Goal: Transaction & Acquisition: Purchase product/service

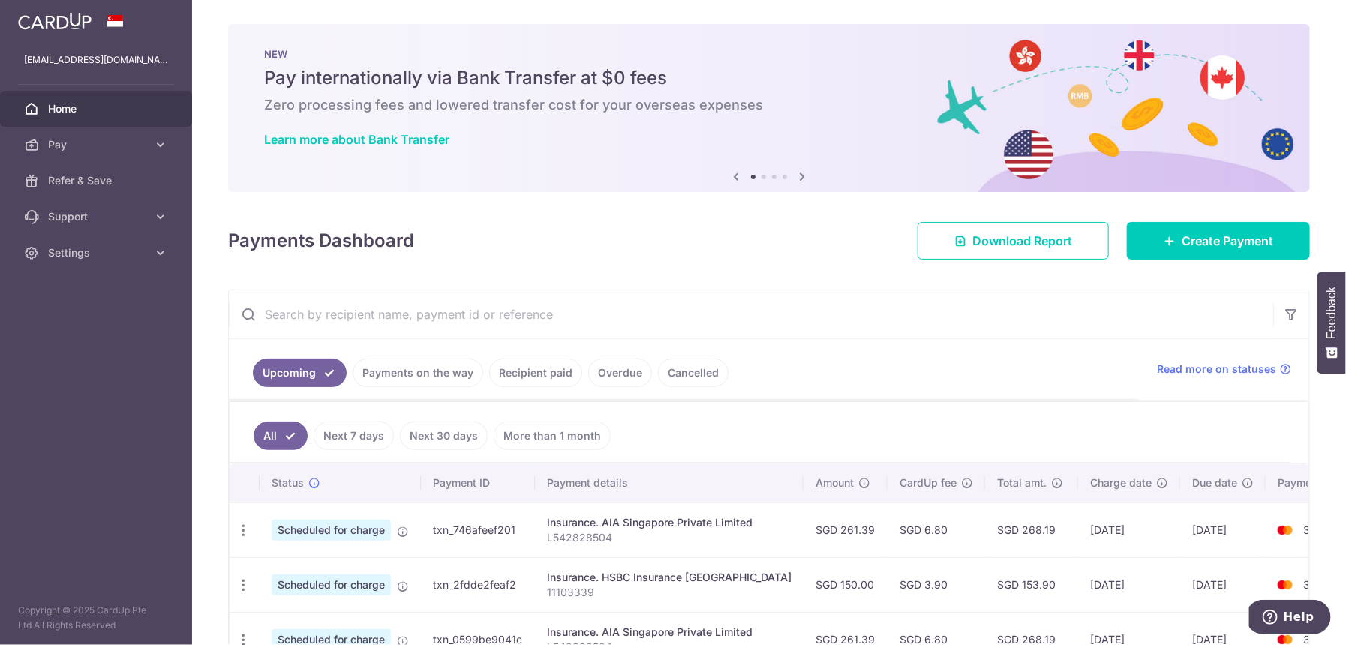
click at [347, 437] on link "Next 7 days" at bounding box center [354, 436] width 80 height 29
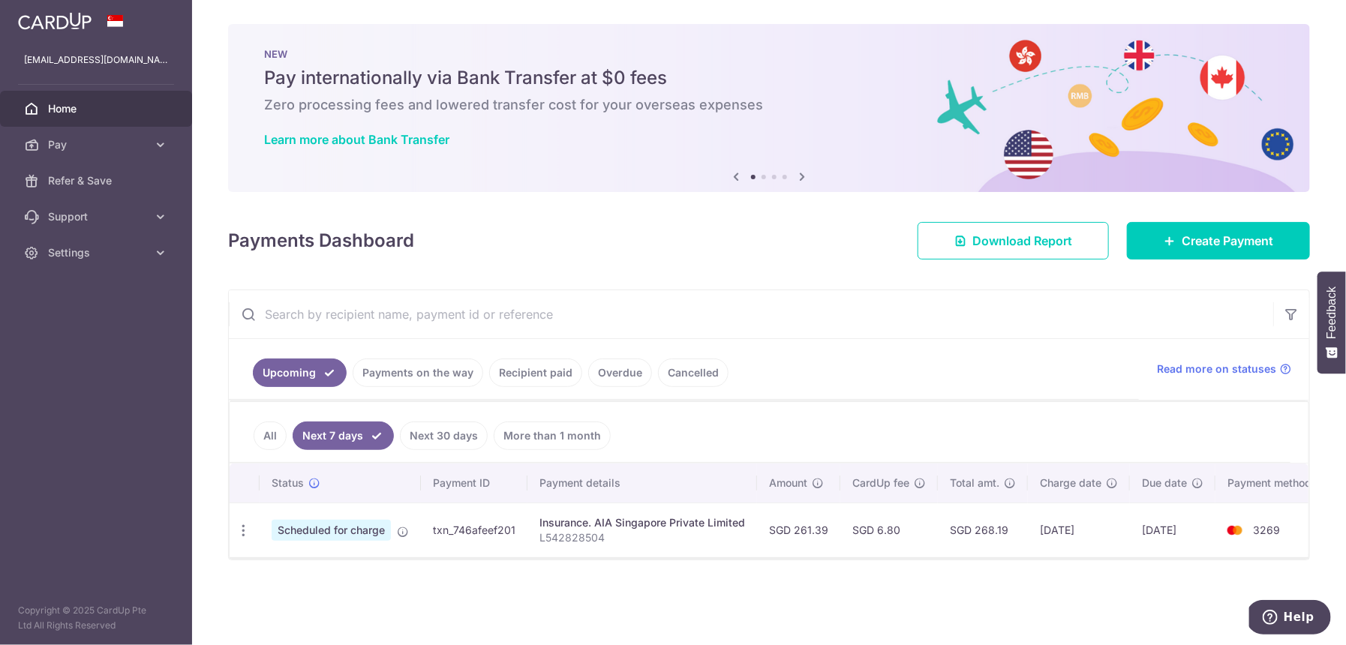
click at [269, 431] on link "All" at bounding box center [270, 436] width 33 height 29
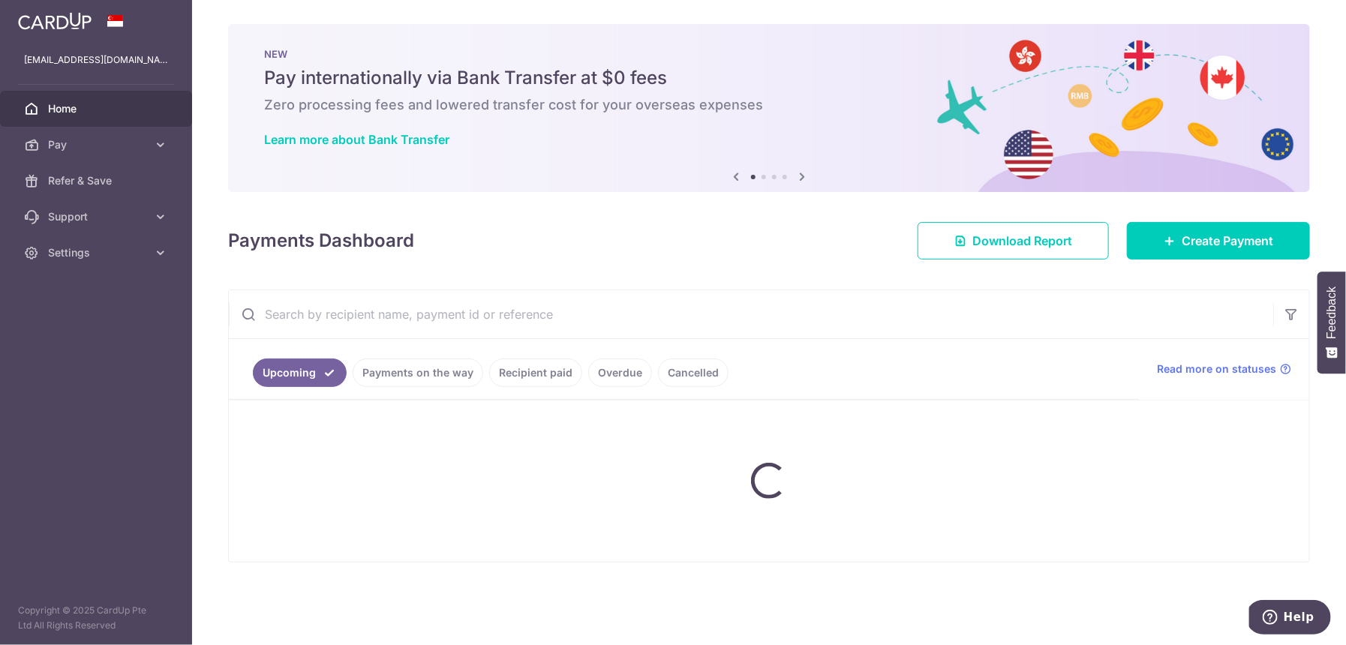
click at [457, 365] on link "Payments on the way" at bounding box center [418, 373] width 131 height 29
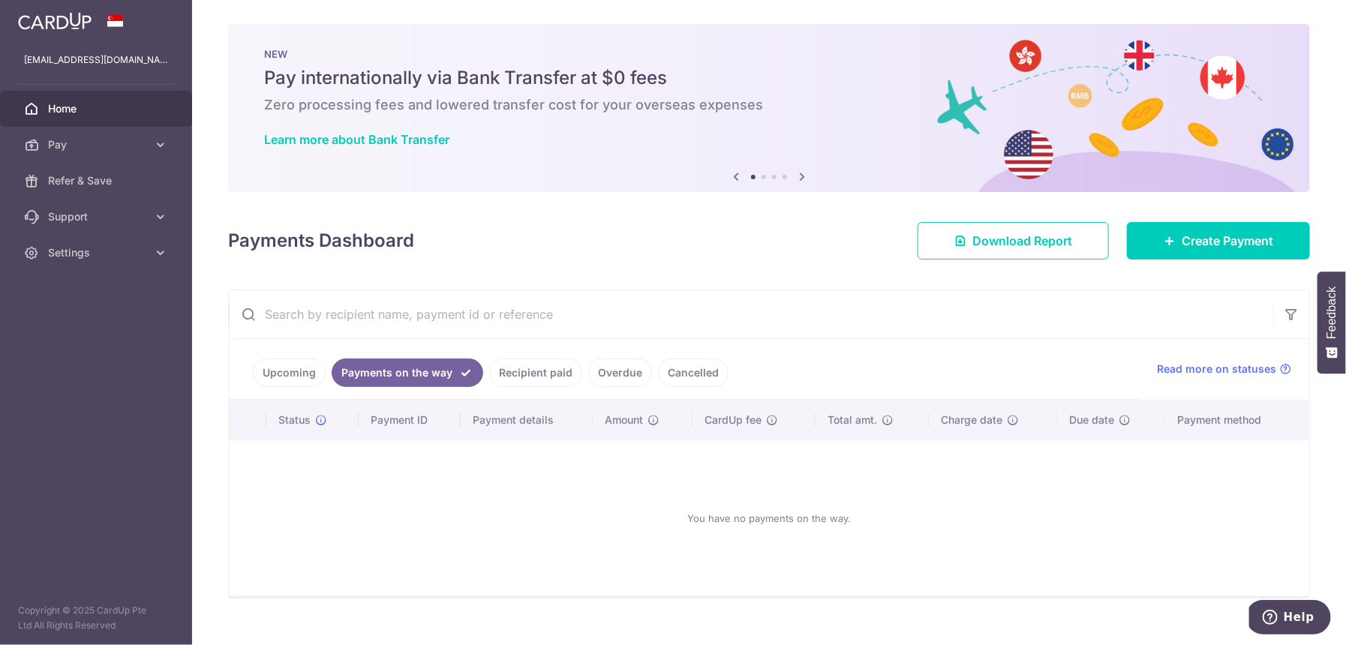
click at [534, 376] on link "Recipient paid" at bounding box center [535, 373] width 93 height 29
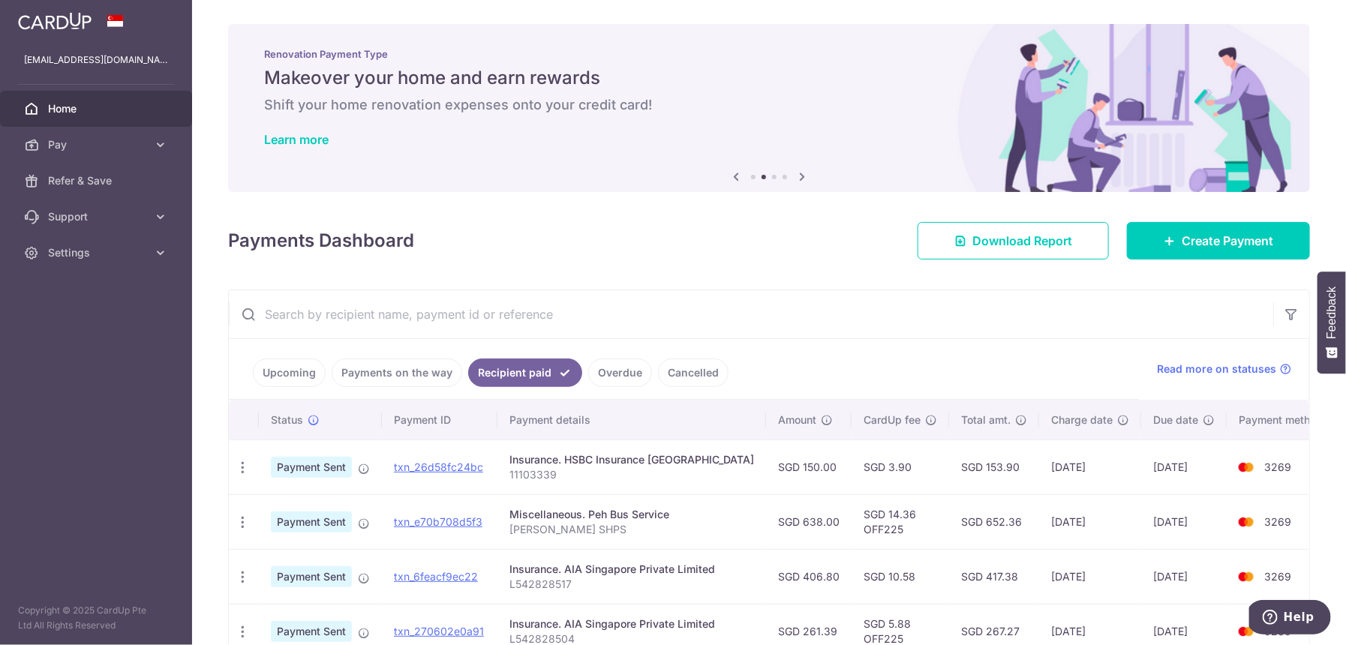
click at [628, 370] on link "Overdue" at bounding box center [620, 373] width 64 height 29
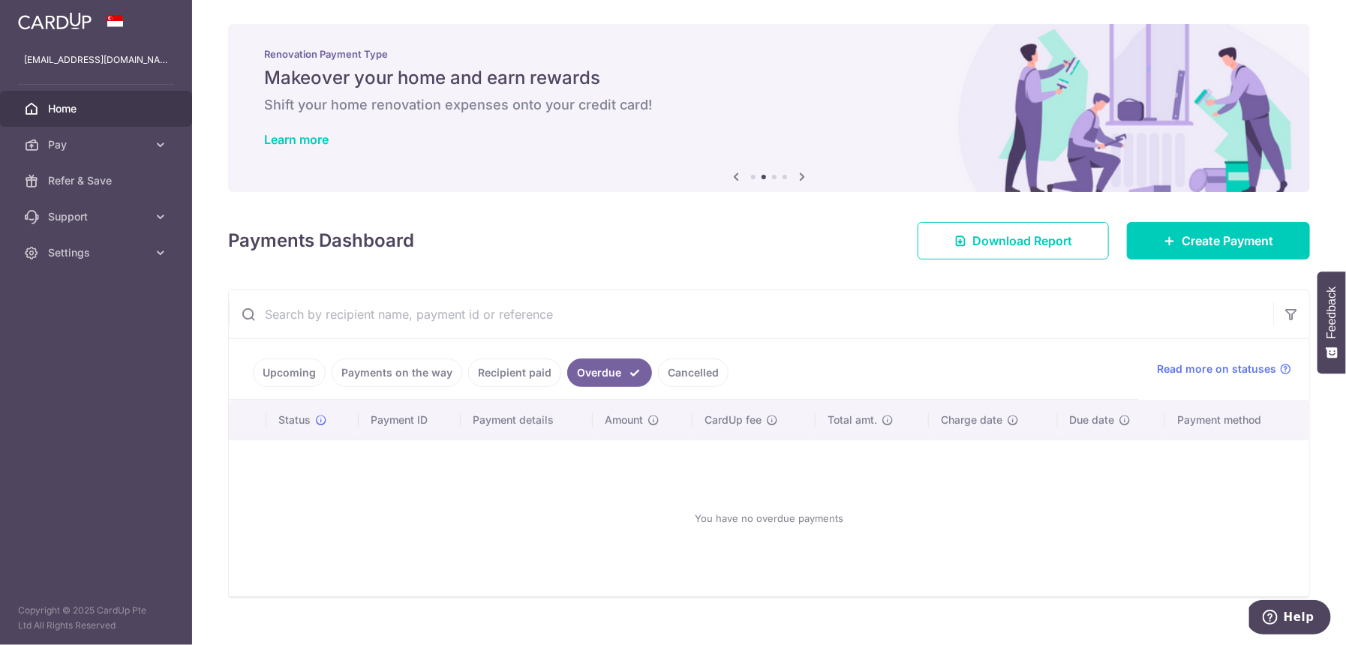
click at [359, 314] on input "text" at bounding box center [751, 314] width 1045 height 48
click at [290, 385] on link "Upcoming" at bounding box center [289, 373] width 73 height 29
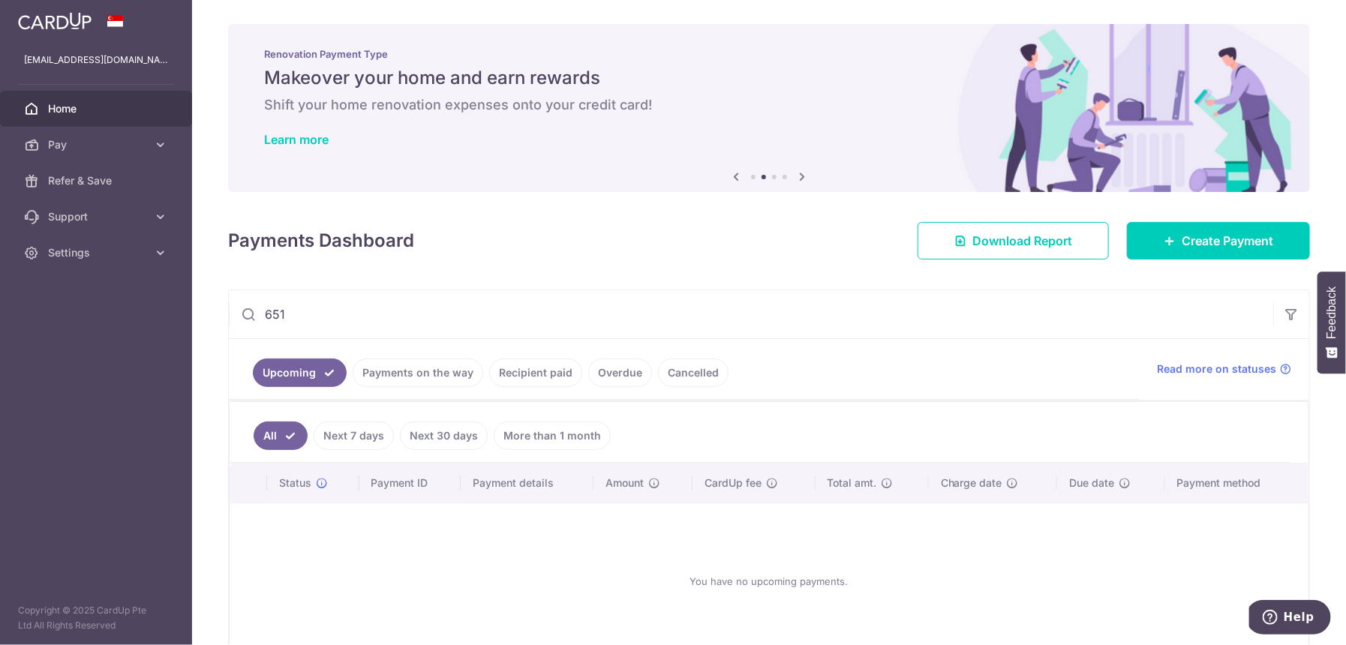
click at [422, 375] on link "Payments on the way" at bounding box center [418, 373] width 131 height 29
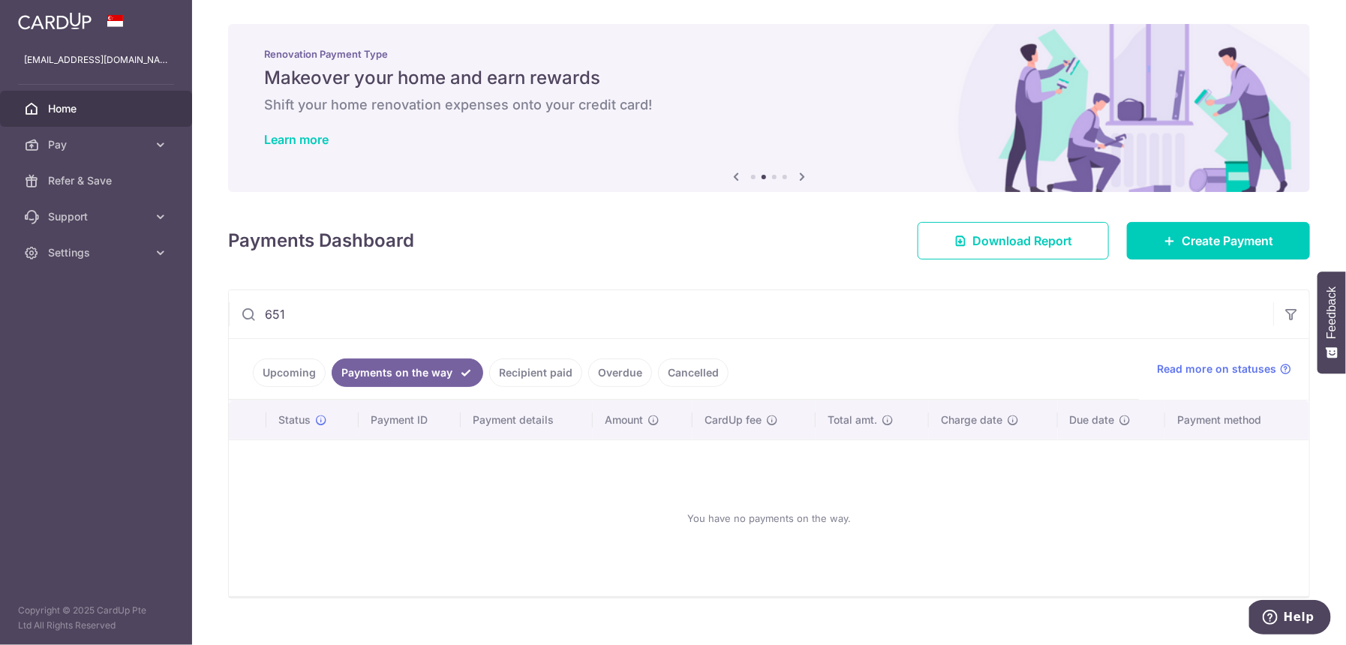
click at [504, 380] on link "Recipient paid" at bounding box center [535, 373] width 93 height 29
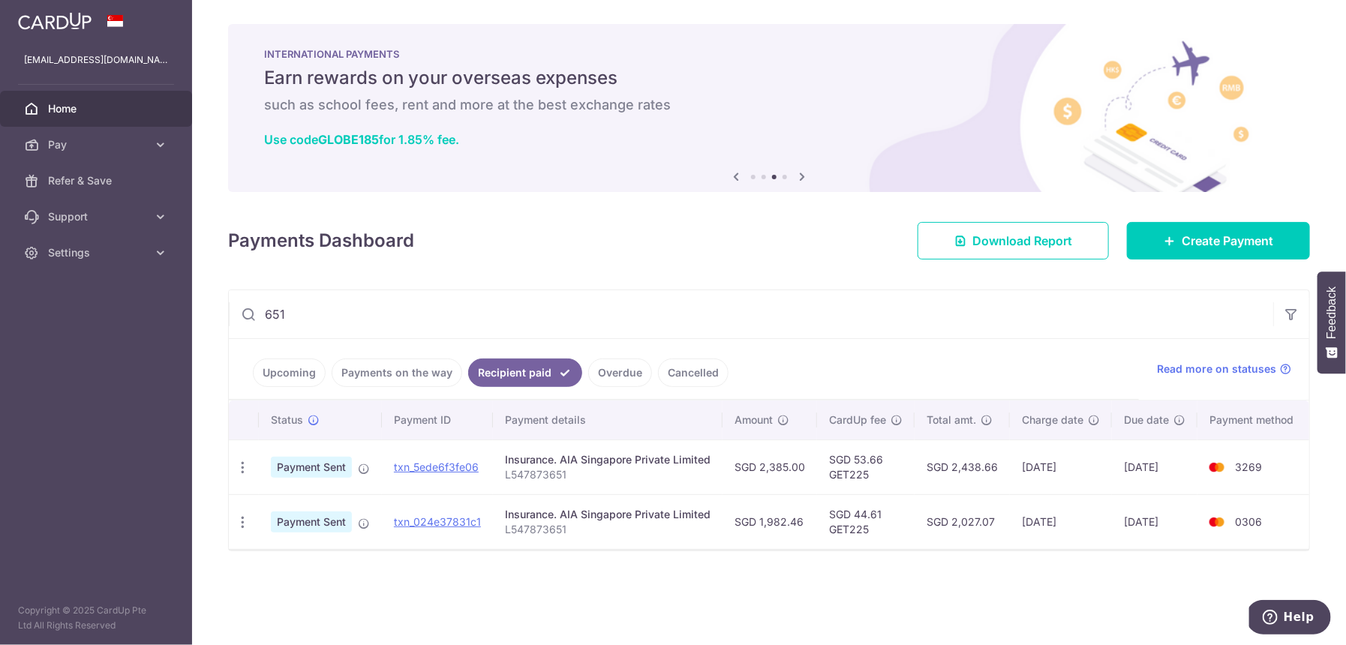
click at [548, 476] on p "L547873651" at bounding box center [608, 474] width 206 height 15
copy p "L547873651"
click at [268, 305] on input "651" at bounding box center [751, 314] width 1045 height 48
click at [268, 304] on input "651" at bounding box center [751, 314] width 1045 height 48
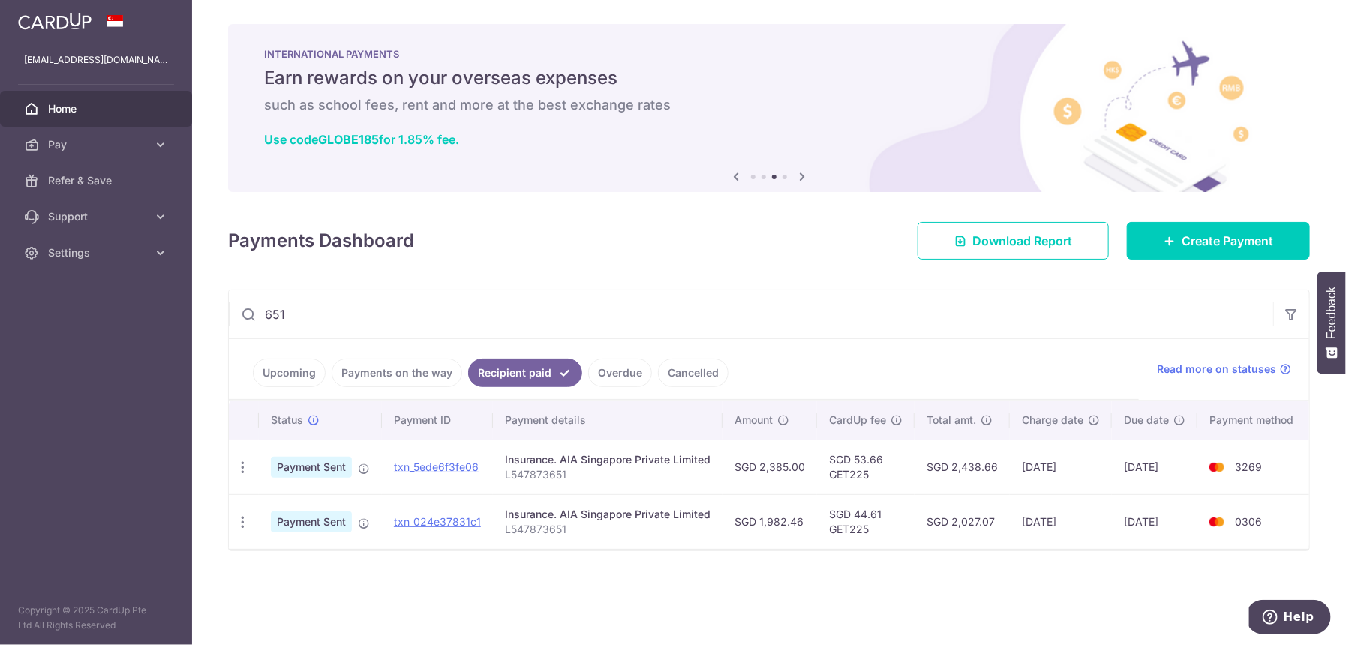
paste input "L547873"
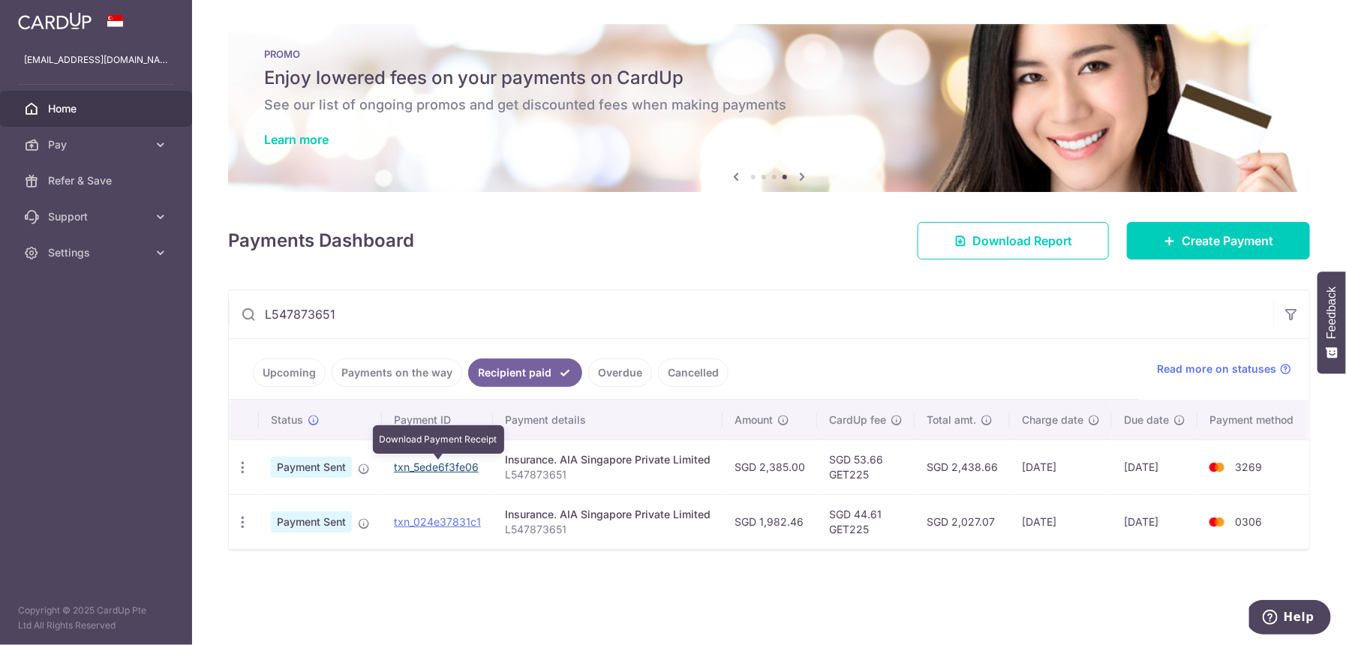
type input "L547873651"
click at [430, 471] on link "txn_5ede6f3fe06" at bounding box center [436, 467] width 85 height 13
click at [523, 473] on p "L547873651" at bounding box center [608, 474] width 206 height 15
copy p "L547873651"
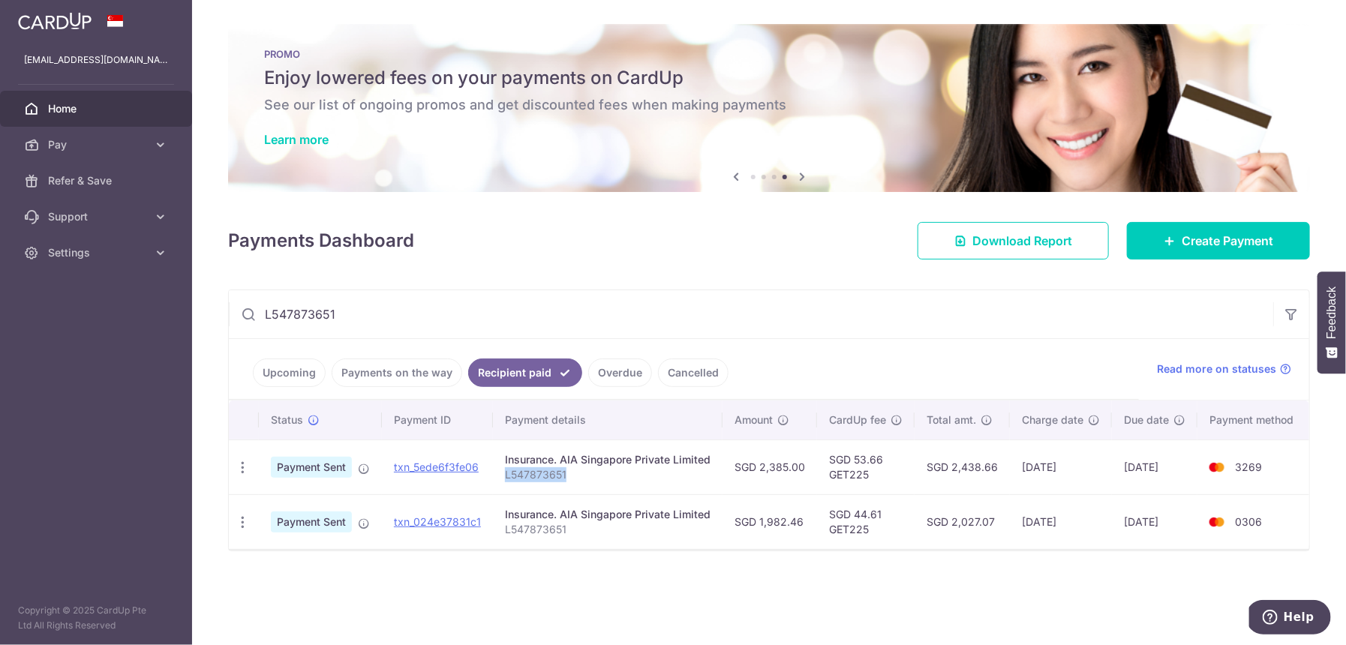
click at [545, 480] on p "L547873651" at bounding box center [608, 474] width 206 height 15
click at [1189, 245] on span "Create Payment" at bounding box center [1228, 241] width 92 height 18
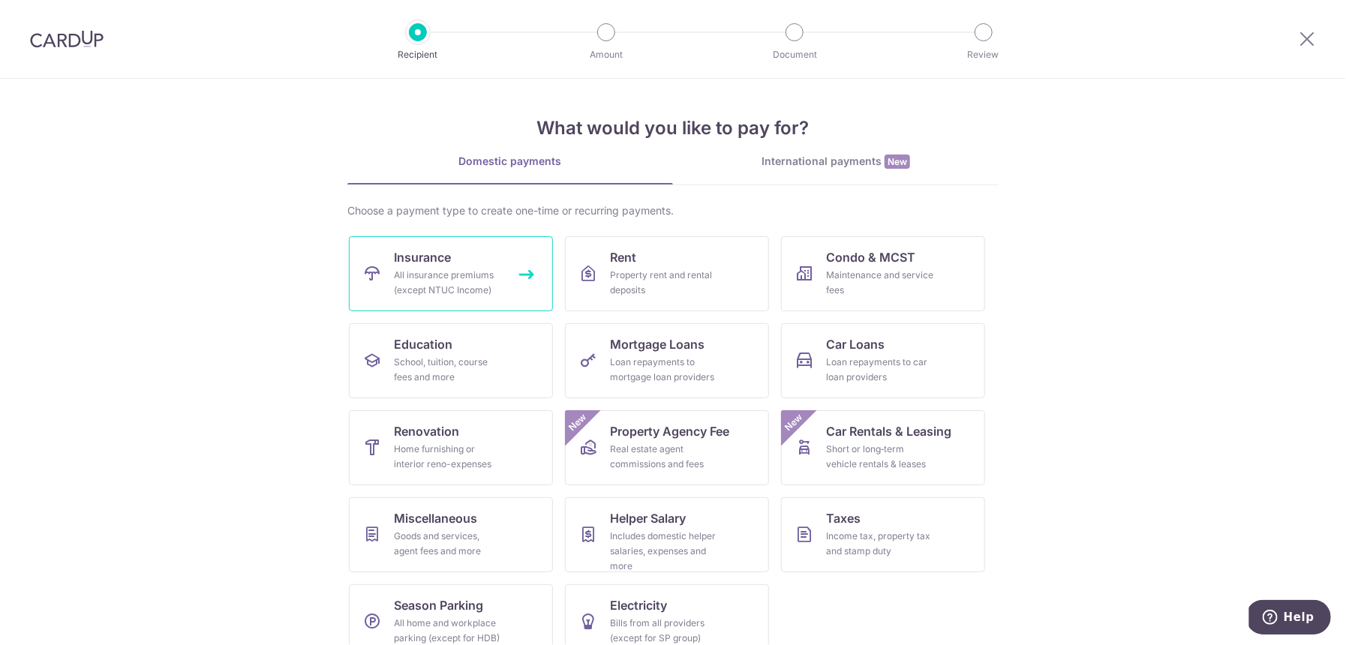
click at [401, 284] on div "All insurance premiums (except NTUC Income)" at bounding box center [448, 283] width 108 height 30
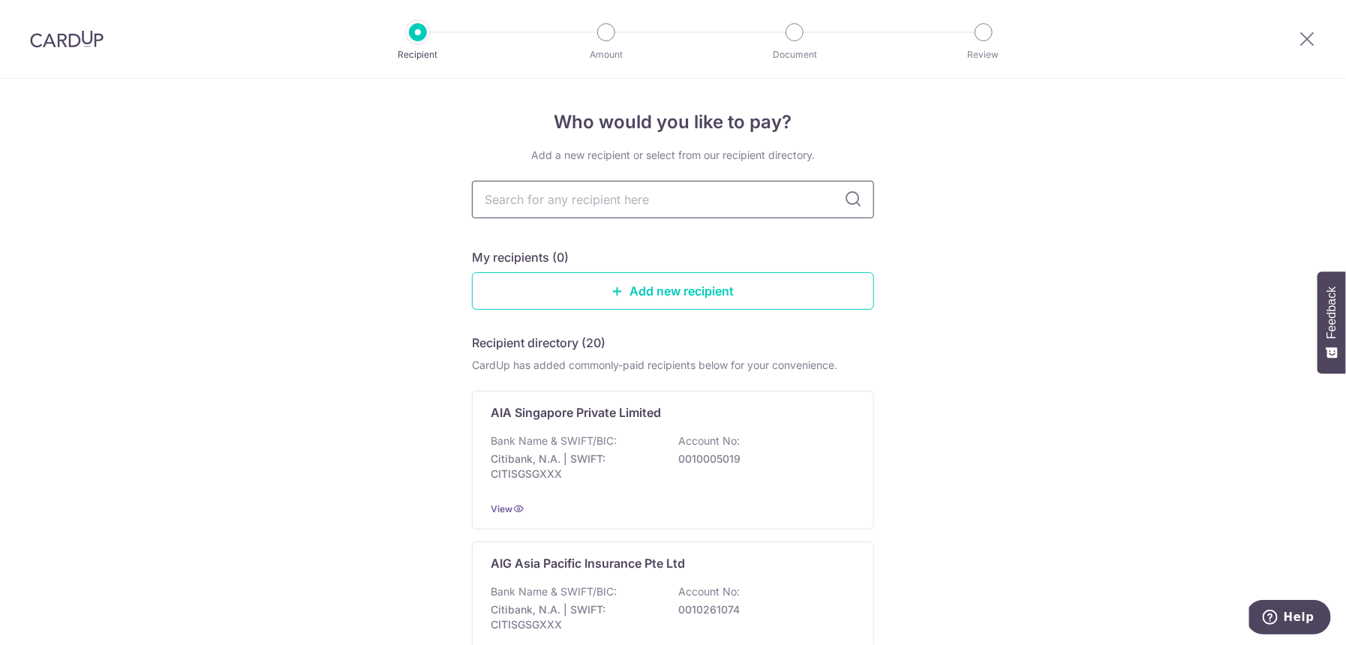
type input "L547873651"
click at [565, 470] on p "Citibank, N.A. | SWIFT: CITISGSGXXX" at bounding box center [575, 467] width 168 height 30
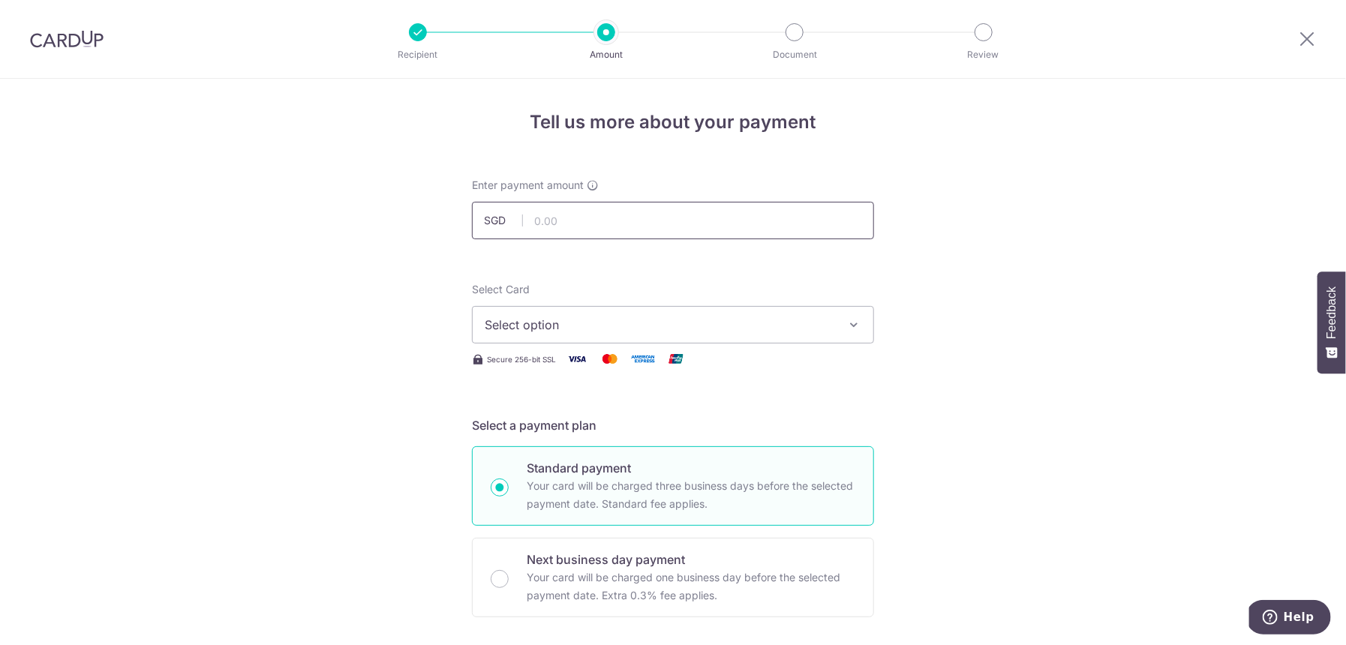
click at [574, 219] on input "text" at bounding box center [673, 221] width 402 height 38
paste input "L547873651"
type input "L547873651"
type input "2,385.00"
click at [539, 322] on span "Select option" at bounding box center [660, 325] width 350 height 18
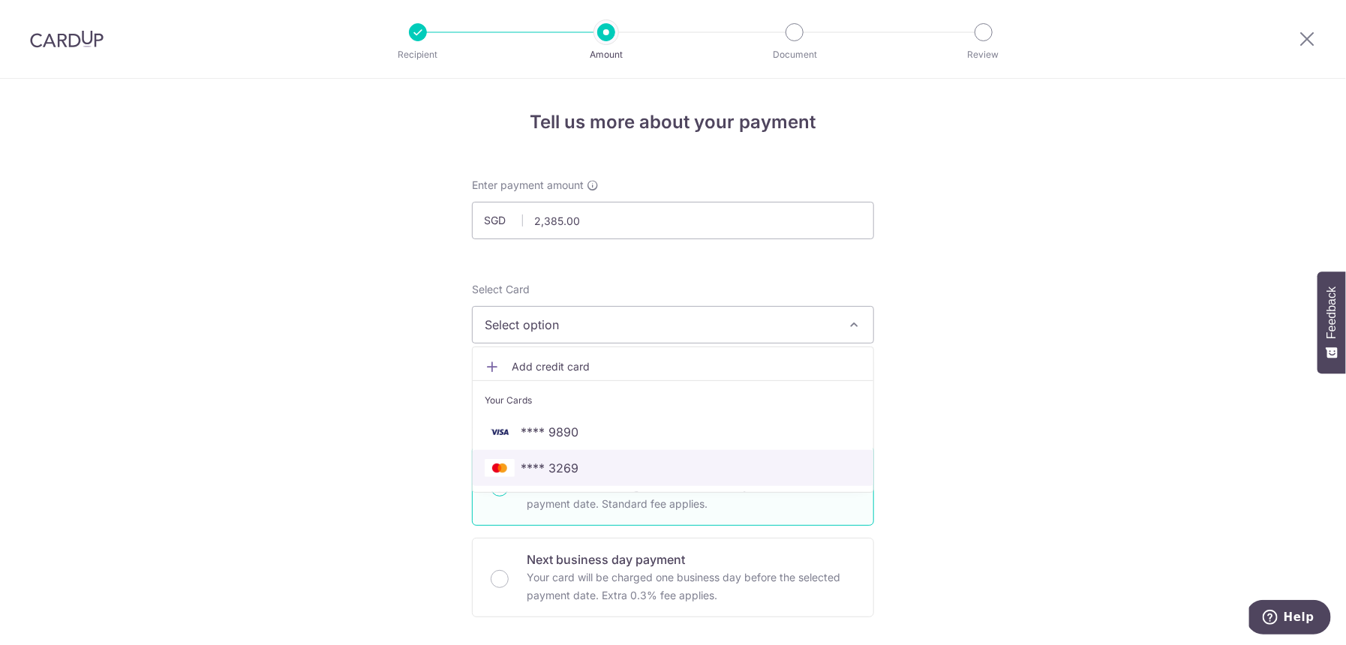
click at [573, 470] on span "**** 3269" at bounding box center [673, 468] width 377 height 18
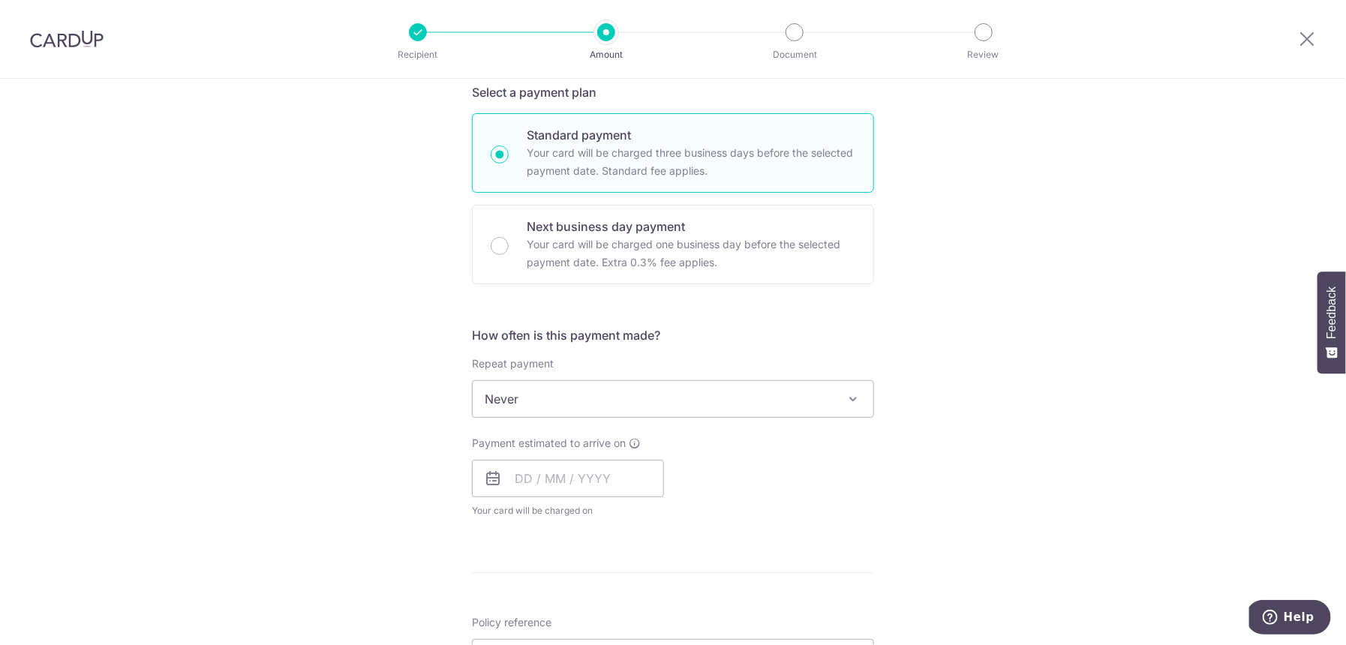
scroll to position [461, 0]
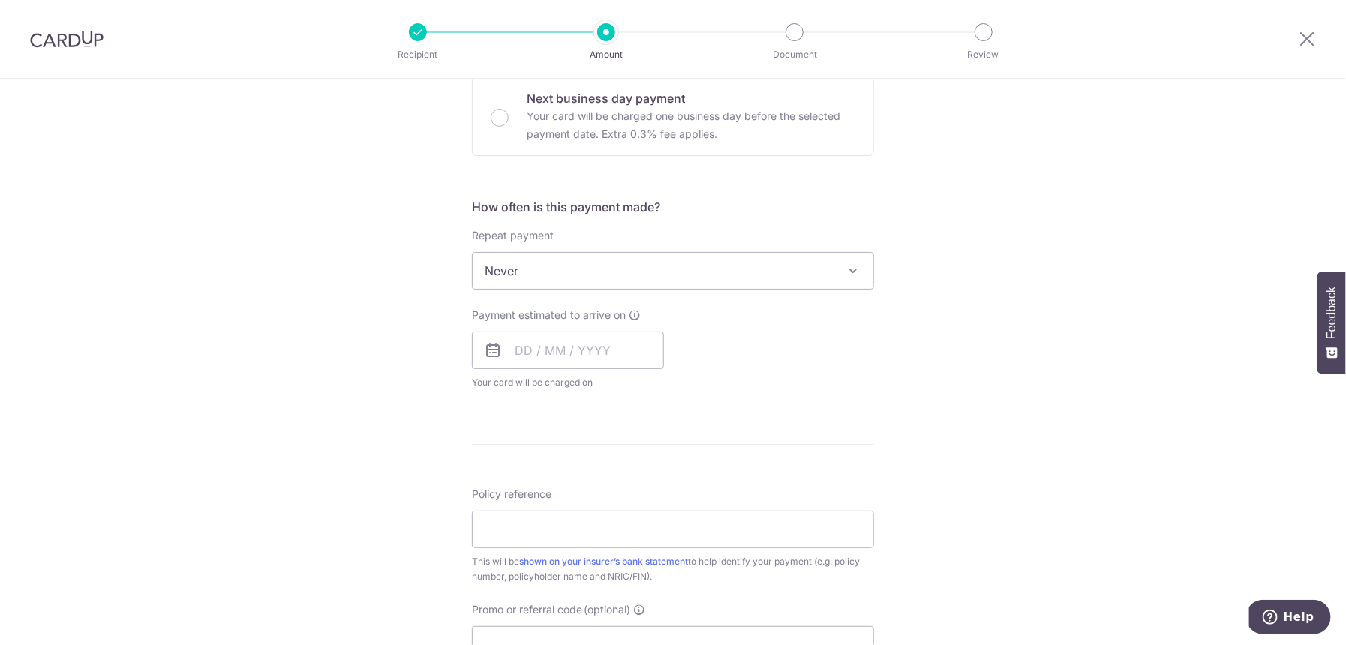
click at [567, 276] on span "Never" at bounding box center [673, 271] width 401 height 36
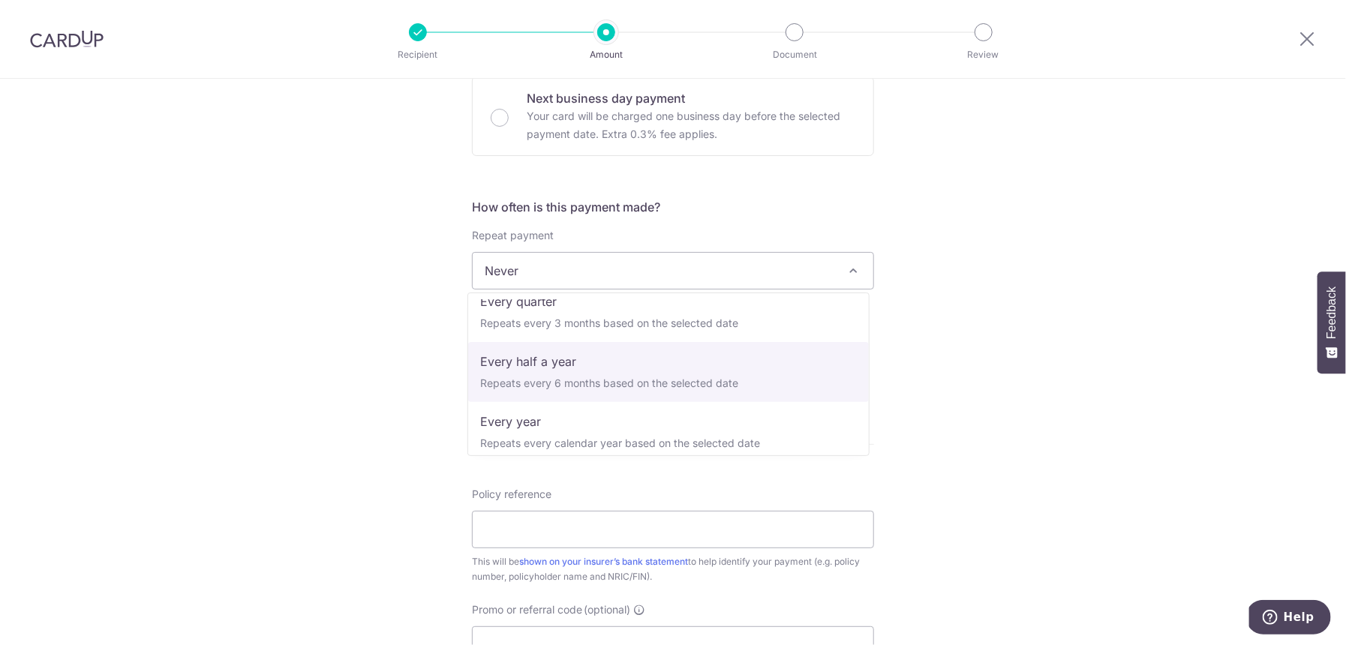
scroll to position [200, 0]
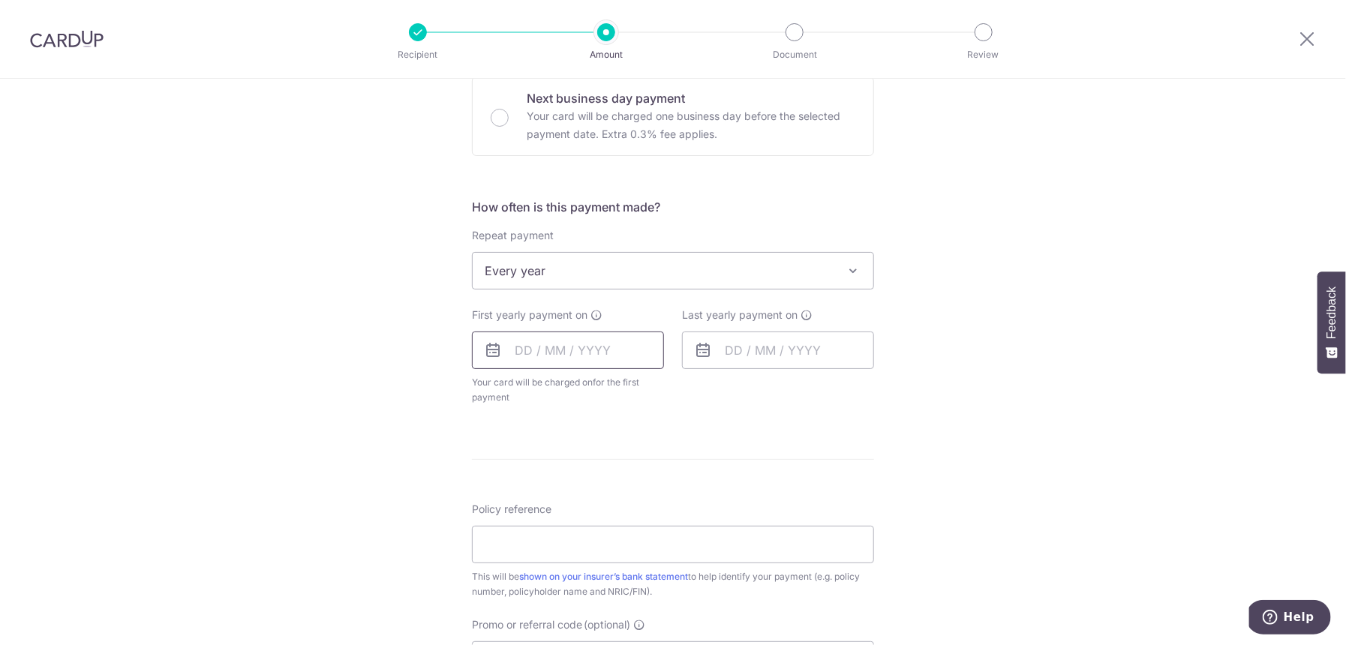
click at [593, 357] on input "text" at bounding box center [568, 351] width 192 height 38
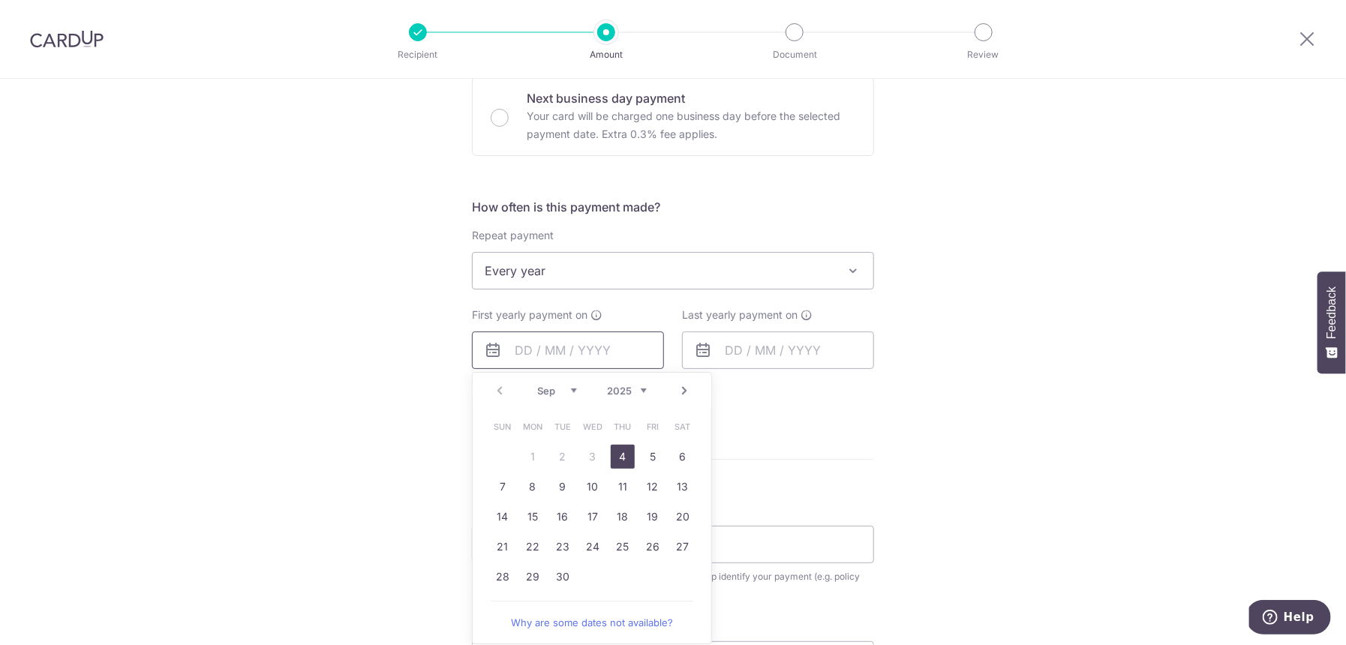
click at [539, 353] on input "text" at bounding box center [568, 351] width 192 height 38
click at [558, 256] on span "Every year" at bounding box center [673, 271] width 401 height 36
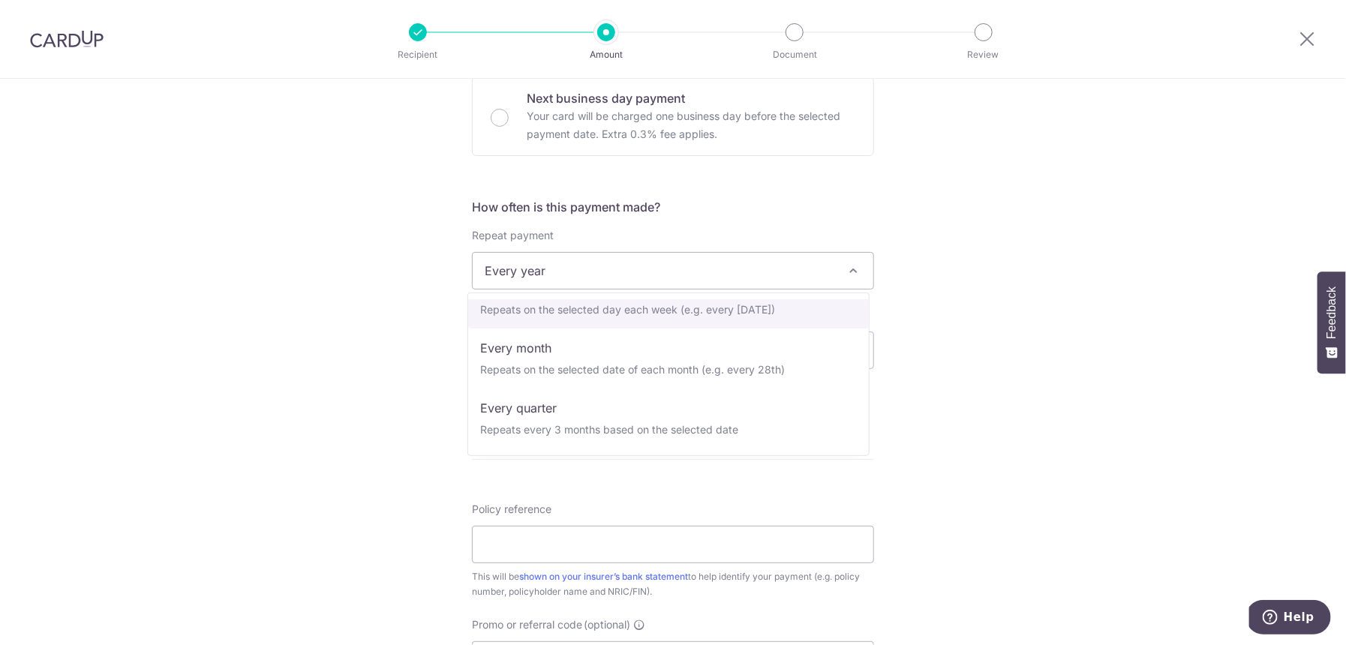
scroll to position [0, 0]
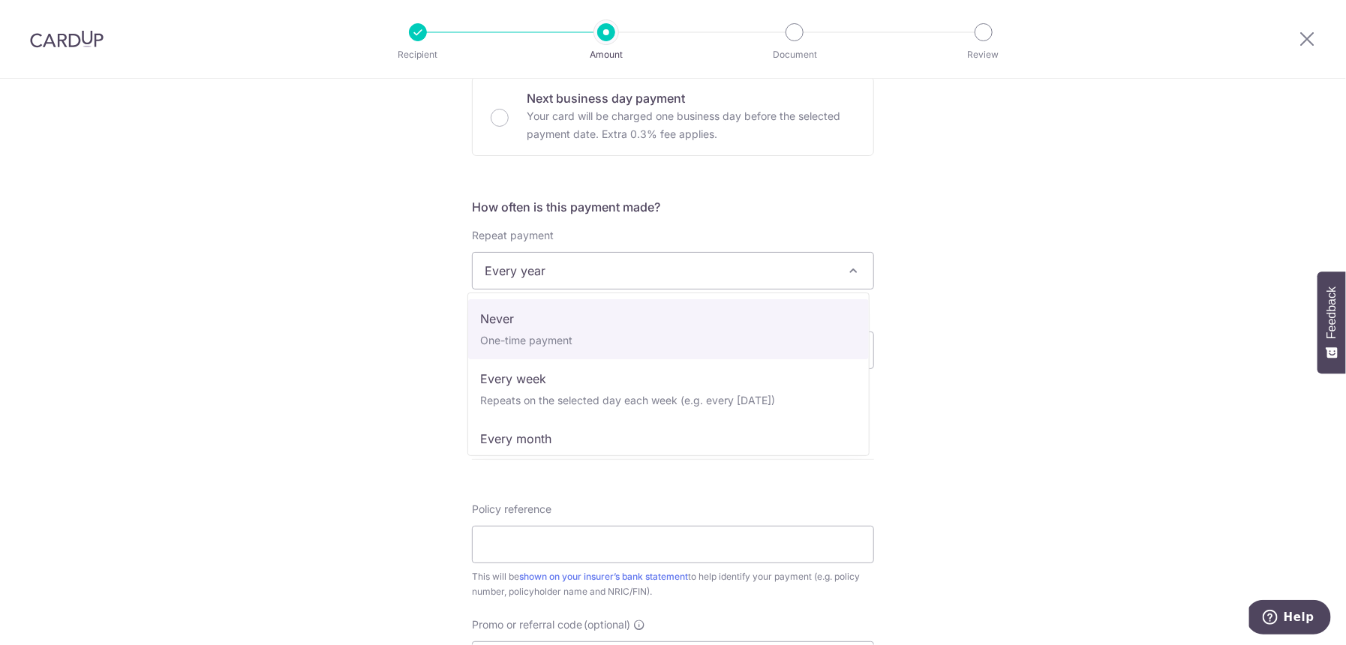
select select "1"
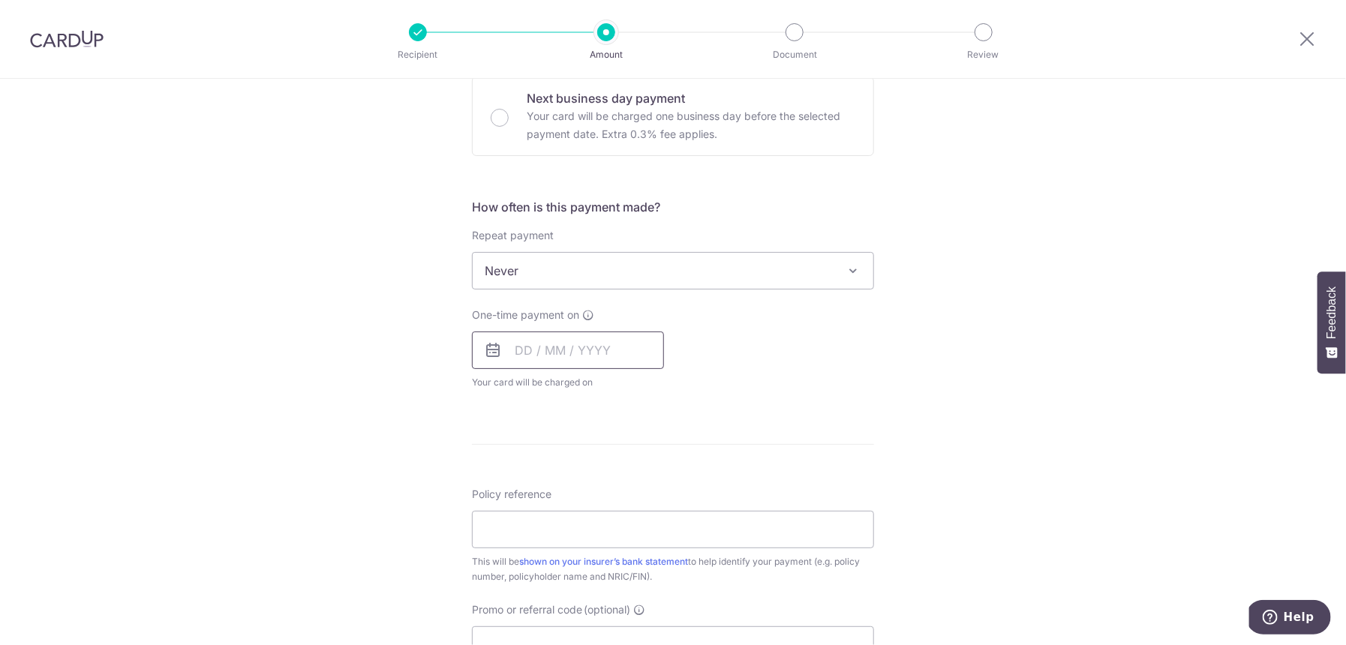
click at [558, 361] on input "text" at bounding box center [568, 351] width 192 height 38
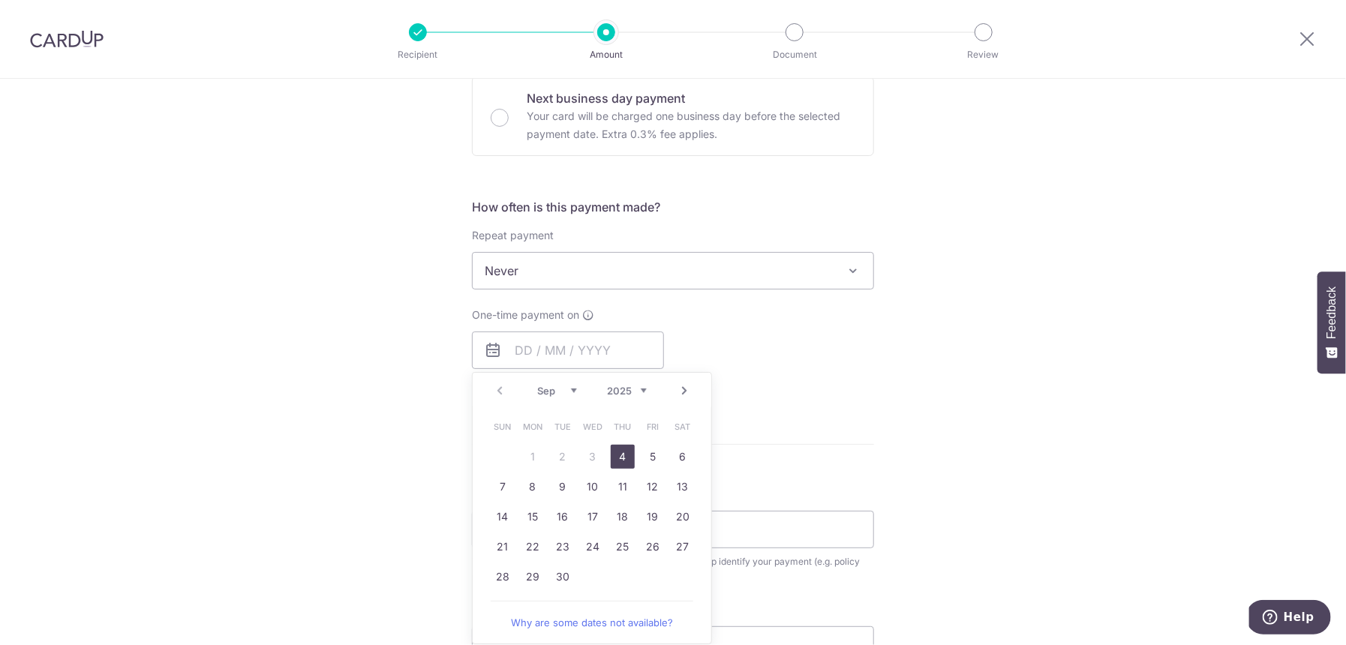
click at [617, 452] on link "4" at bounding box center [623, 457] width 24 height 24
type input "[DATE]"
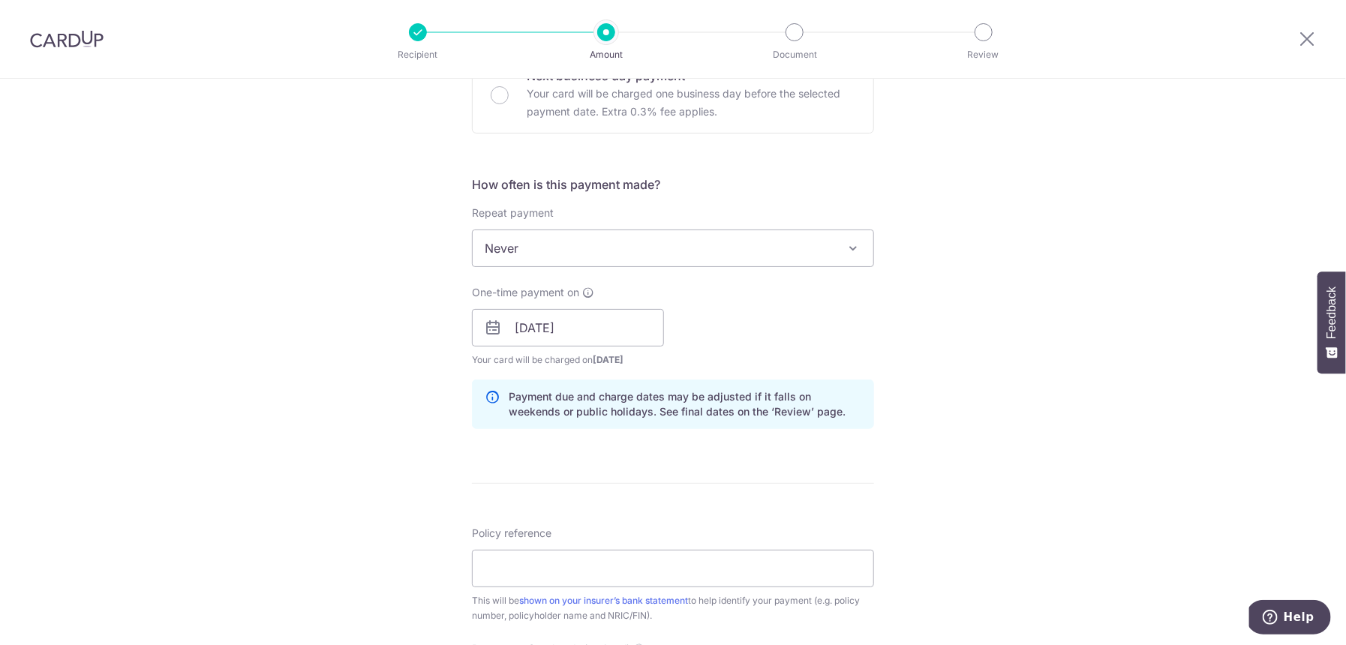
scroll to position [594, 0]
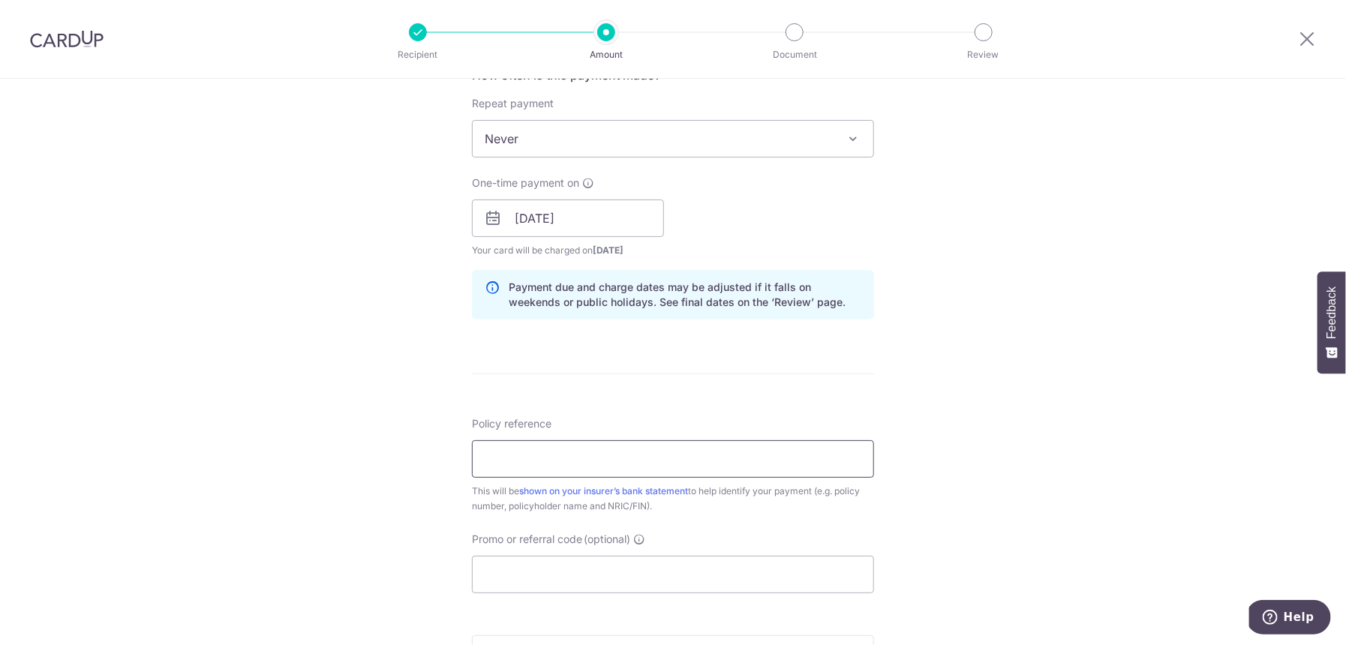
click at [542, 461] on input "Policy reference" at bounding box center [673, 459] width 402 height 38
paste input "L547873651"
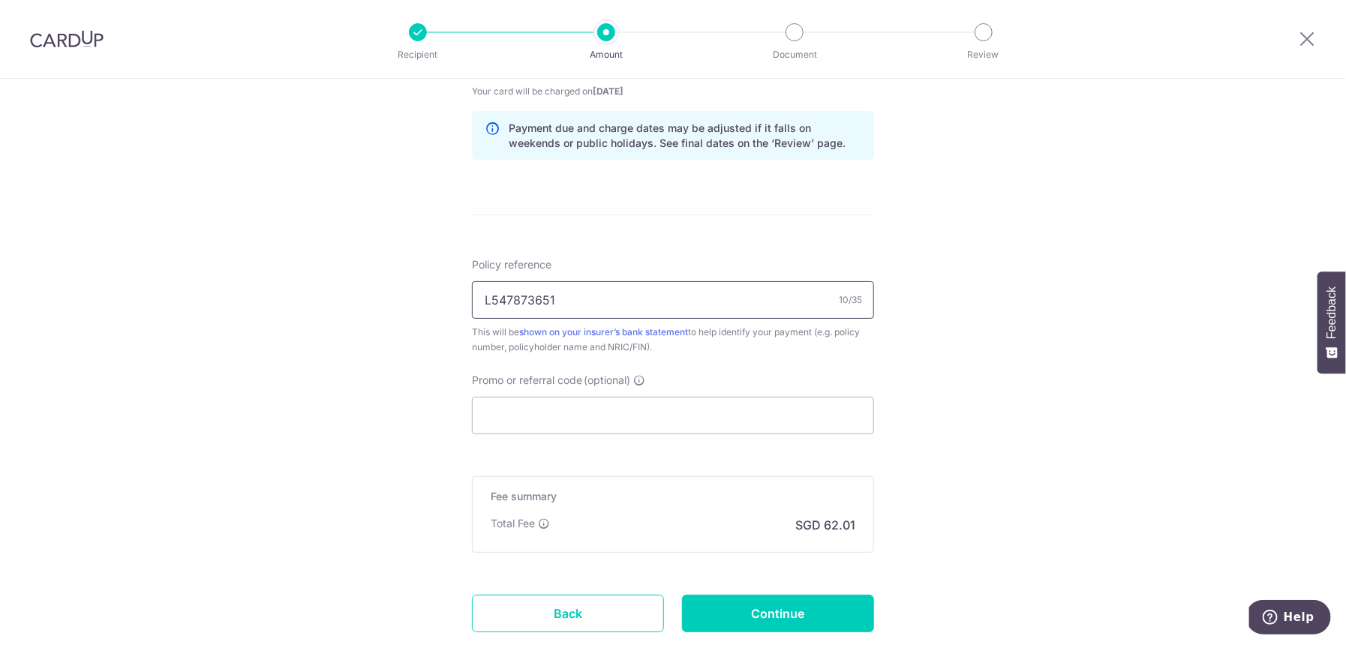
scroll to position [764, 0]
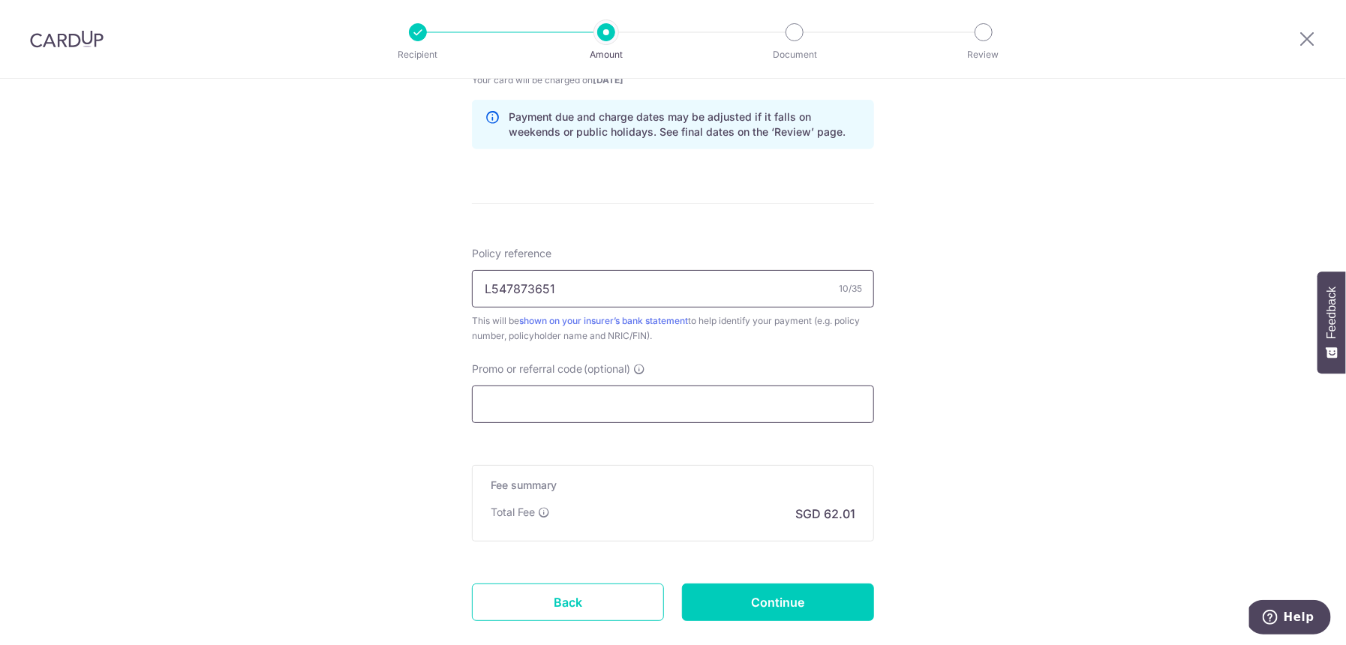
type input "L547873651"
click at [545, 397] on input "Promo or referral code (optional)" at bounding box center [673, 405] width 402 height 38
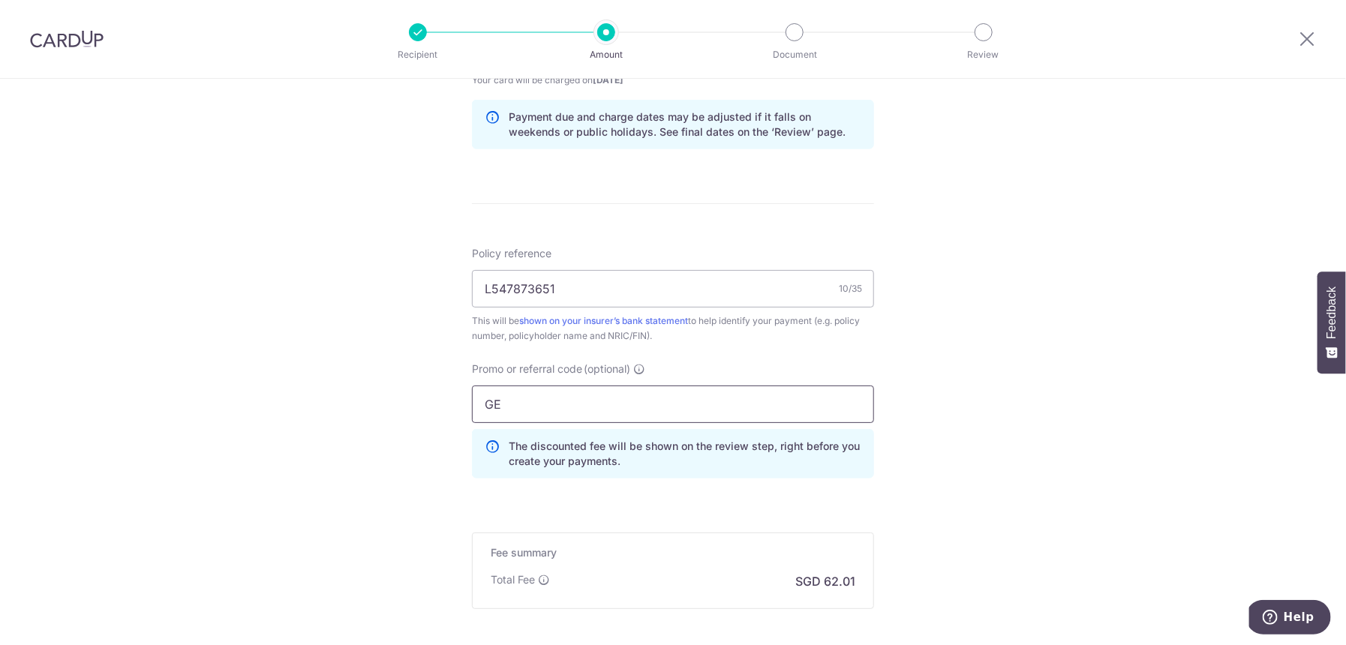
type input "G"
type input "g"
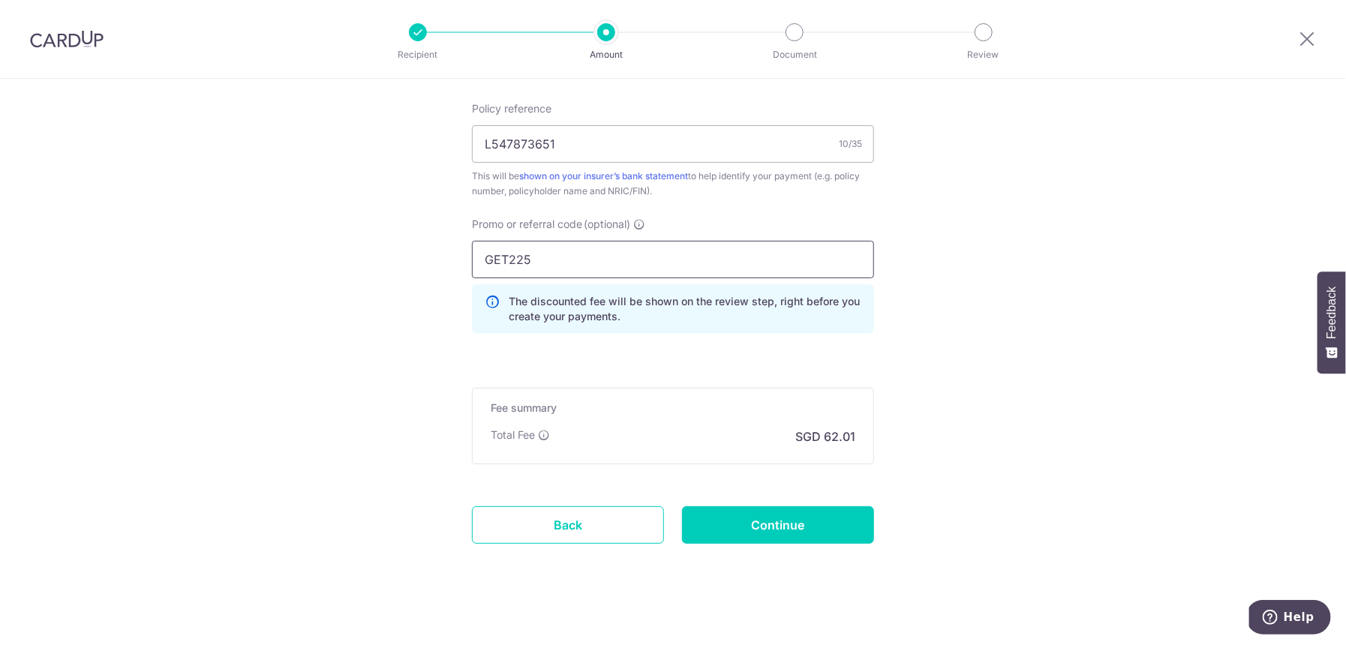
scroll to position [920, 0]
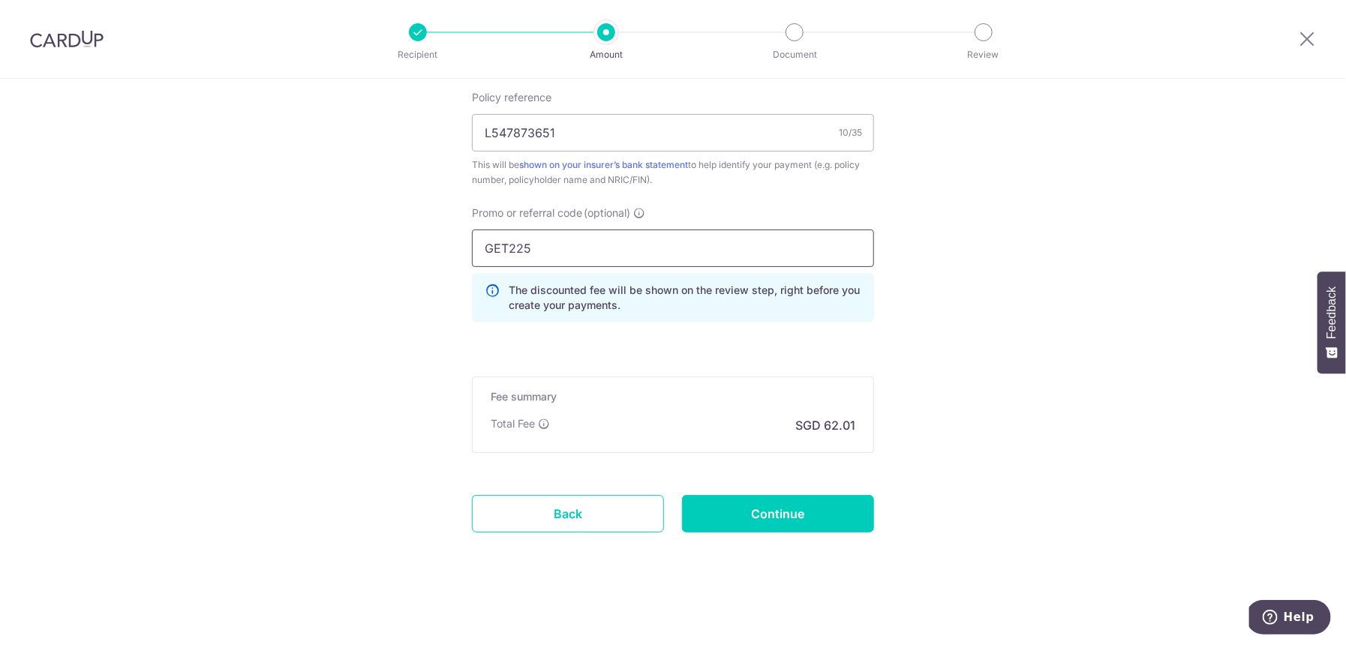
type input "GET225"
click at [593, 137] on input "L547873651" at bounding box center [673, 133] width 402 height 38
click at [783, 519] on input "Continue" at bounding box center [778, 514] width 192 height 38
type input "Create Schedule"
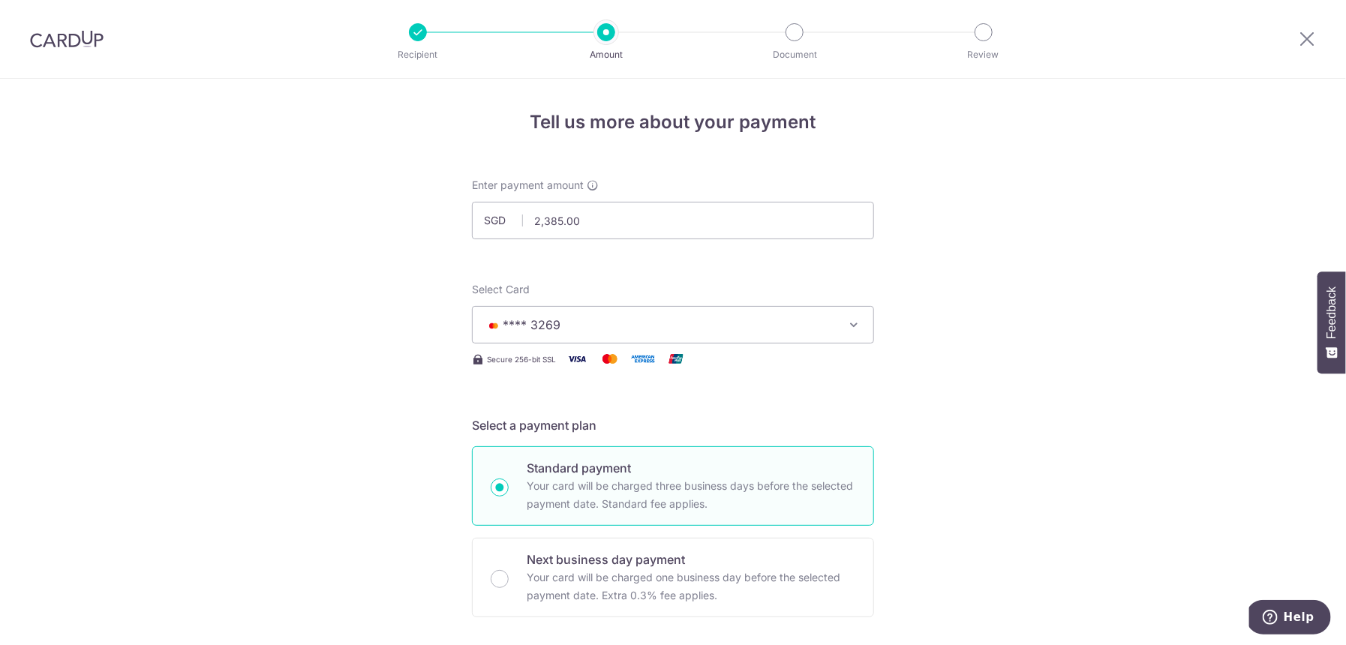
scroll to position [941, 0]
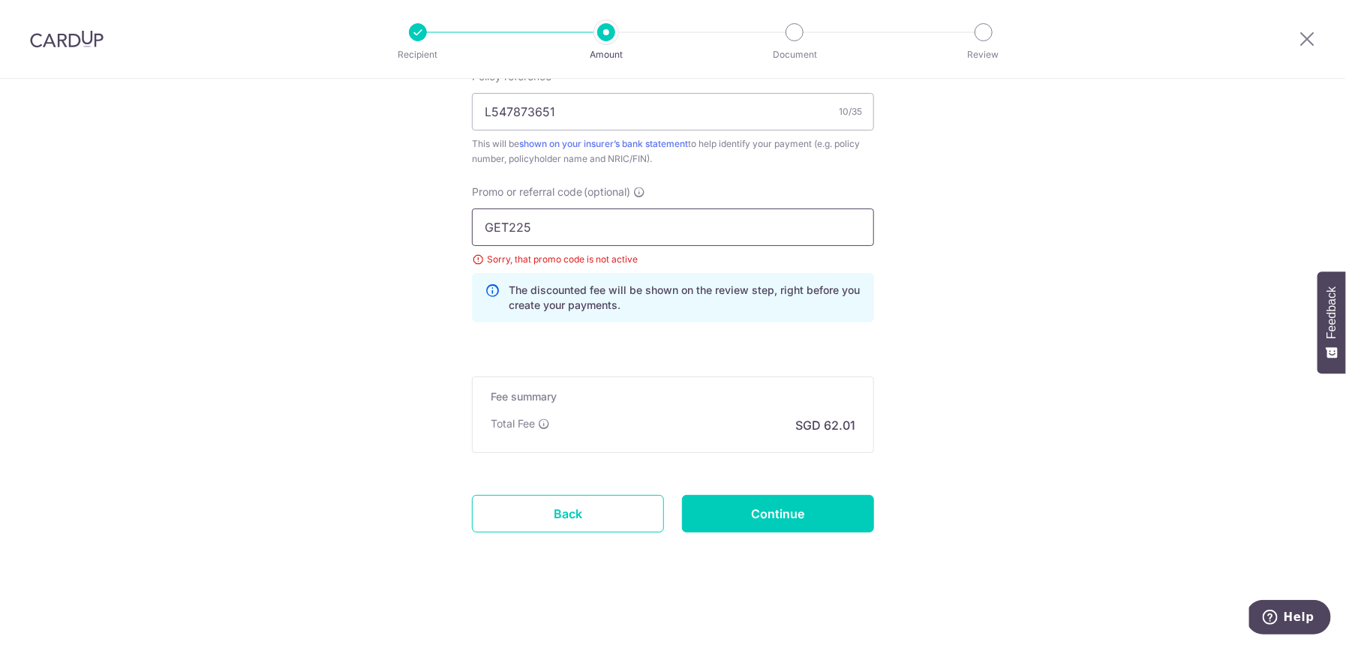
click at [536, 229] on input "GET225" at bounding box center [673, 228] width 402 height 38
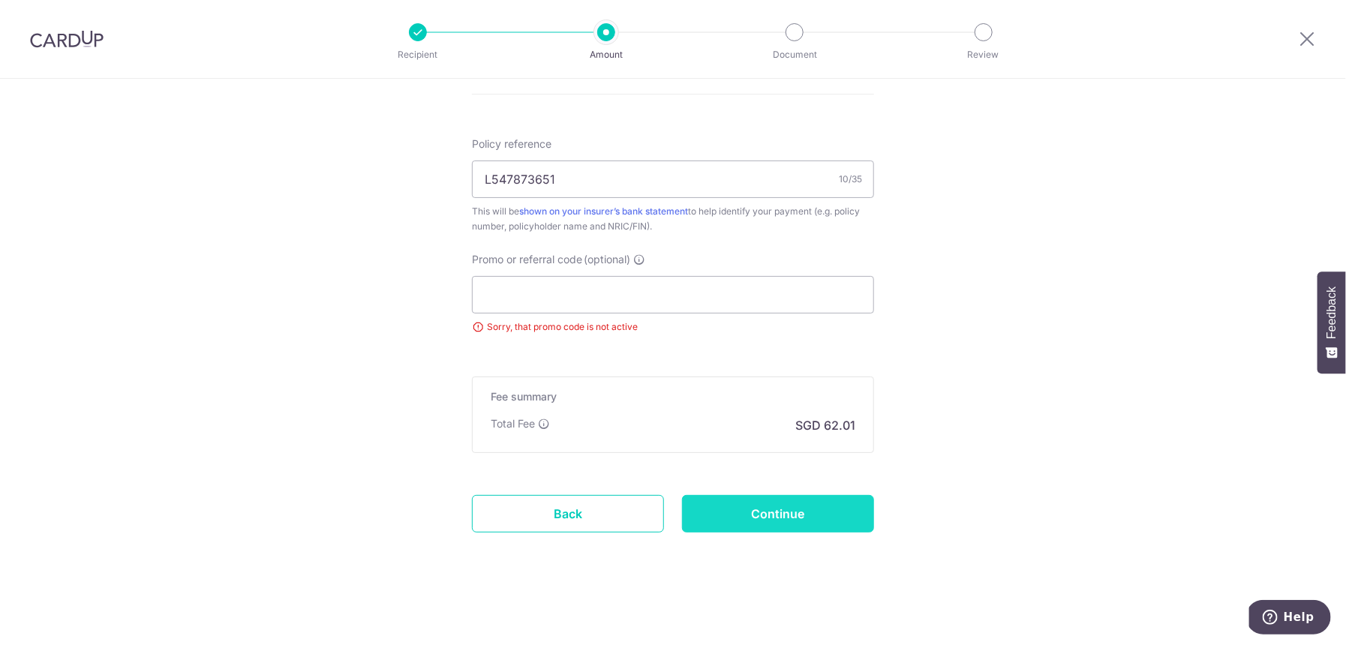
click at [801, 520] on input "Continue" at bounding box center [778, 514] width 192 height 38
type input "Update Schedule"
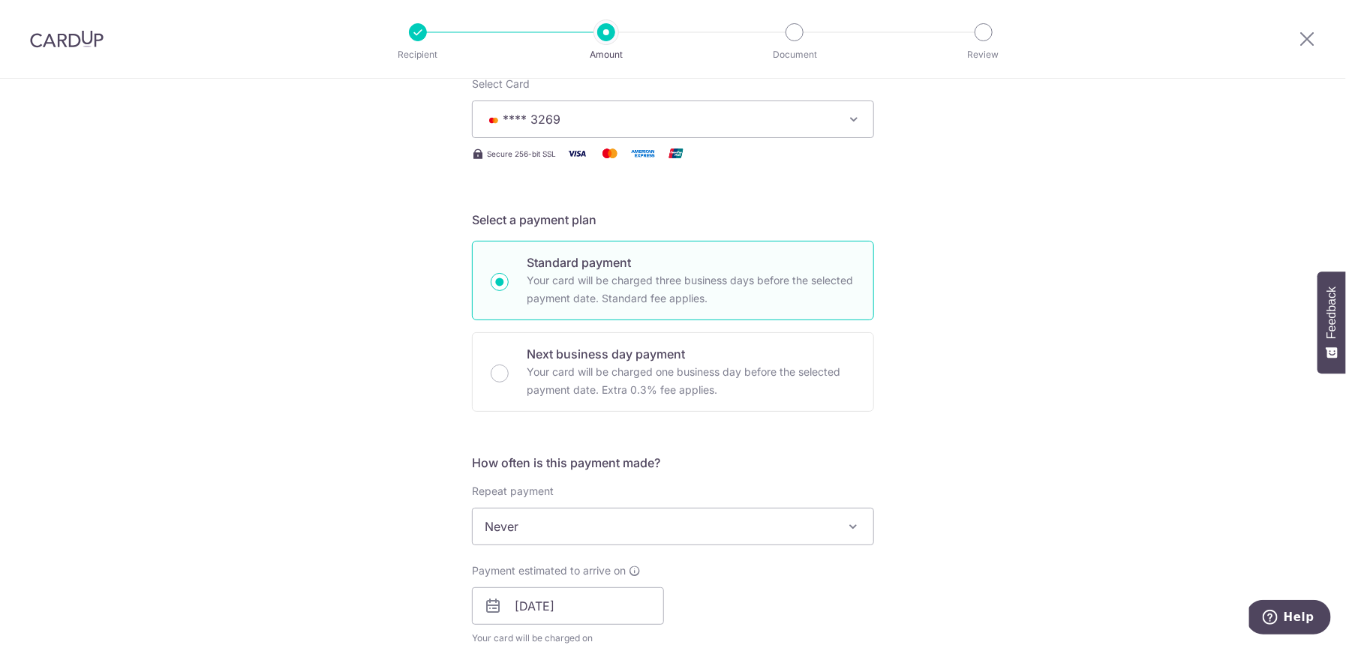
scroll to position [182, 0]
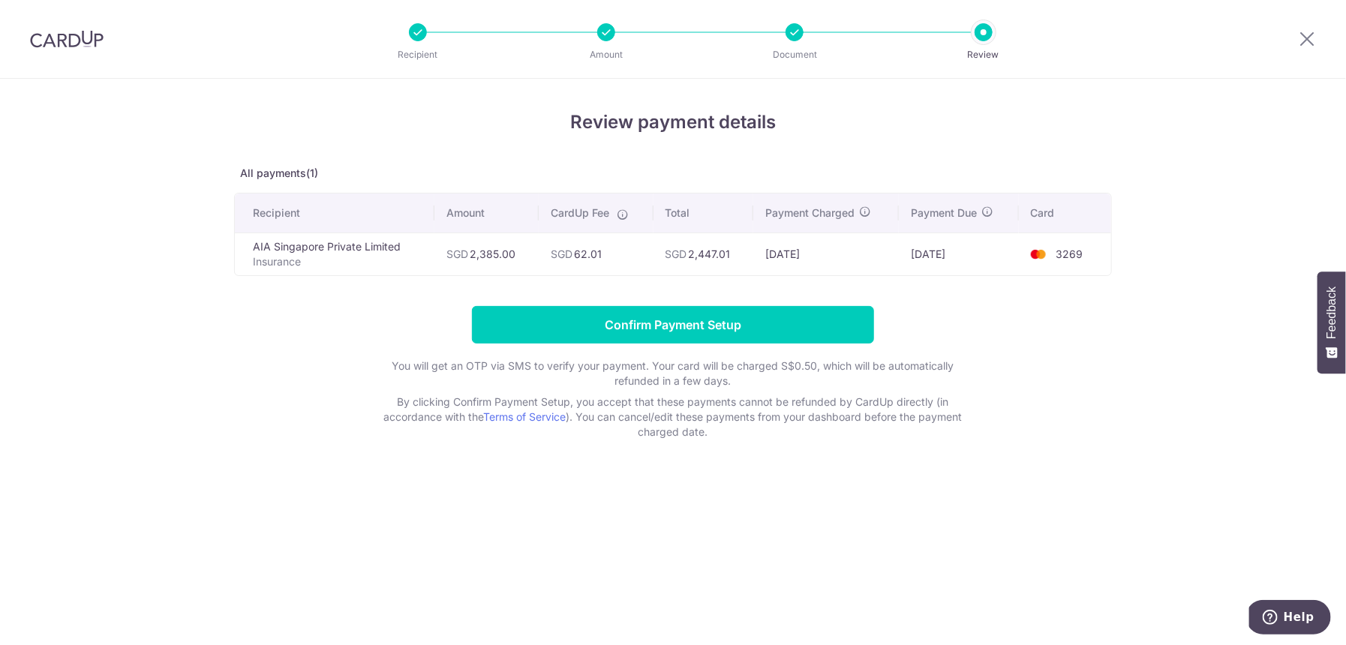
click at [65, 44] on img at bounding box center [67, 39] width 74 height 18
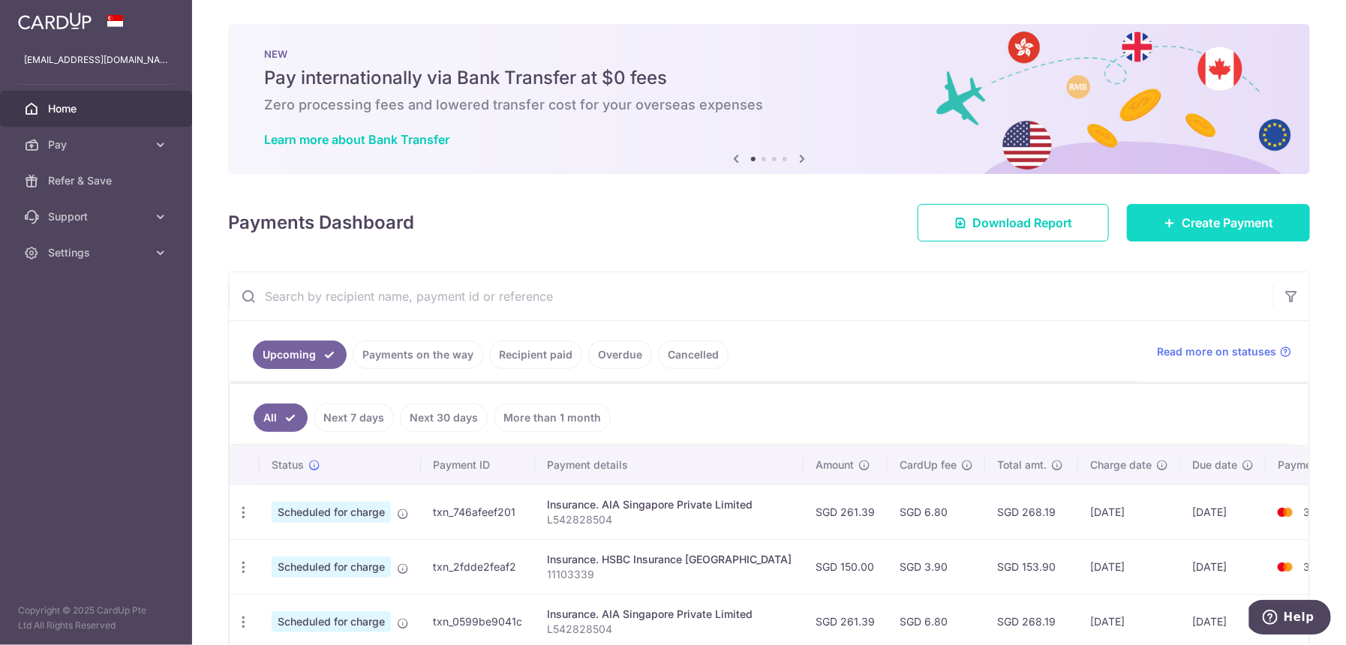
click at [1239, 224] on span "Create Payment" at bounding box center [1228, 223] width 92 height 18
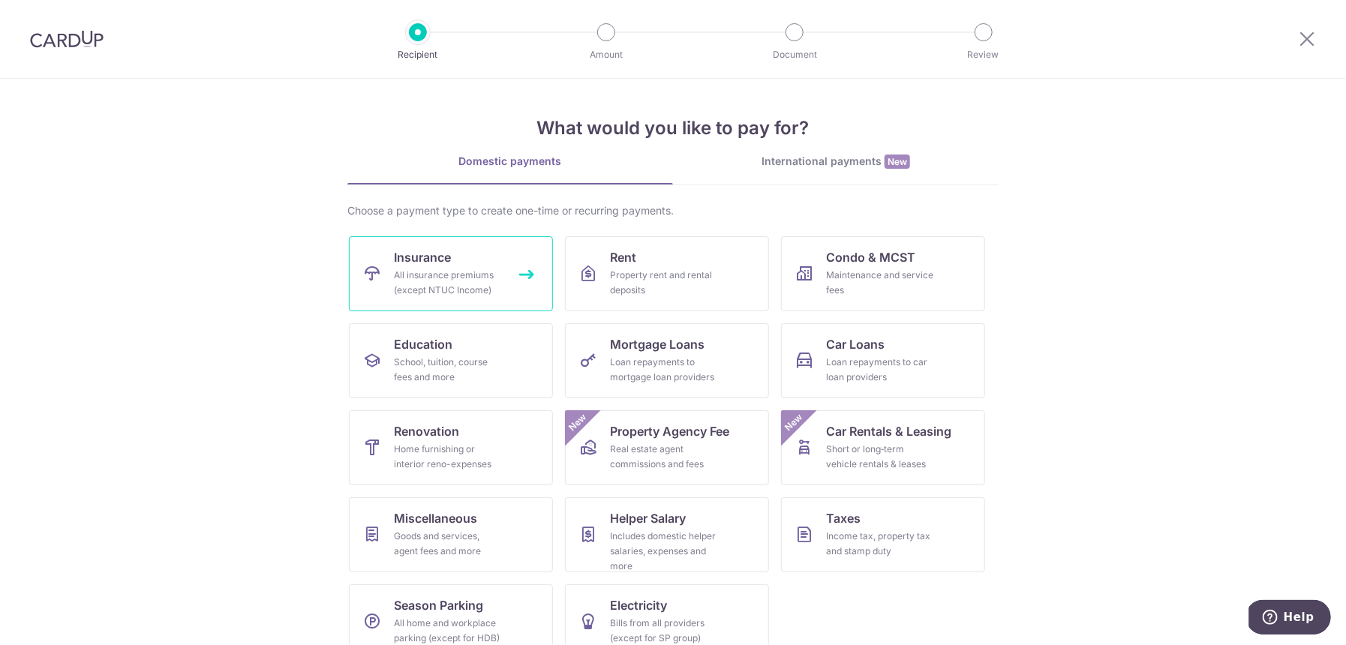
click at [421, 274] on div "All insurance premiums (except NTUC Income)" at bounding box center [448, 283] width 108 height 30
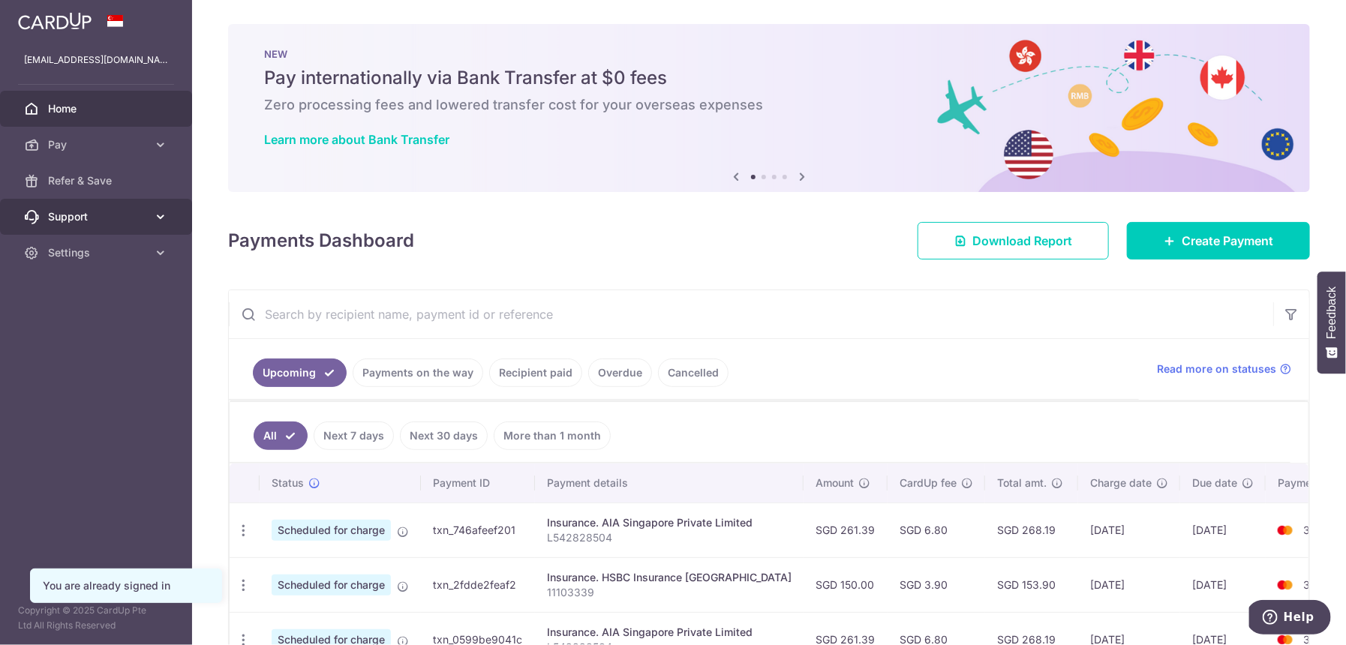
click at [154, 214] on icon at bounding box center [160, 216] width 15 height 15
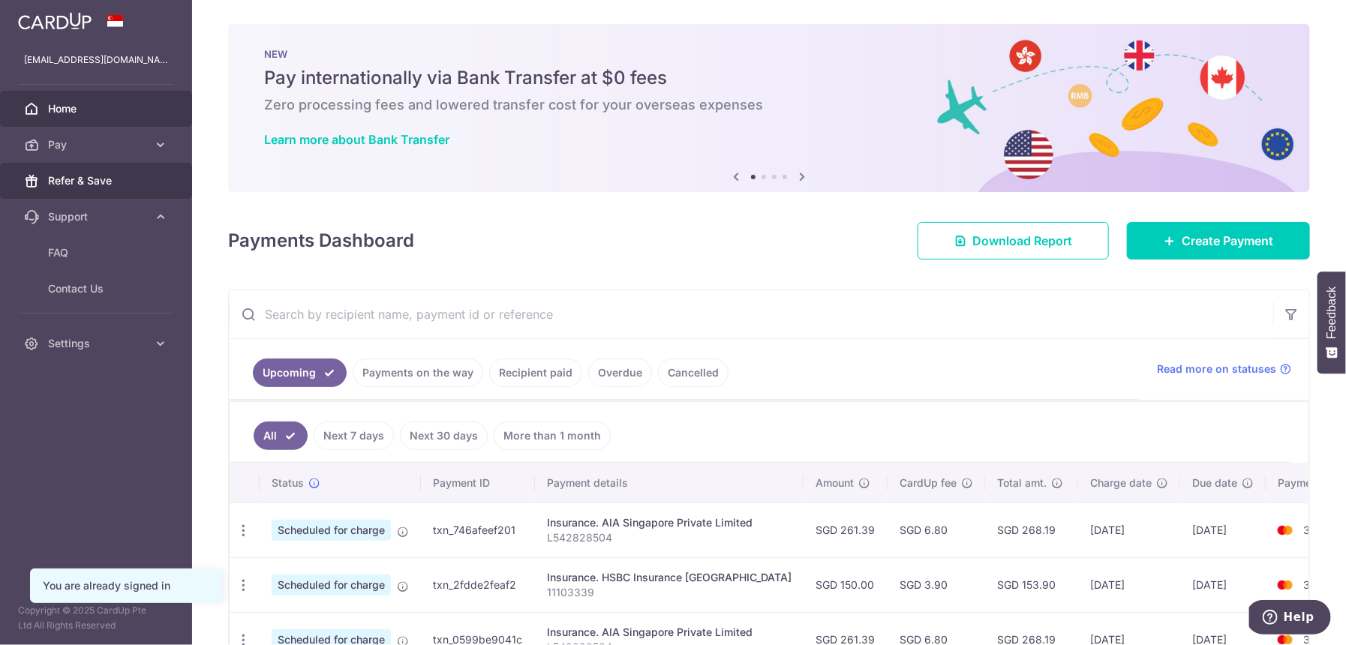
click at [115, 179] on span "Refer & Save" at bounding box center [97, 180] width 99 height 15
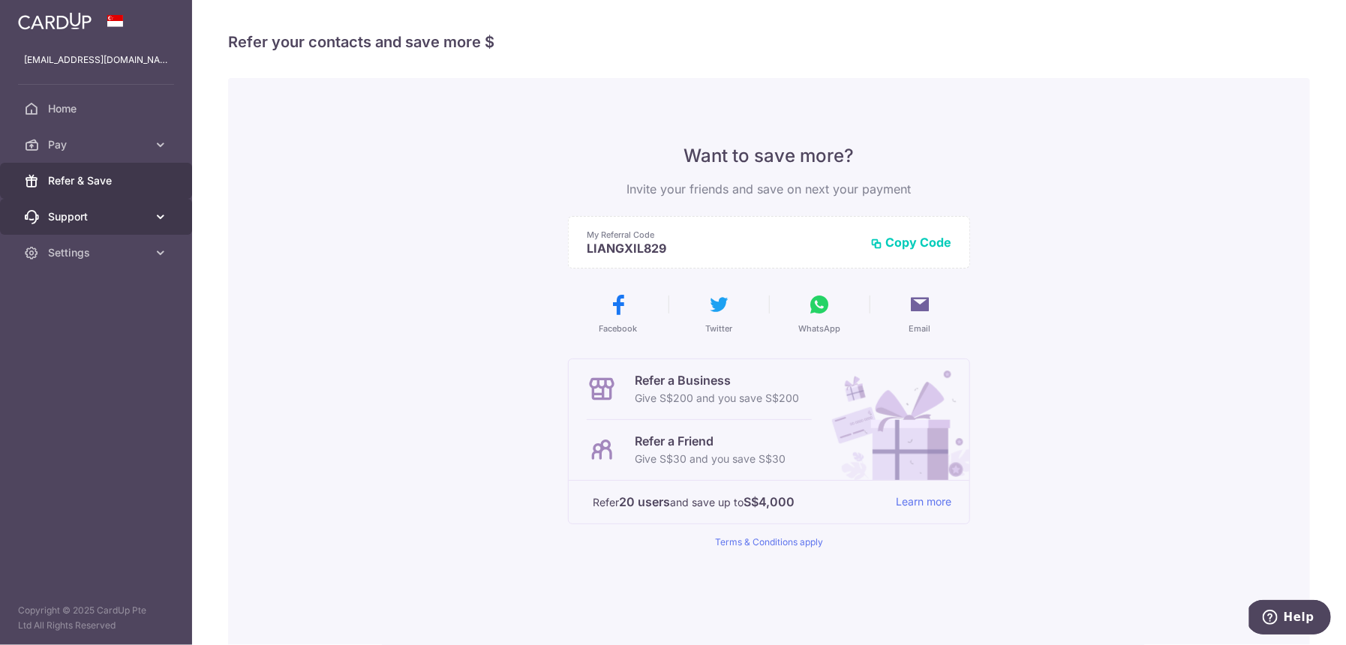
click at [143, 213] on span "Support" at bounding box center [97, 216] width 99 height 15
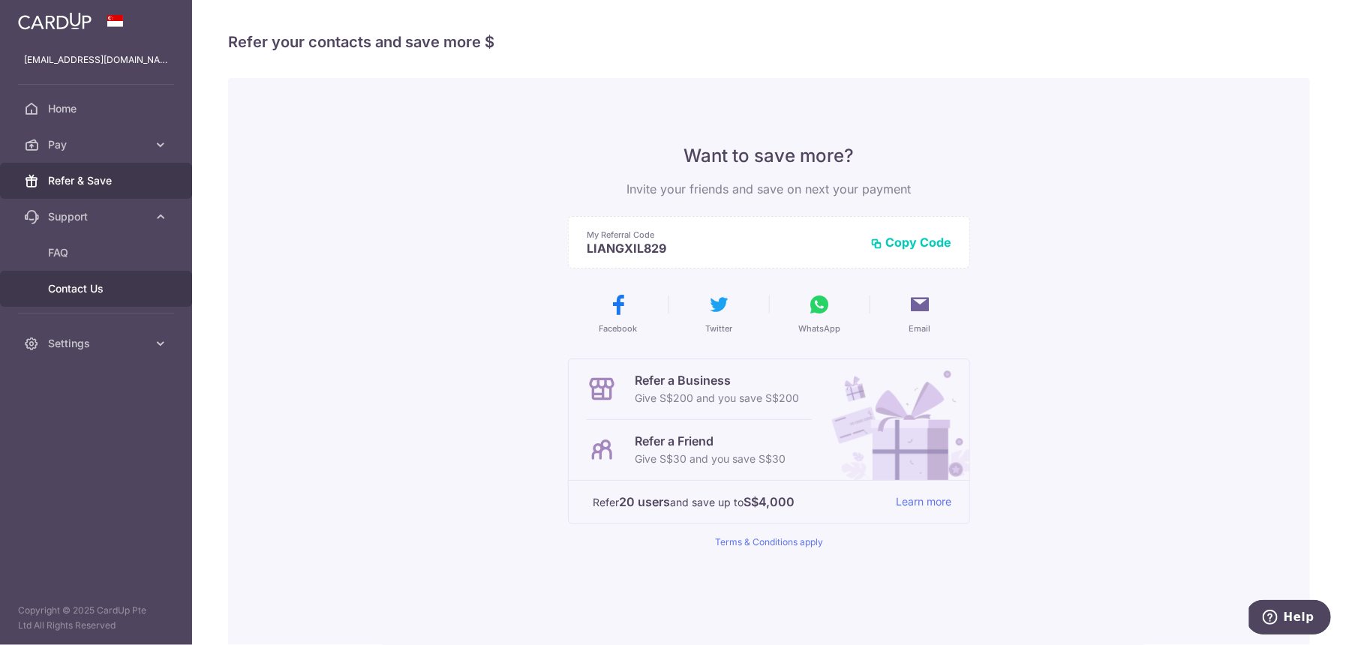
click at [118, 279] on link "Contact Us" at bounding box center [96, 289] width 192 height 36
click at [75, 265] on link "FAQ" at bounding box center [96, 253] width 192 height 36
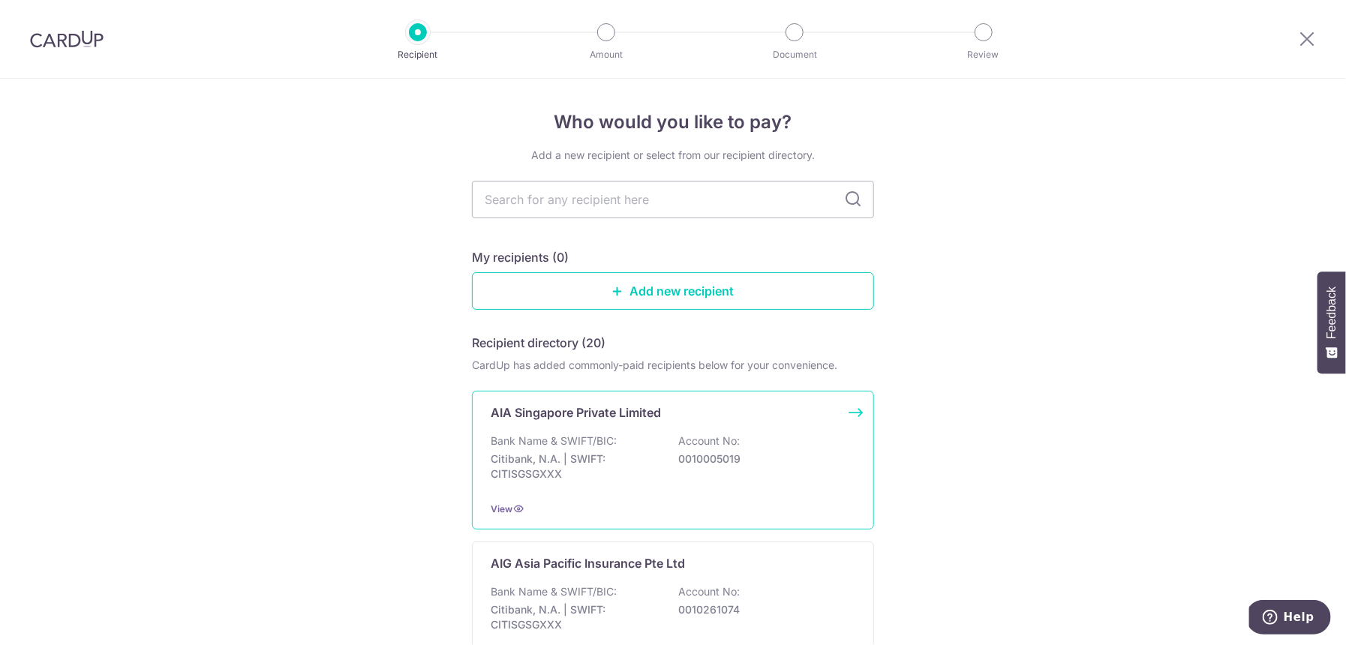
click at [599, 452] on p "Citibank, N.A. | SWIFT: CITISGSGXXX" at bounding box center [575, 467] width 168 height 30
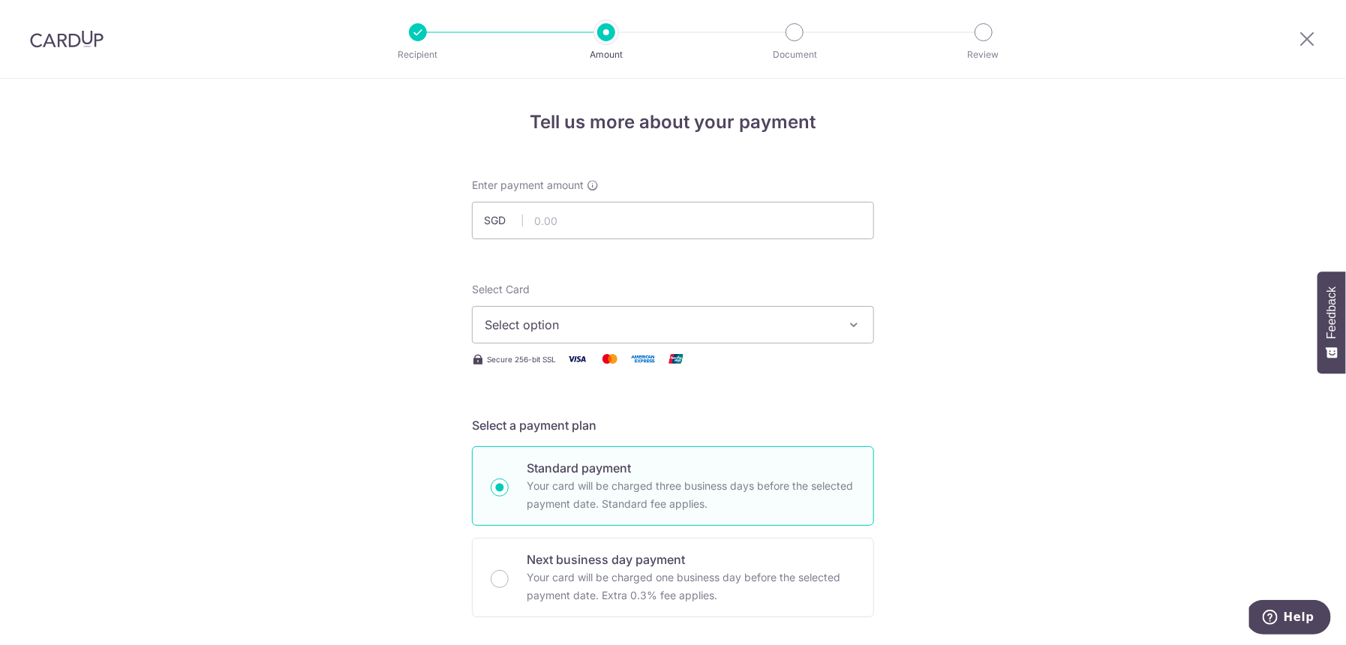
click at [561, 341] on button "Select option" at bounding box center [673, 325] width 402 height 38
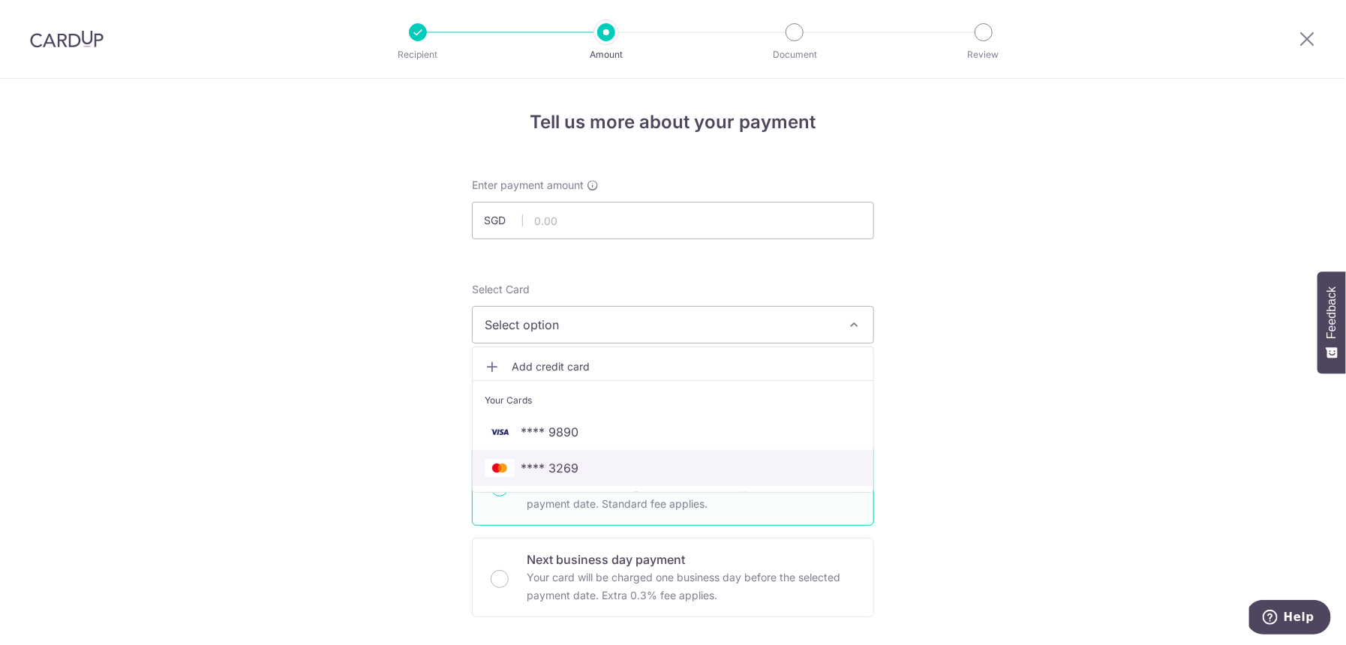
click at [560, 476] on span "**** 3269" at bounding box center [550, 468] width 58 height 18
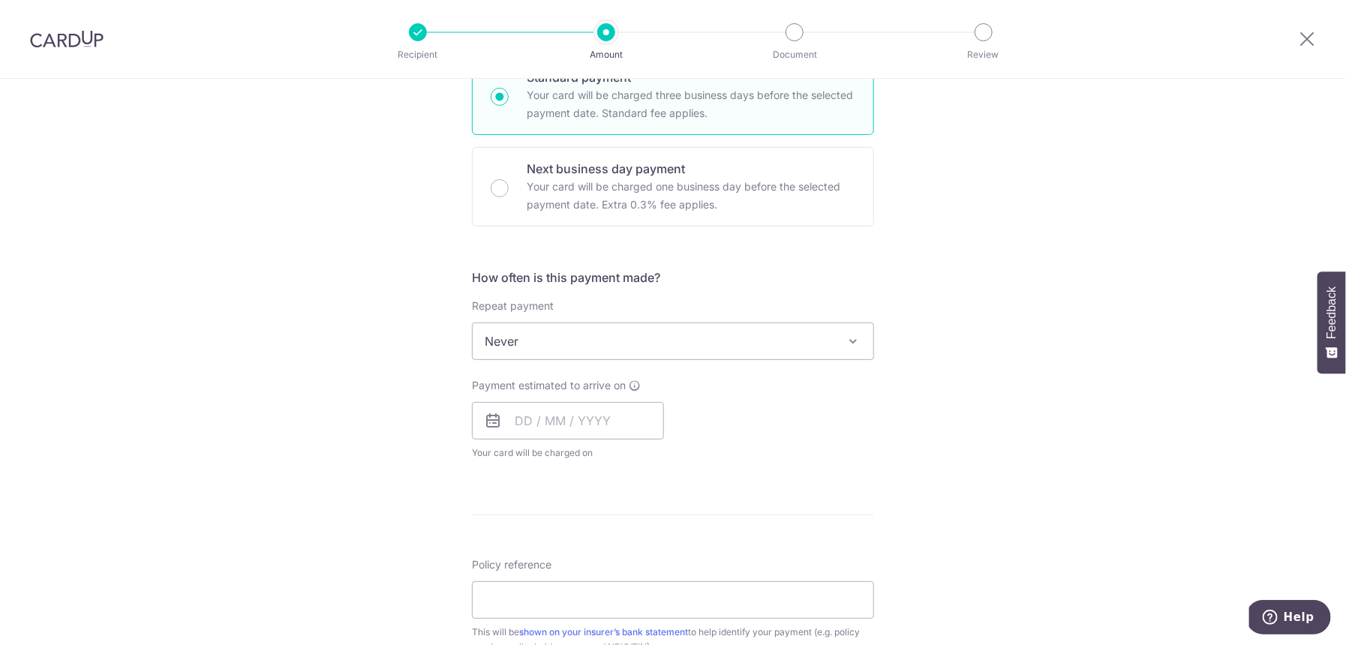
scroll to position [409, 0]
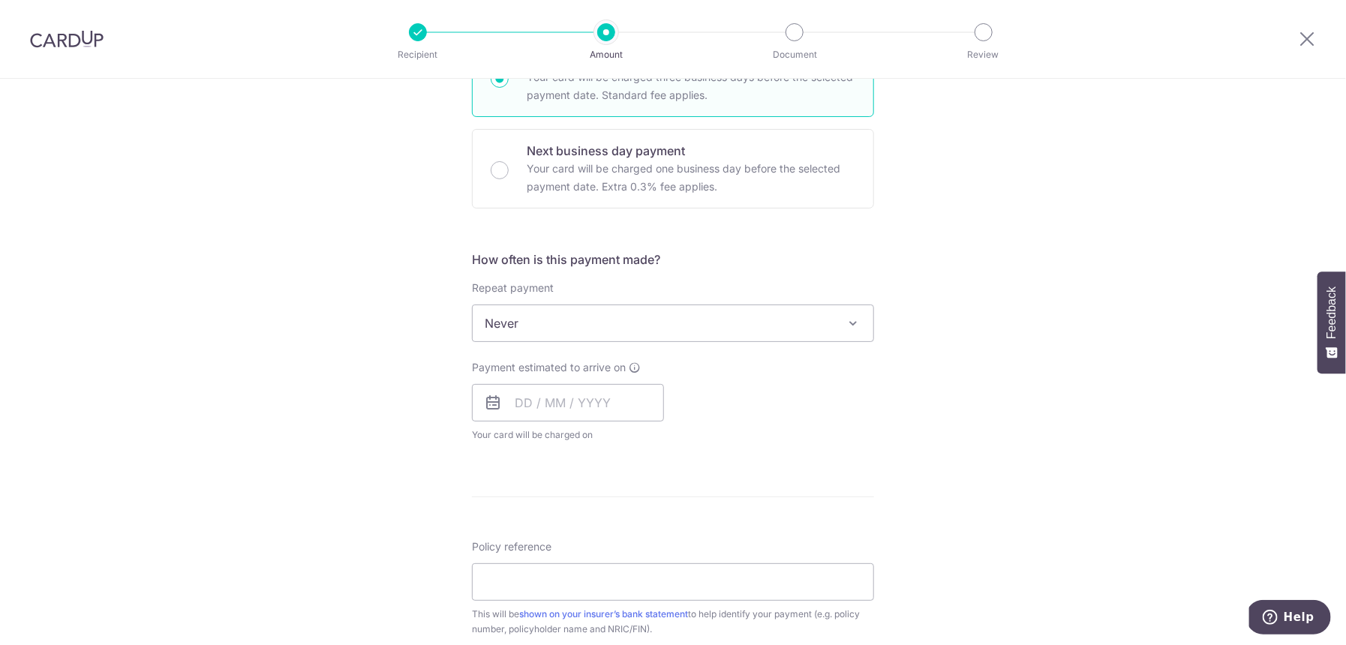
click at [529, 329] on span "Never" at bounding box center [673, 323] width 401 height 36
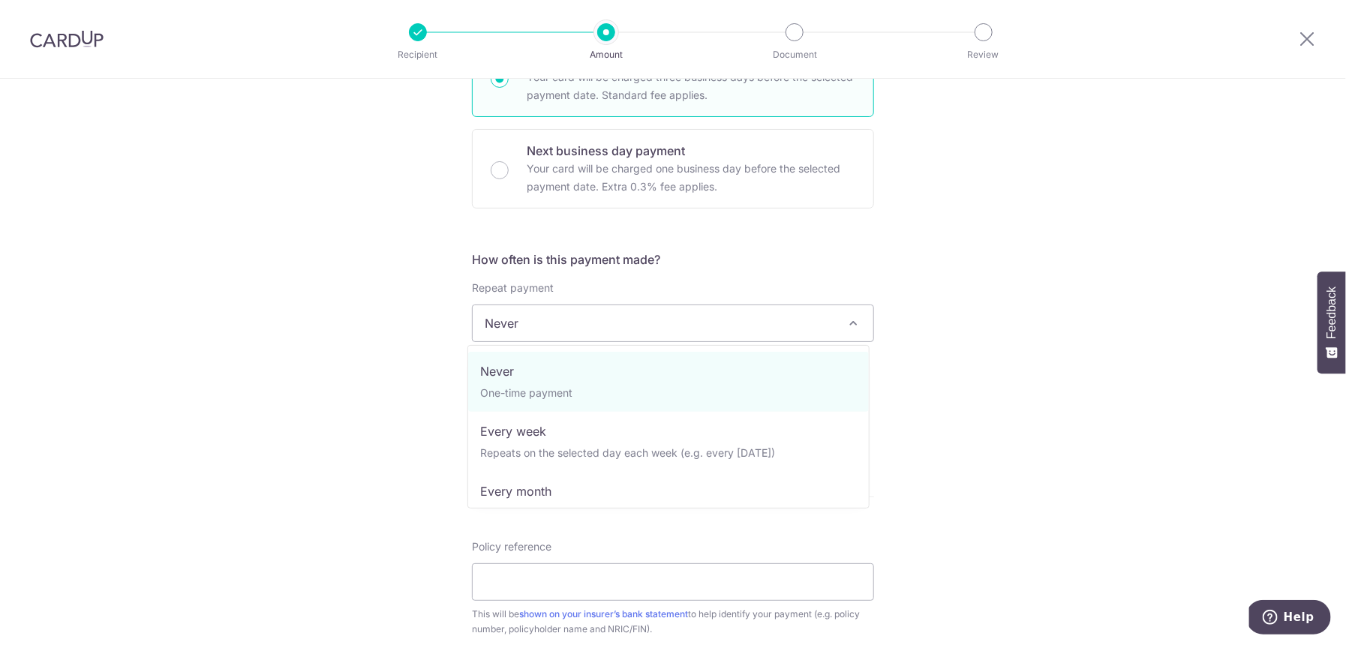
click at [332, 363] on div "Tell us more about your payment Enter payment amount SGD Select Card **** 3269 …" at bounding box center [673, 348] width 1346 height 1357
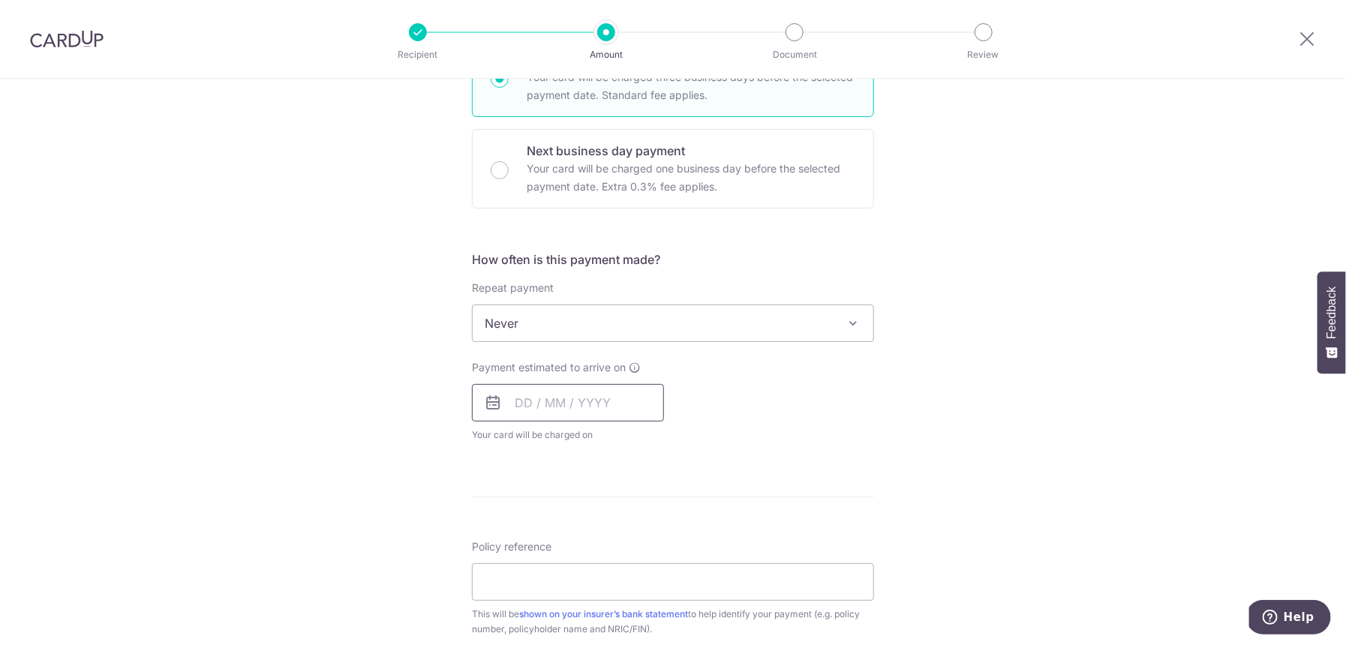
click at [547, 399] on input "text" at bounding box center [568, 403] width 192 height 38
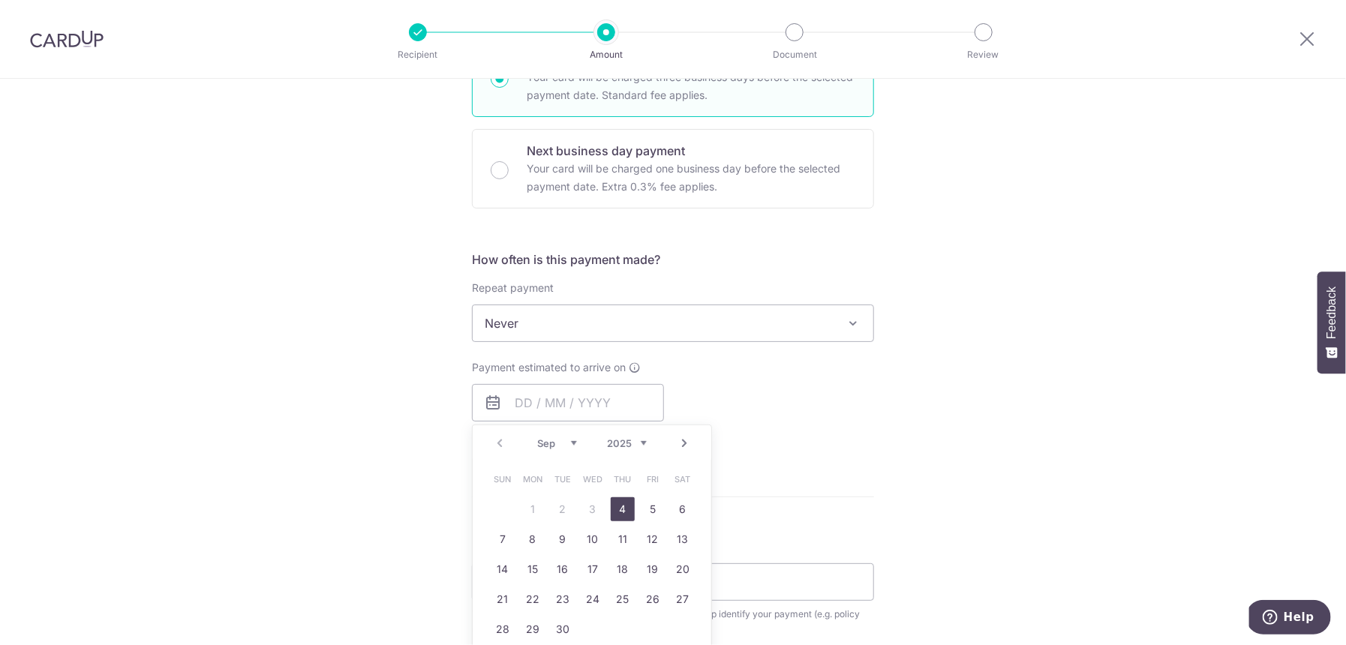
click at [615, 508] on link "4" at bounding box center [623, 509] width 24 height 24
type input "[DATE]"
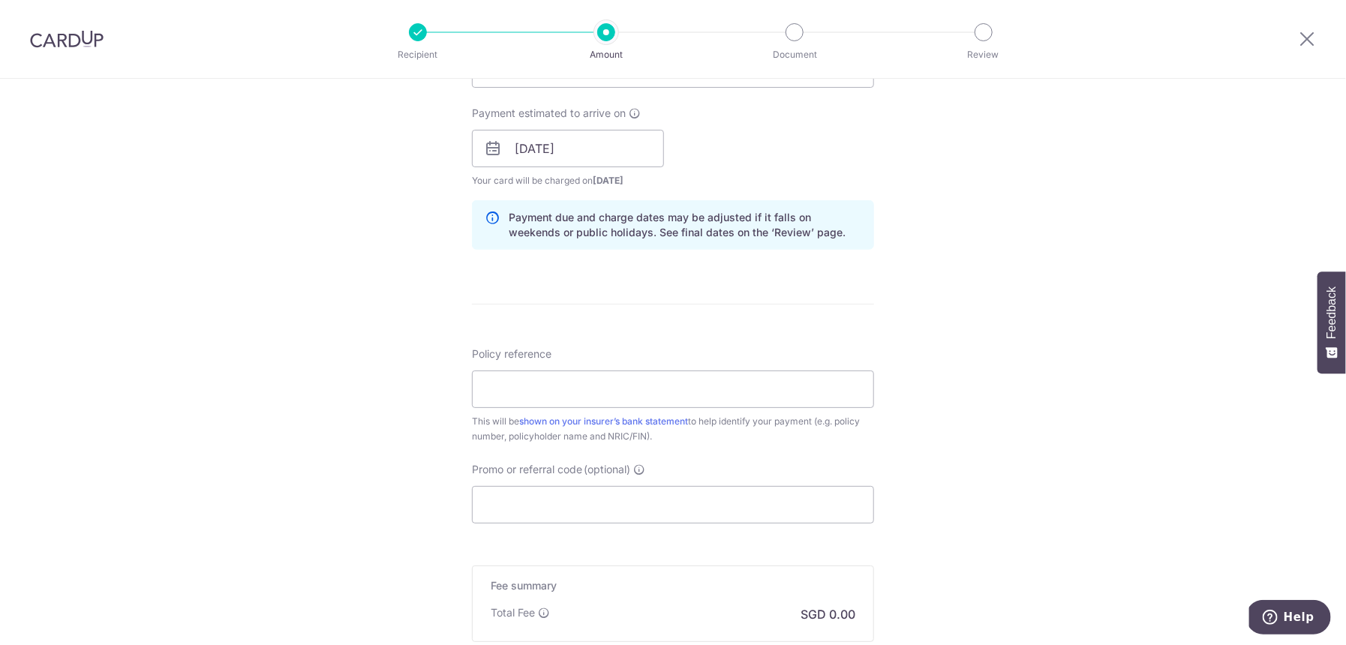
scroll to position [672, 0]
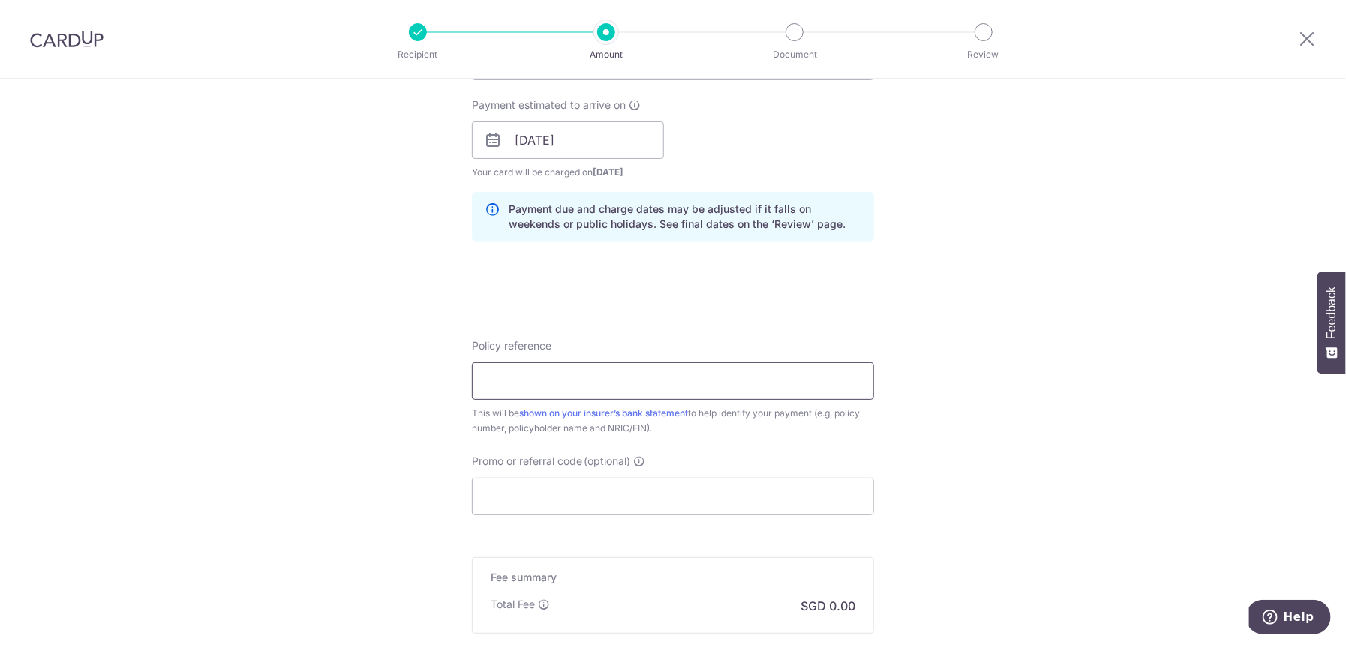
click at [558, 387] on input "Policy reference" at bounding box center [673, 381] width 402 height 38
paste input "OFF225"
type input "OFF225"
click at [570, 500] on input "Promo or referral code (optional)" at bounding box center [673, 497] width 402 height 38
paste input "OFF225"
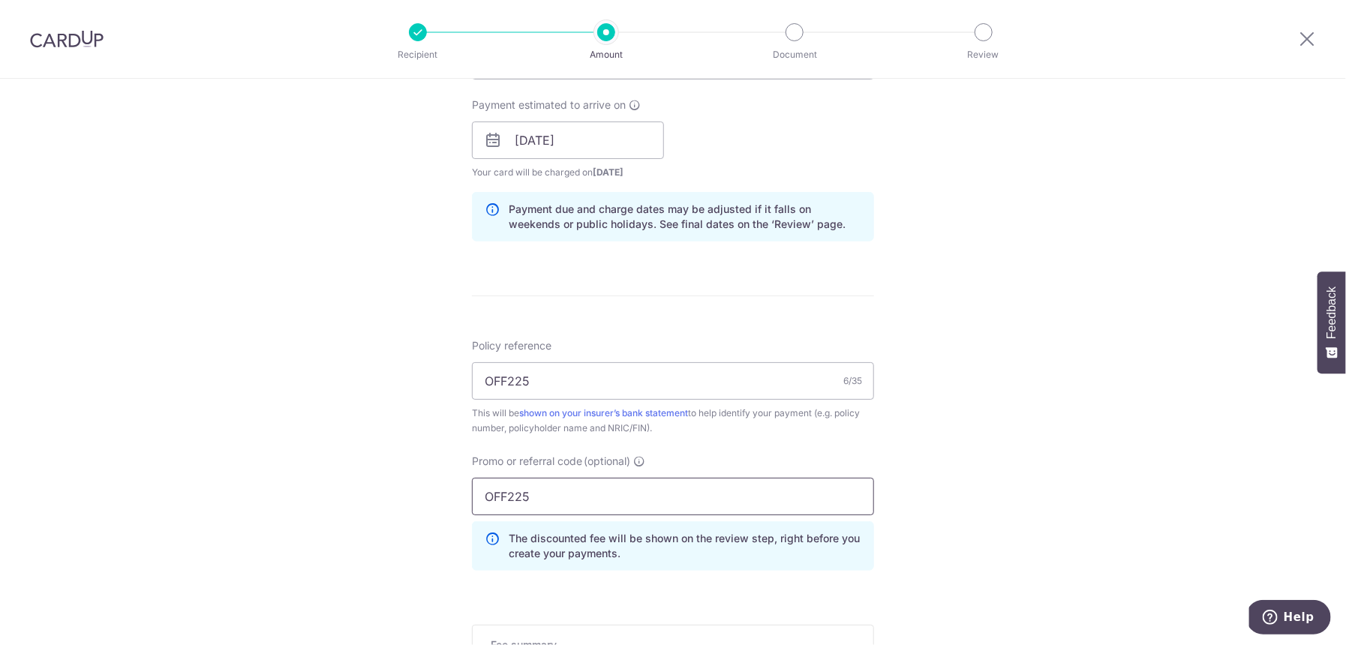
type input "OFF225"
click at [504, 375] on input "OFF225" at bounding box center [673, 381] width 402 height 38
click at [504, 376] on input "OFF225" at bounding box center [673, 381] width 402 height 38
paste input "L547873651"
type input "L547873651"
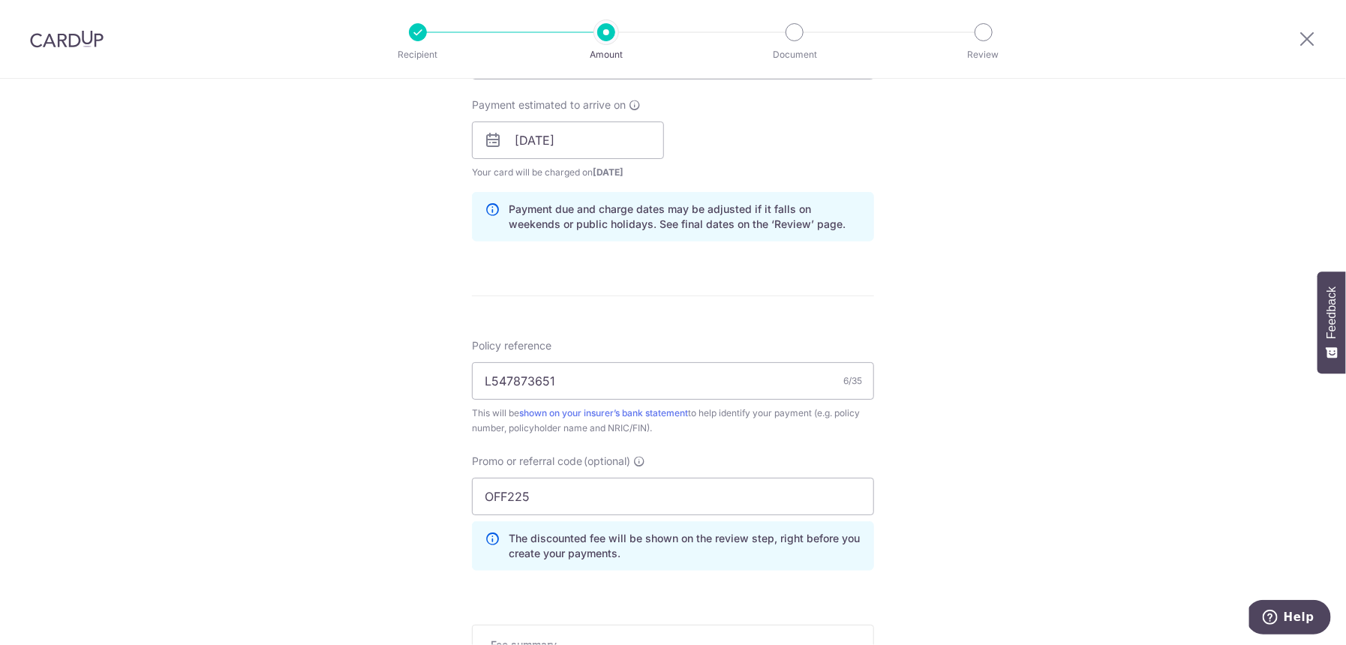
click at [293, 400] on div "Tell us more about your payment Enter payment amount SGD Select Card **** 3269 …" at bounding box center [673, 150] width 1346 height 1486
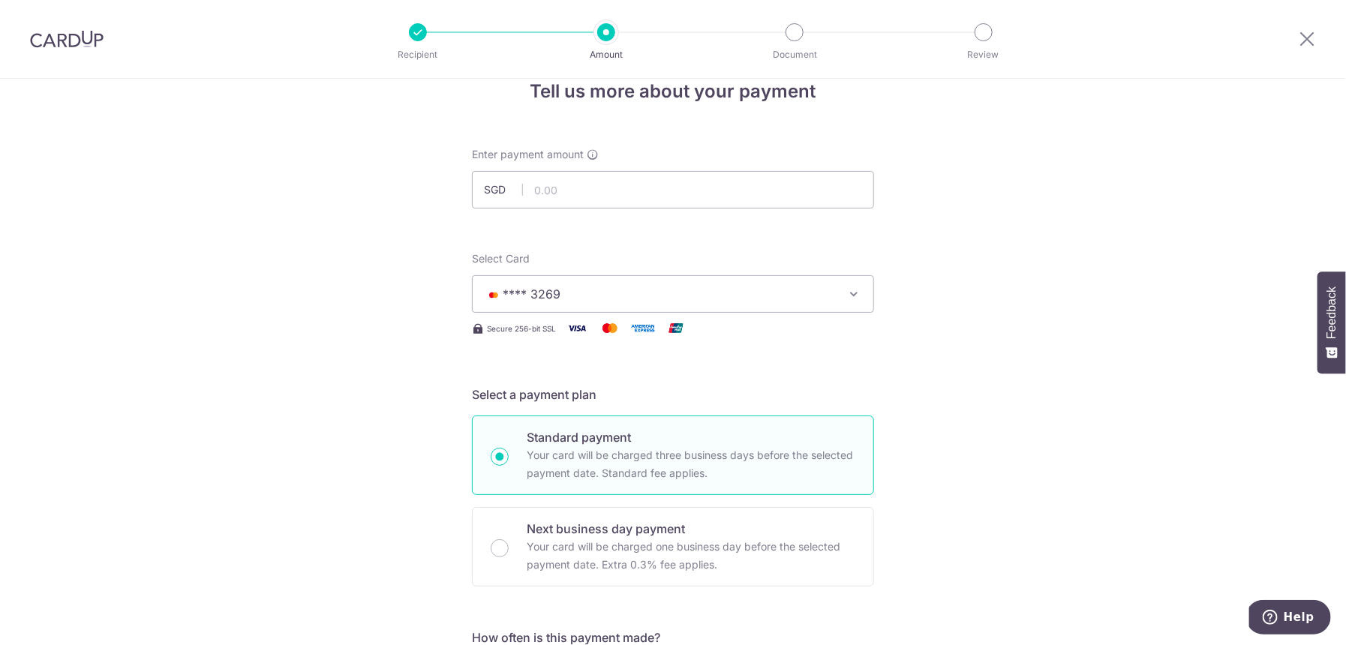
scroll to position [0, 0]
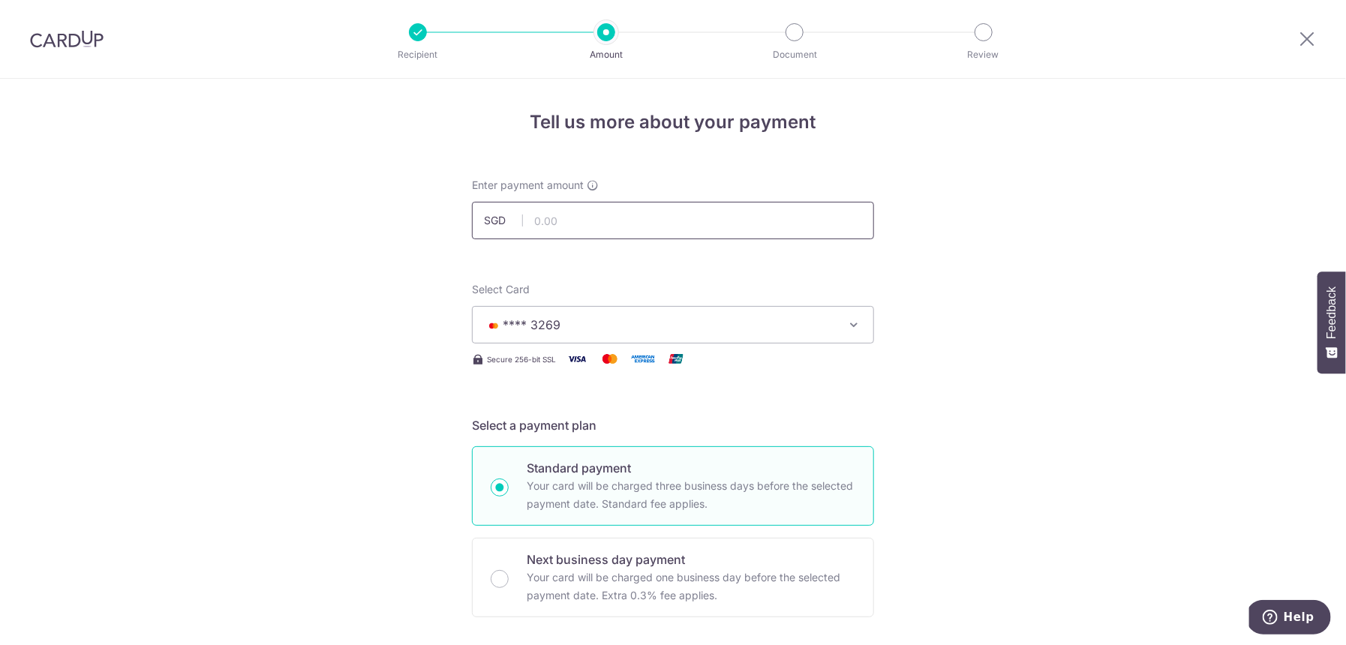
click at [555, 215] on input "text" at bounding box center [673, 221] width 402 height 38
type input "2,289.21"
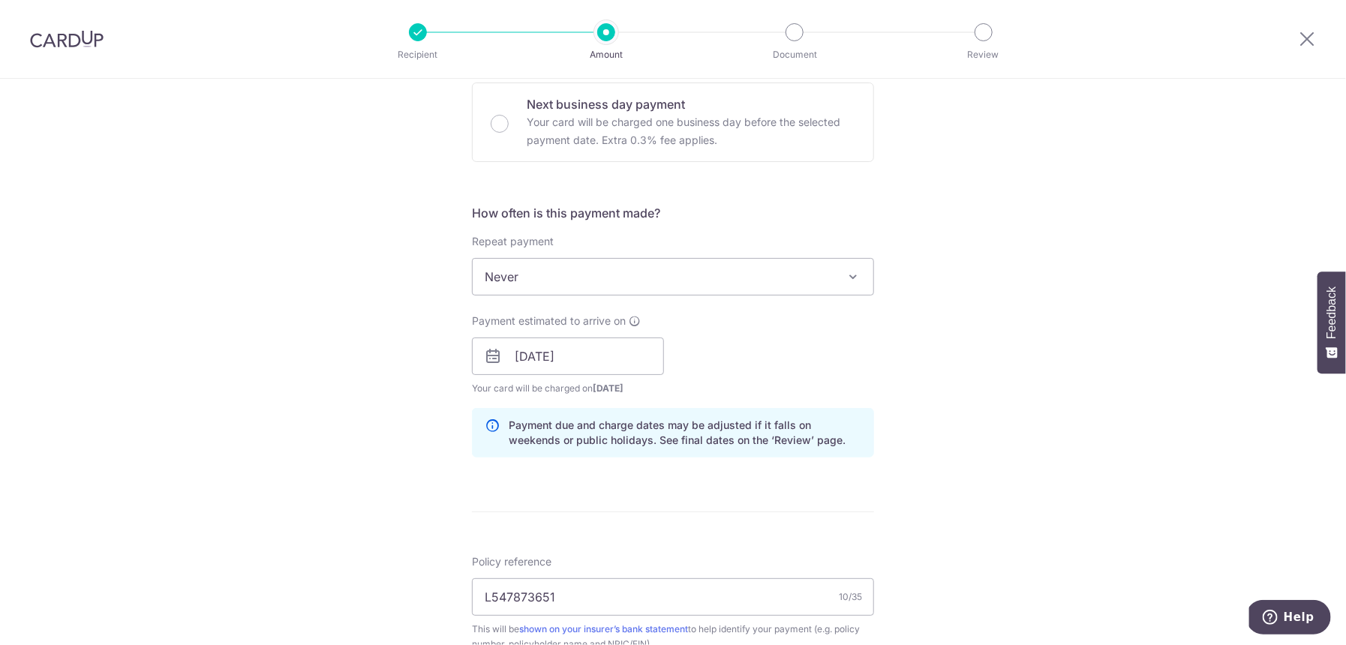
scroll to position [920, 0]
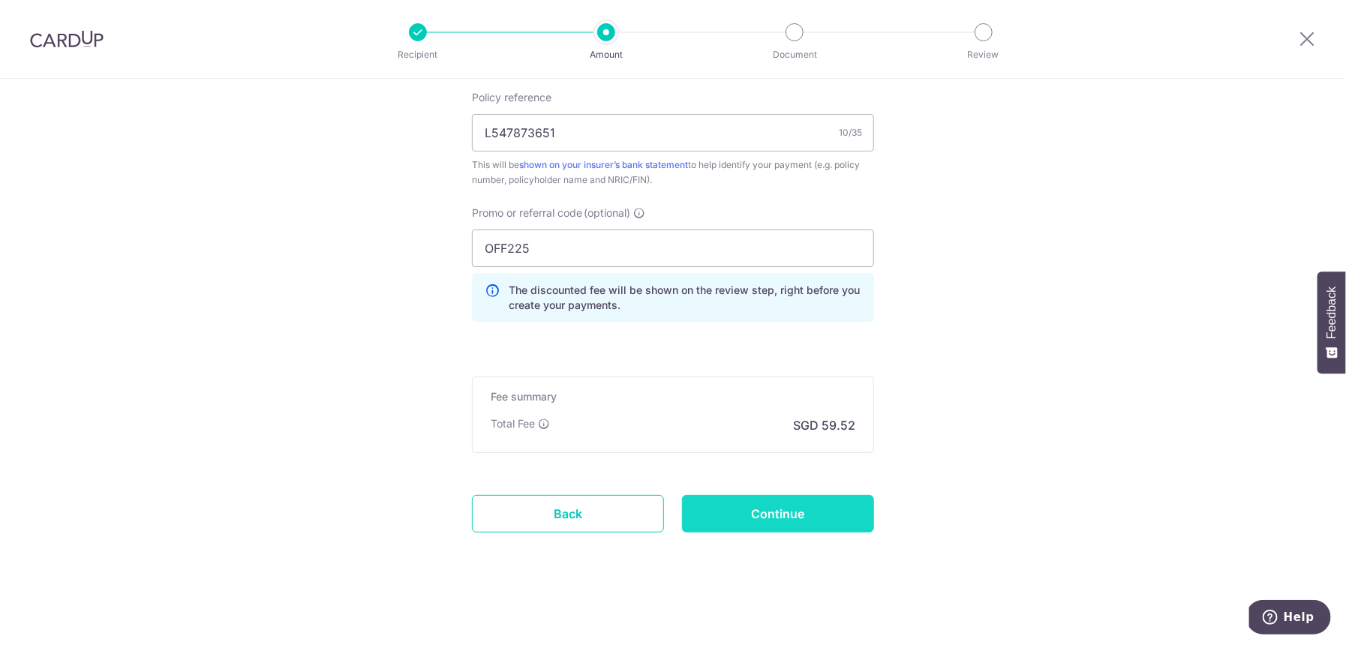
click at [825, 510] on input "Continue" at bounding box center [778, 514] width 192 height 38
type input "Create Schedule"
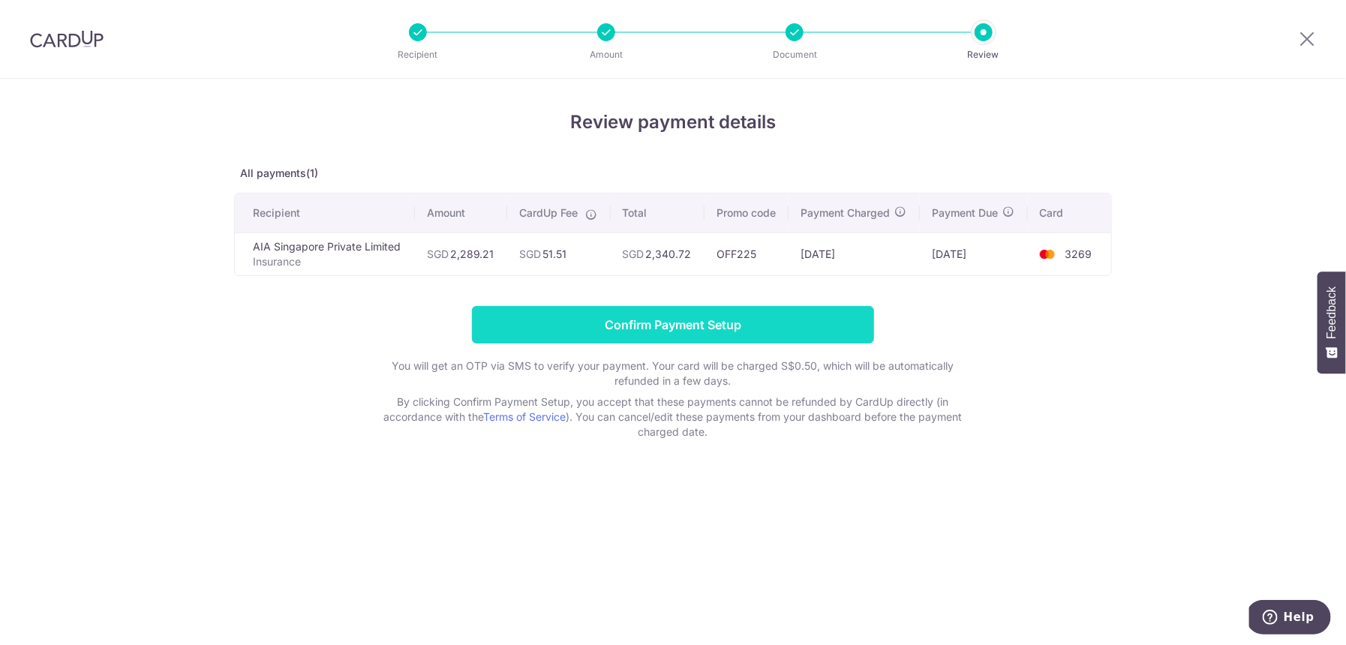
click at [786, 333] on input "Confirm Payment Setup" at bounding box center [673, 325] width 402 height 38
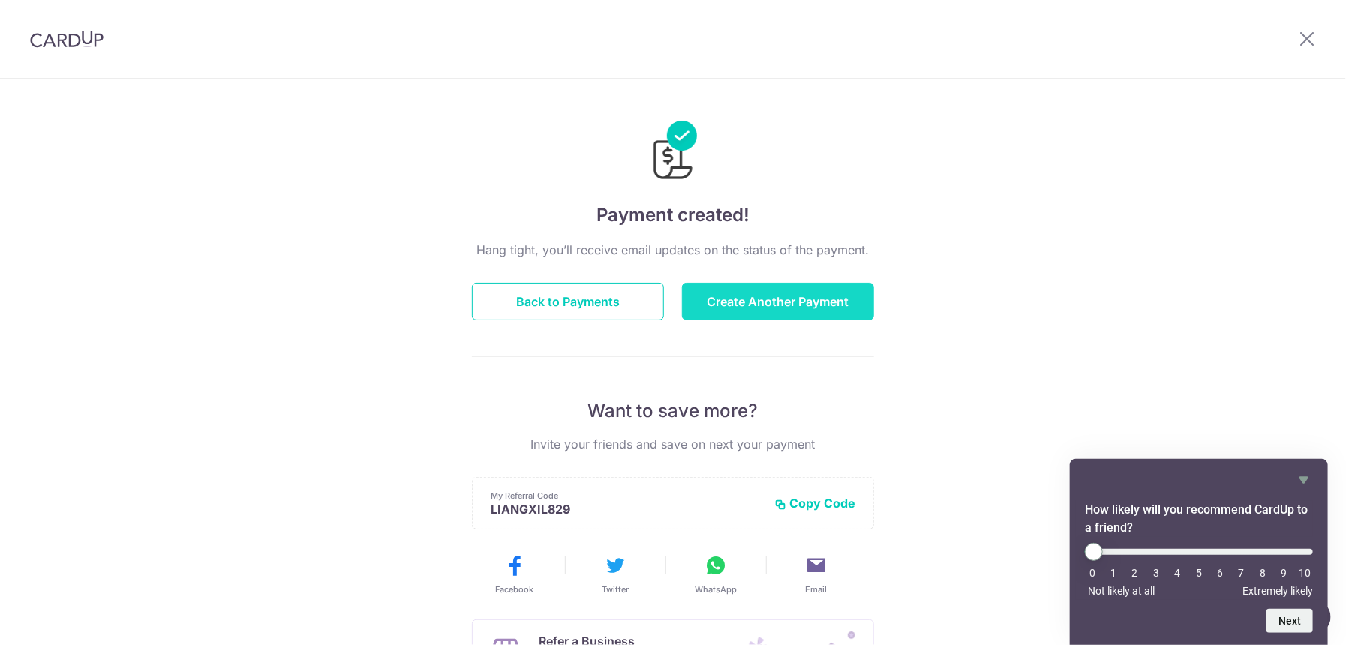
drag, startPoint x: 822, startPoint y: 301, endPoint x: 831, endPoint y: 296, distance: 10.1
click at [822, 301] on button "Create Another Payment" at bounding box center [778, 302] width 192 height 38
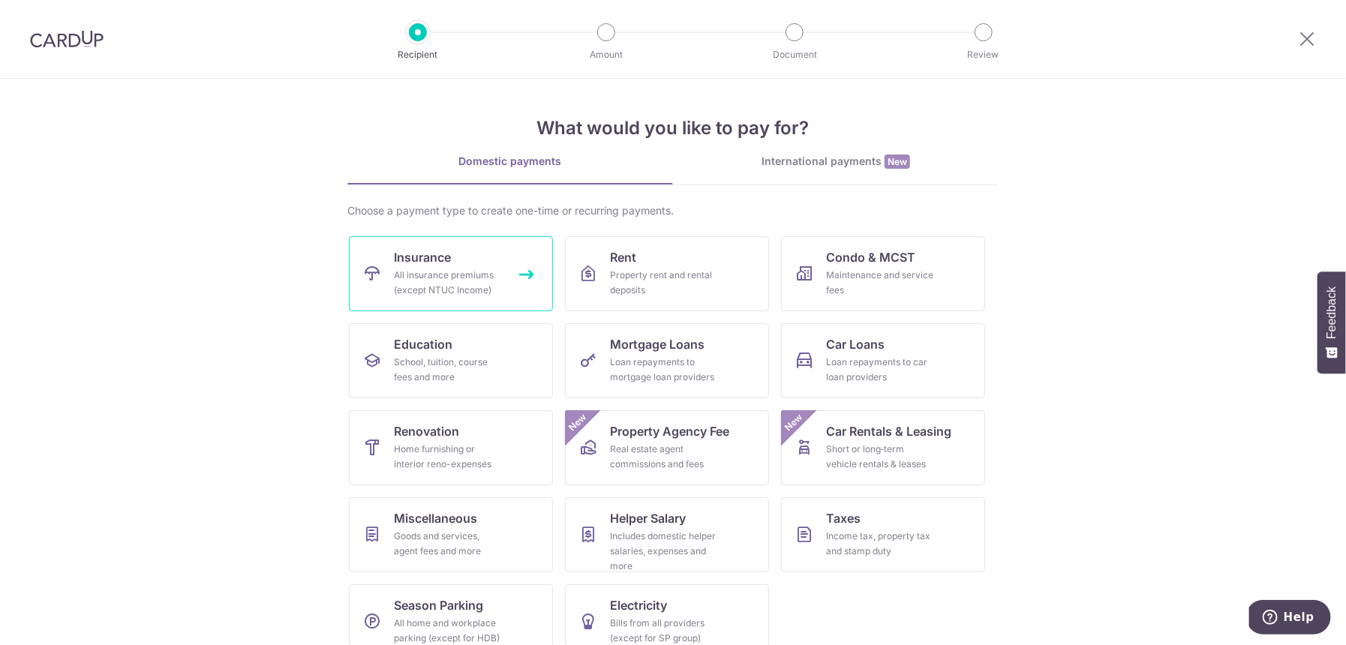
click at [450, 272] on div "All insurance premiums (except NTUC Income)" at bounding box center [448, 283] width 108 height 30
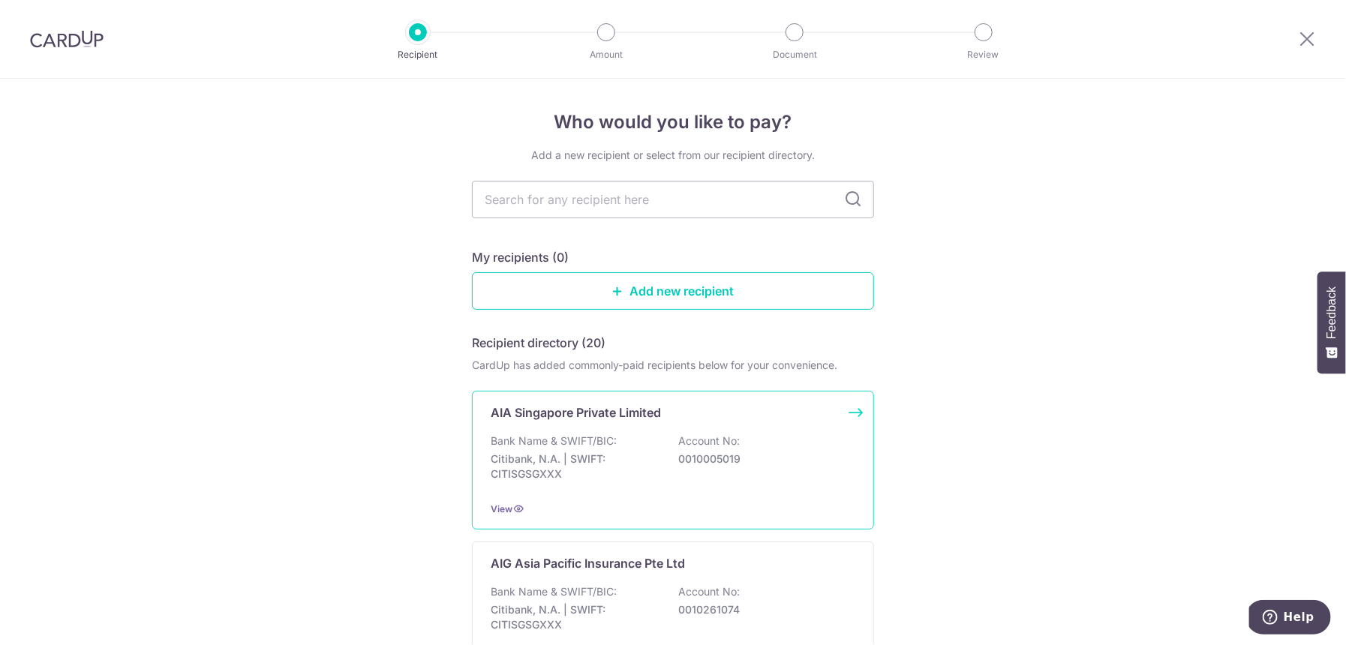
click at [555, 477] on p "Citibank, N.A. | SWIFT: CITISGSGXXX" at bounding box center [575, 467] width 168 height 30
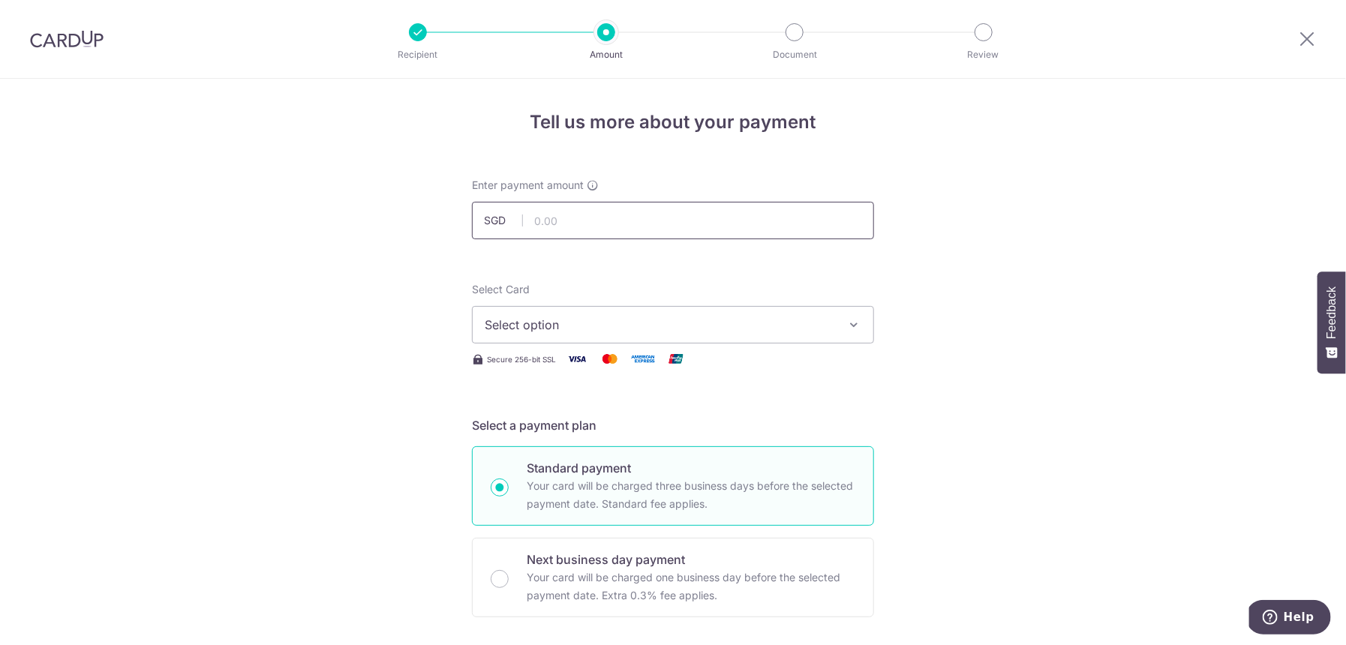
click at [573, 225] on input "text" at bounding box center [673, 221] width 402 height 38
type input "2,289.21"
drag, startPoint x: 320, startPoint y: 351, endPoint x: 484, endPoint y: 338, distance: 164.1
click at [503, 335] on button "Select option" at bounding box center [673, 325] width 402 height 38
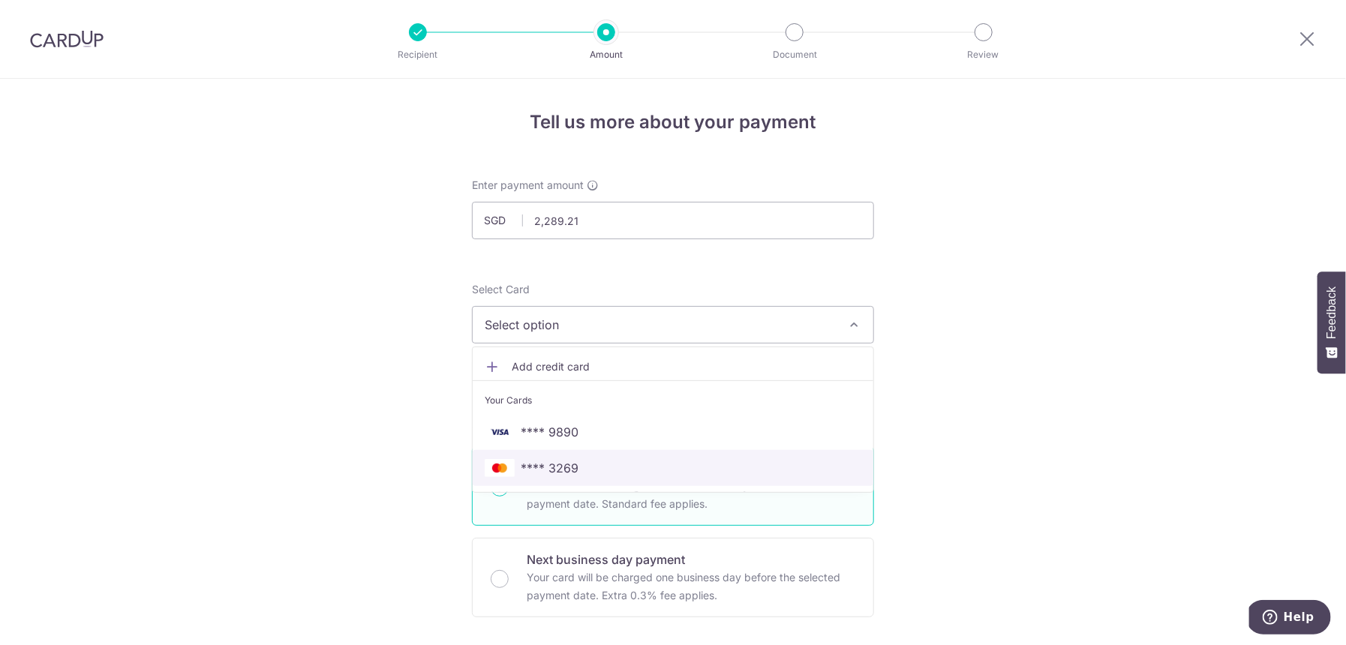
click at [553, 478] on link "**** 3269" at bounding box center [673, 468] width 401 height 36
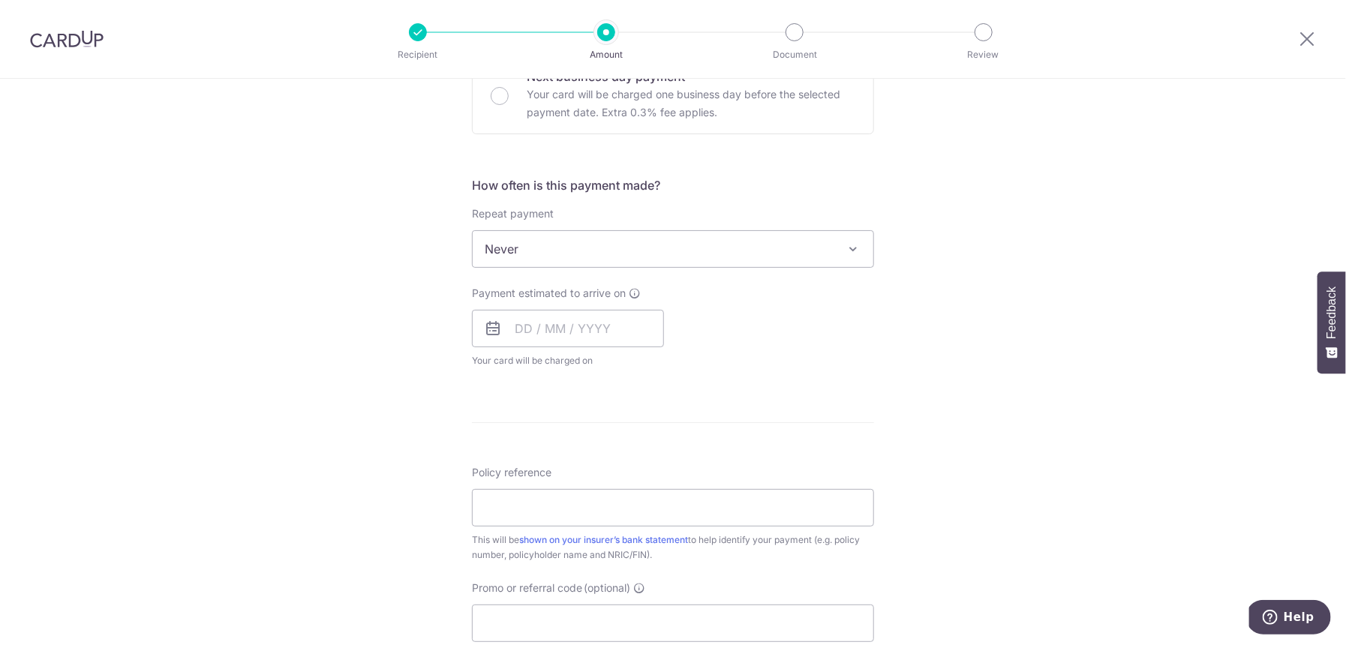
scroll to position [513, 0]
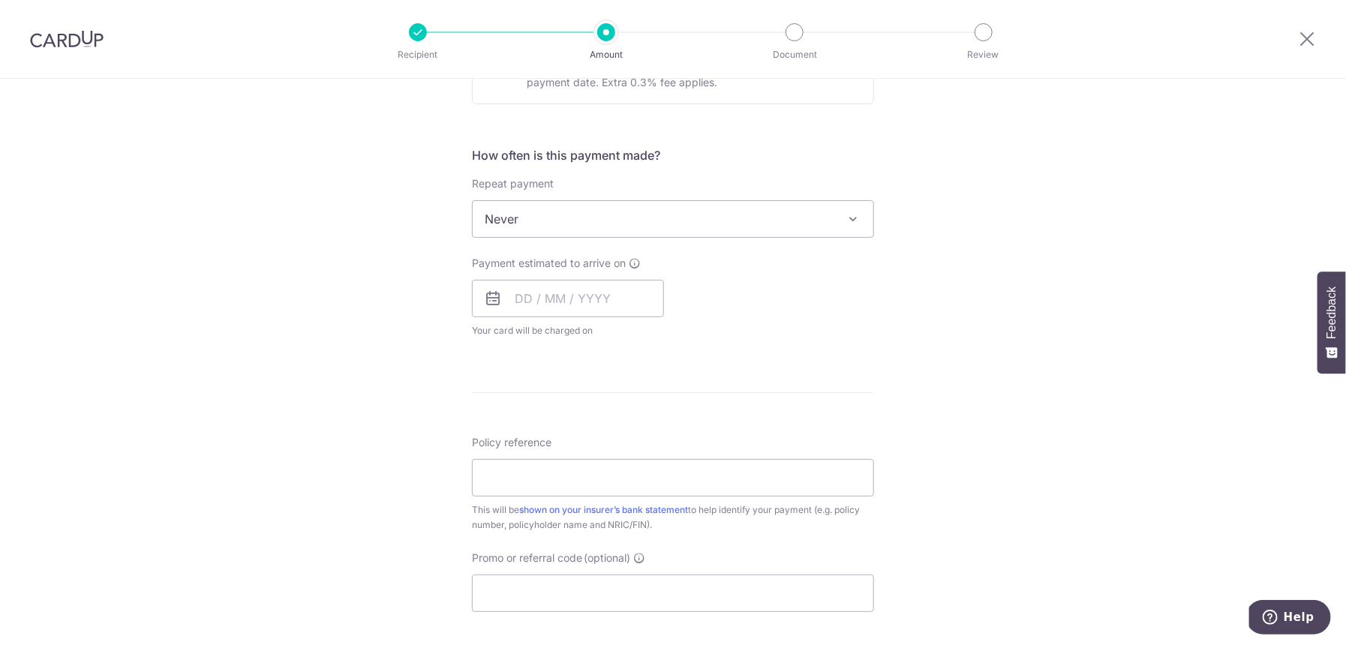
click at [504, 230] on span "Never" at bounding box center [673, 219] width 401 height 36
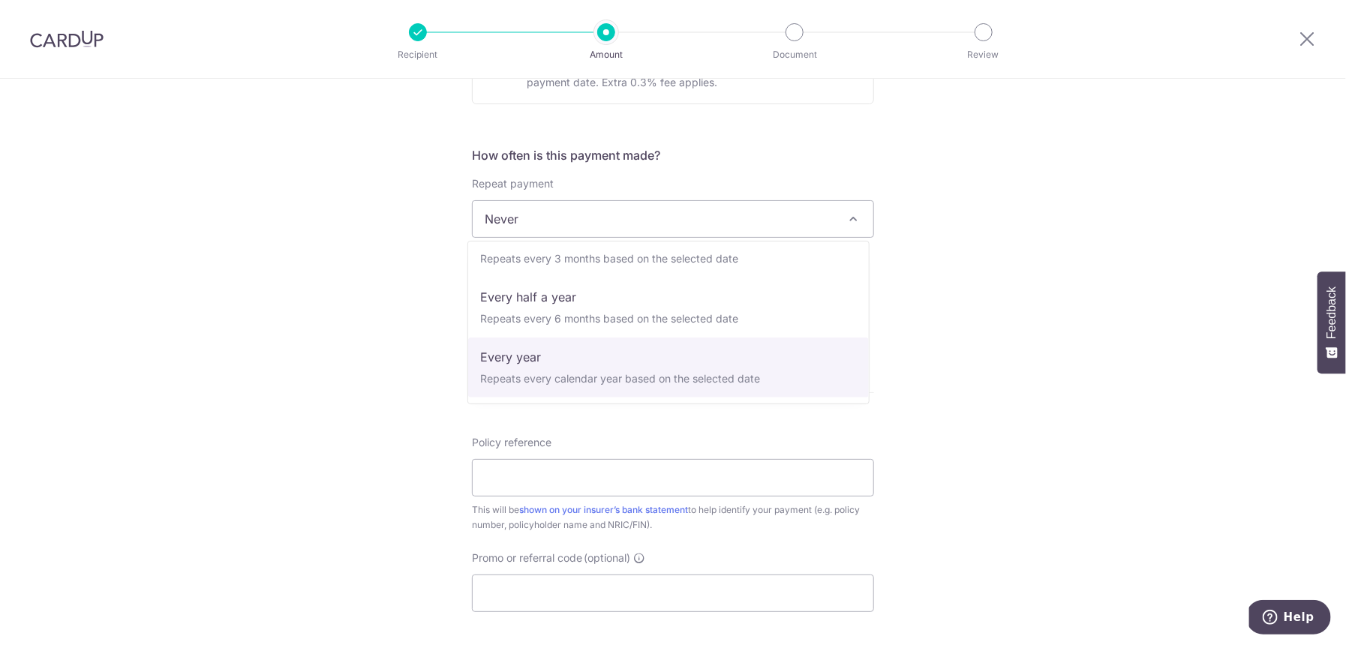
select select "6"
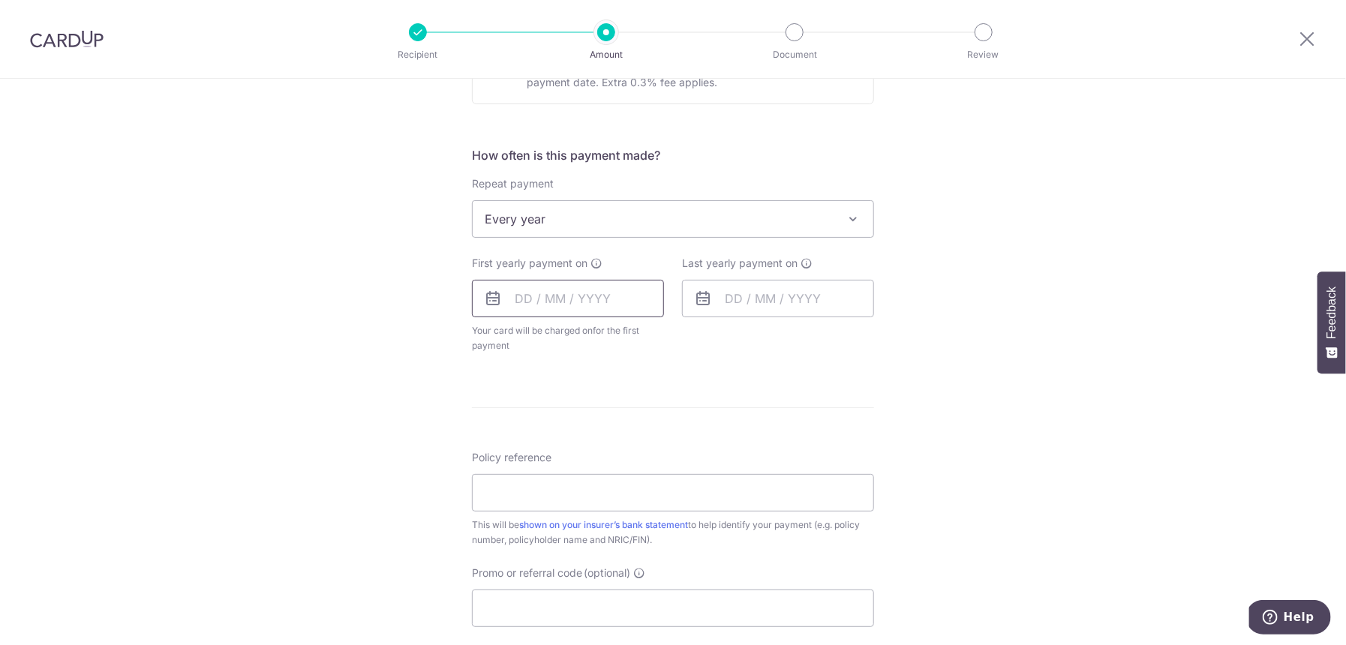
click at [554, 304] on input "text" at bounding box center [568, 299] width 192 height 38
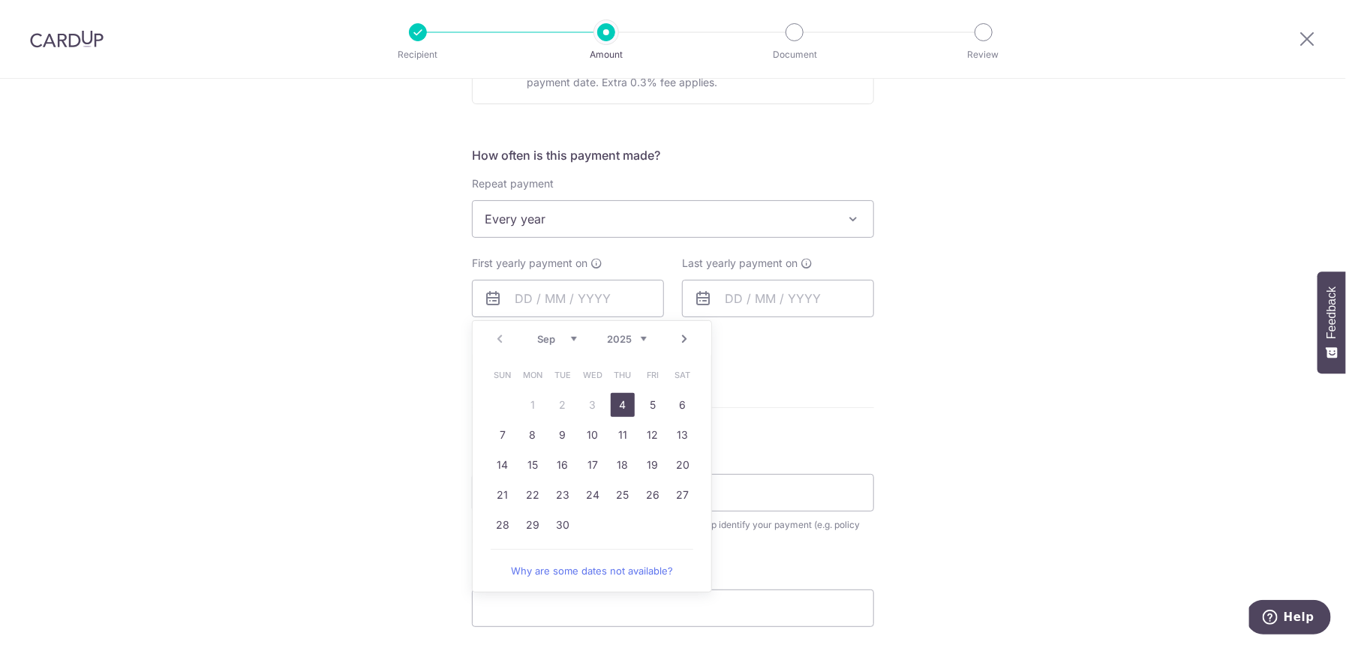
click at [491, 347] on div "Prev Next Sep Oct Nov Dec 2025 2026 2027 2028 2029 2030 2031 2032 2033 2034 2035" at bounding box center [592, 339] width 239 height 36
click at [678, 338] on link "Next" at bounding box center [684, 339] width 18 height 18
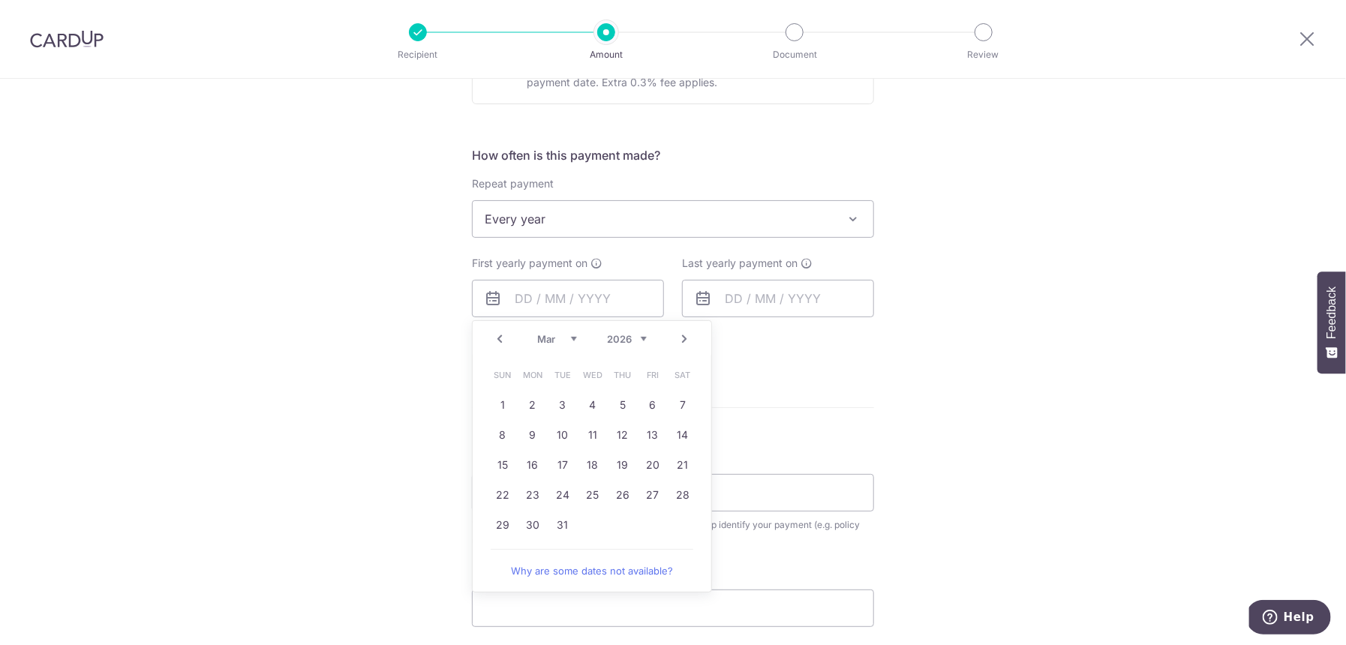
click at [495, 340] on link "Prev" at bounding box center [500, 339] width 18 height 18
click at [494, 340] on link "Prev" at bounding box center [500, 339] width 18 height 18
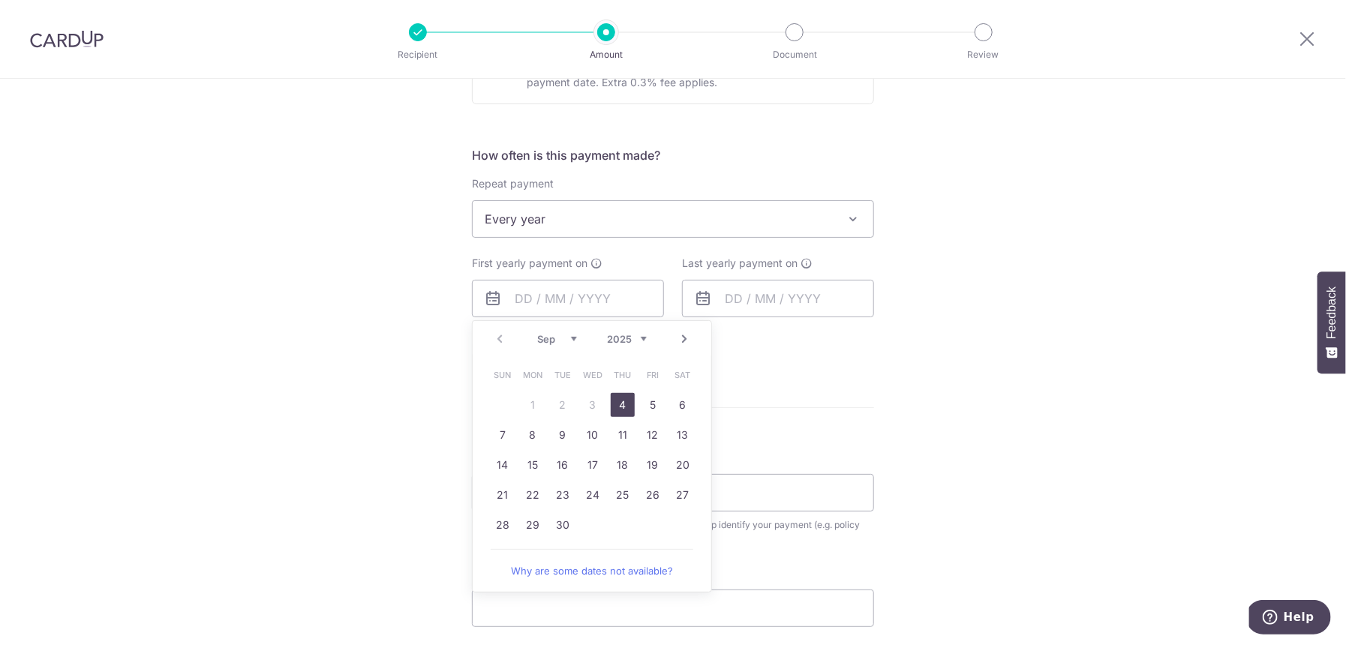
click at [633, 339] on select "2025 2026 2027 2028 2029 2030 2031 2032 2033 2034 2035" at bounding box center [627, 339] width 40 height 12
click at [552, 404] on link "1" at bounding box center [563, 405] width 24 height 24
type input "01/09/2026"
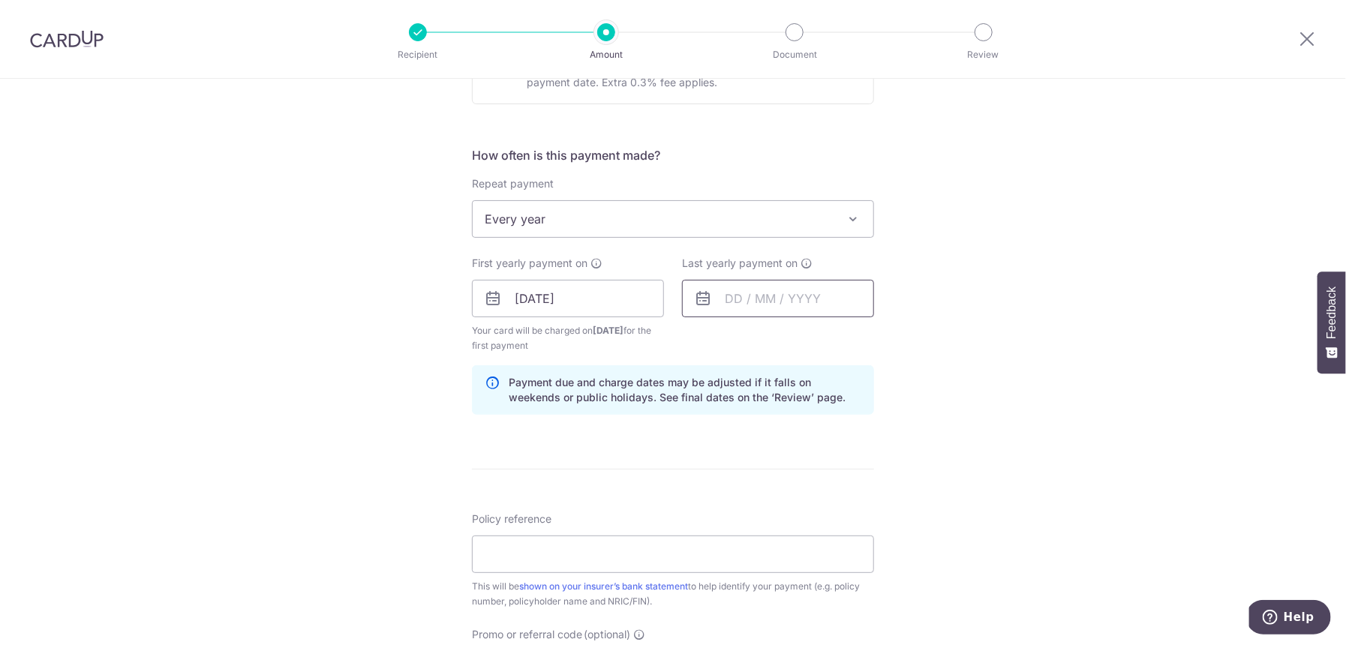
click at [766, 300] on input "text" at bounding box center [778, 299] width 192 height 38
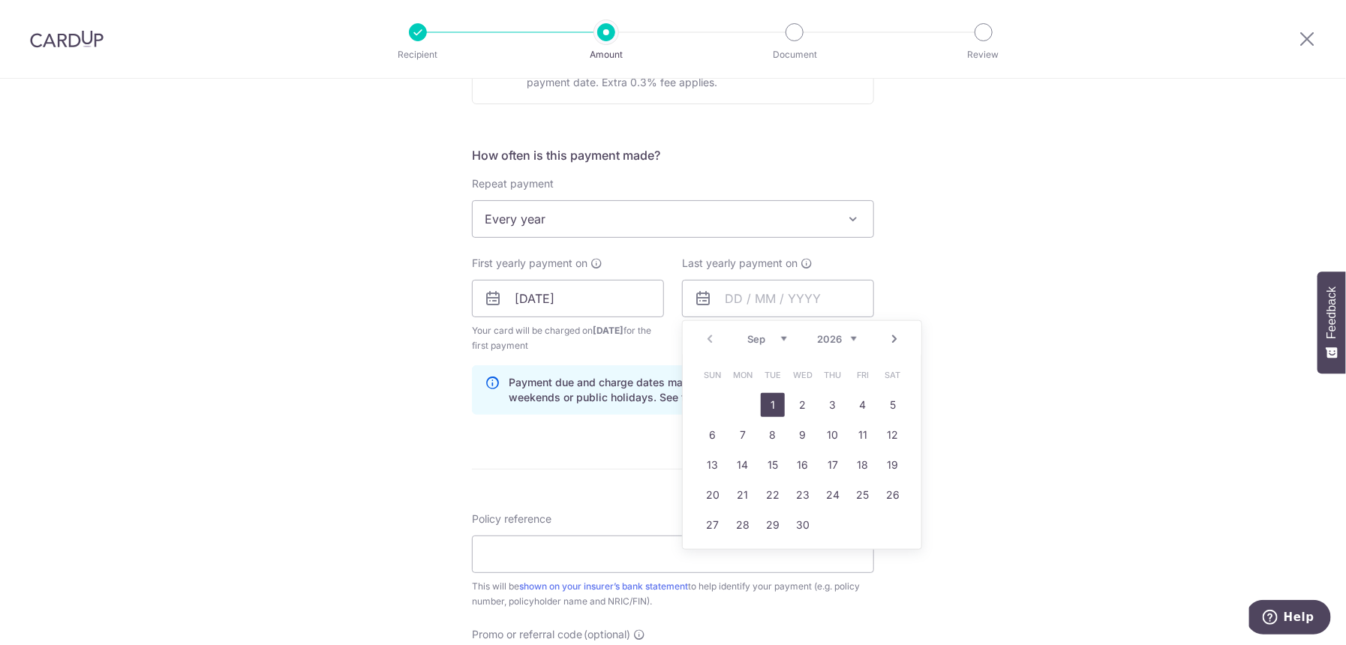
click at [894, 339] on link "Next" at bounding box center [894, 339] width 18 height 18
click at [703, 338] on link "Prev" at bounding box center [710, 339] width 18 height 18
click at [702, 339] on link "Prev" at bounding box center [710, 339] width 18 height 18
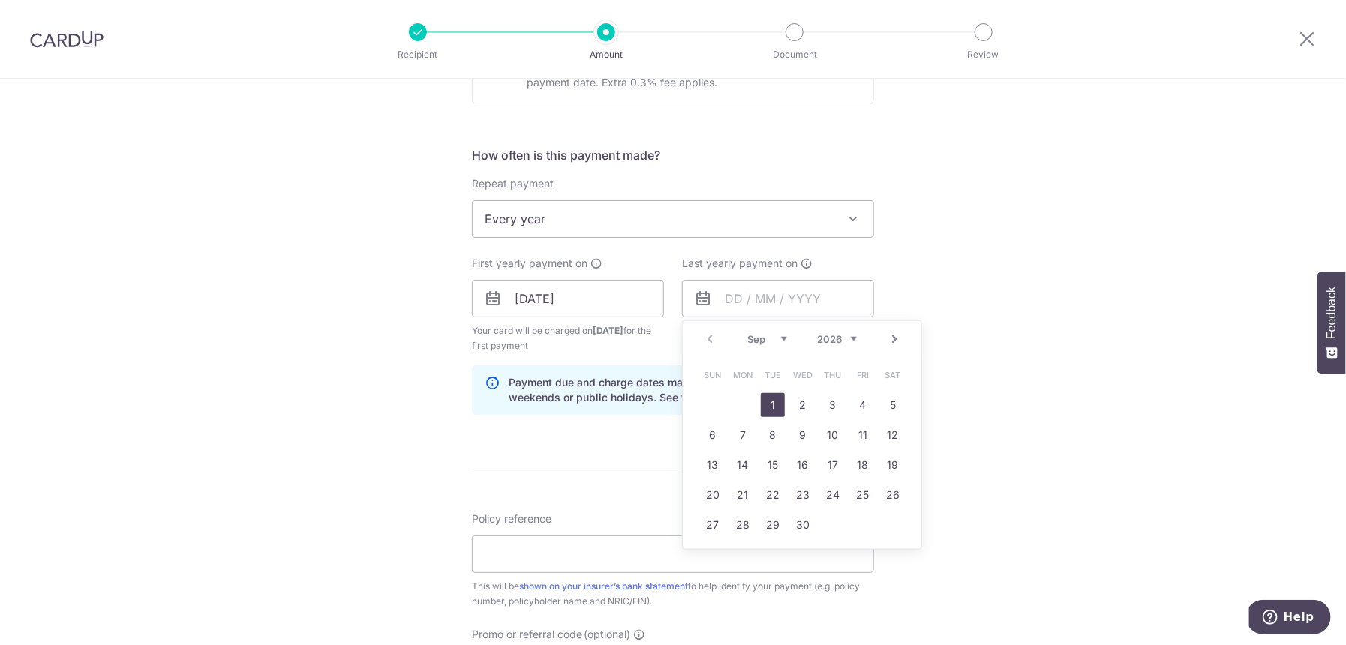
click at [844, 338] on select "2026 2027 2028 2029 2030 2031 2032 2033 2034 2035" at bounding box center [837, 339] width 40 height 12
click at [891, 405] on link "1" at bounding box center [893, 405] width 24 height 24
type input "01/09/2035"
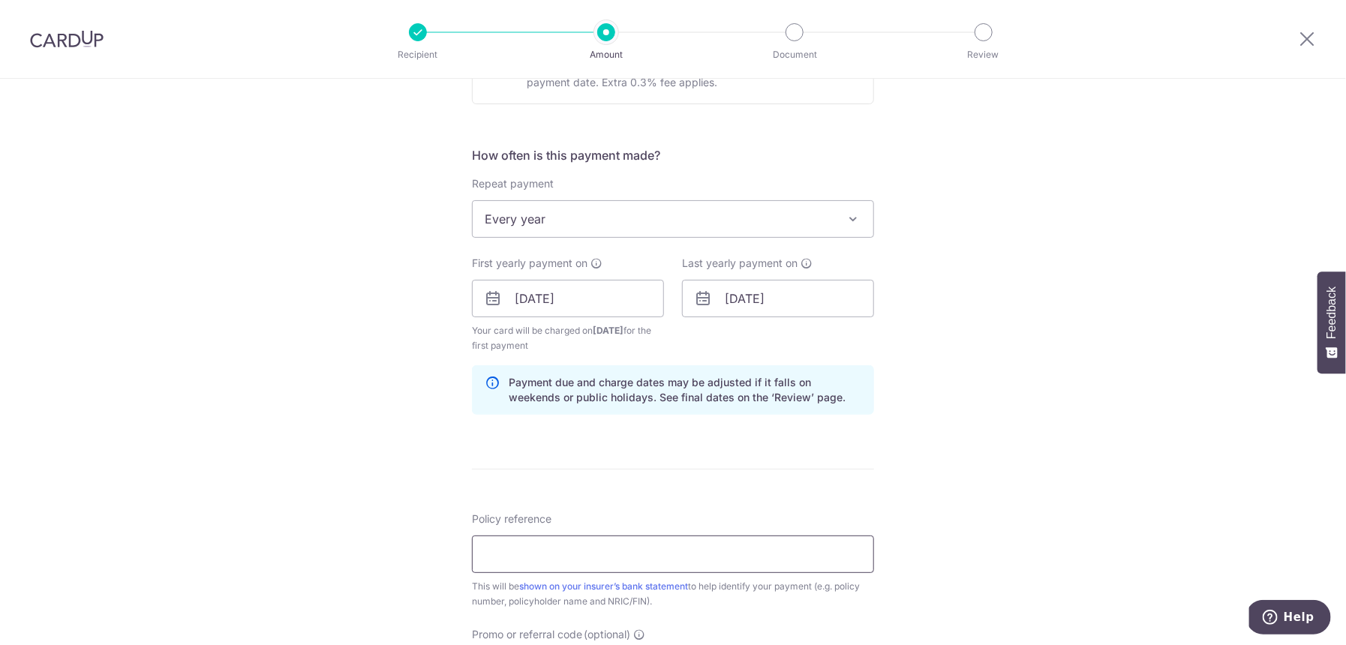
click at [529, 550] on input "Policy reference" at bounding box center [673, 555] width 402 height 38
paste input "L547873651"
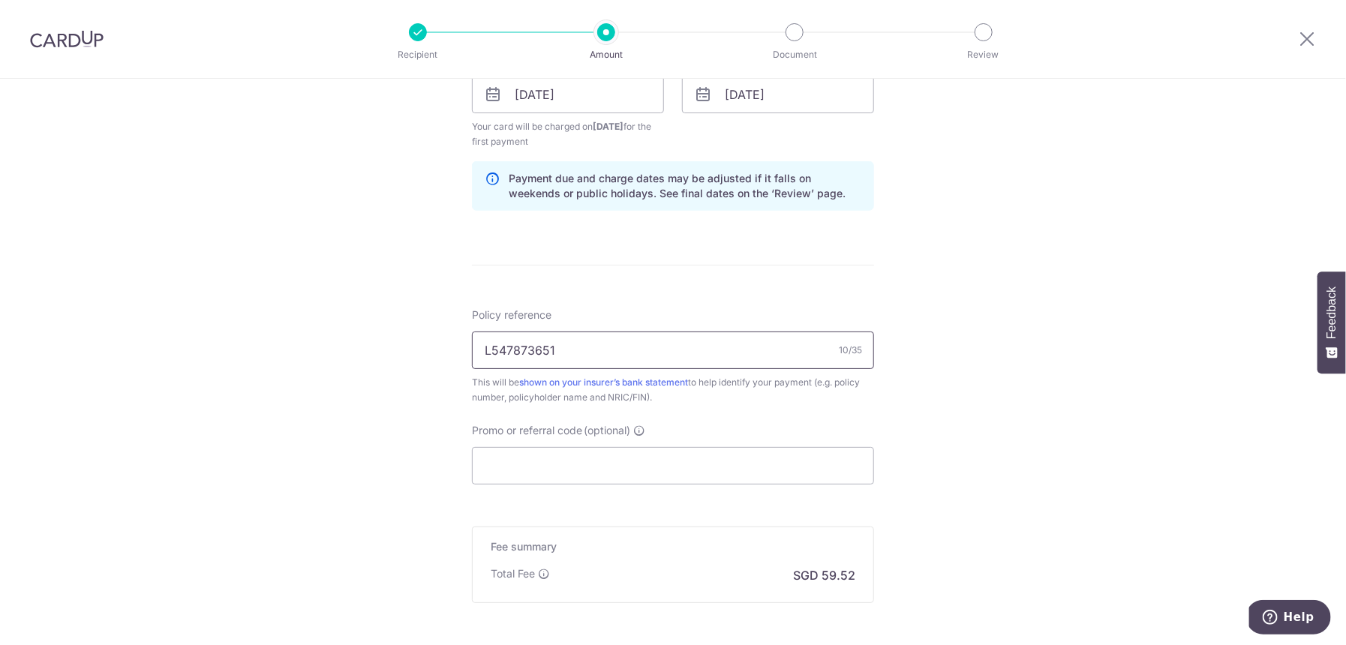
scroll to position [867, 0]
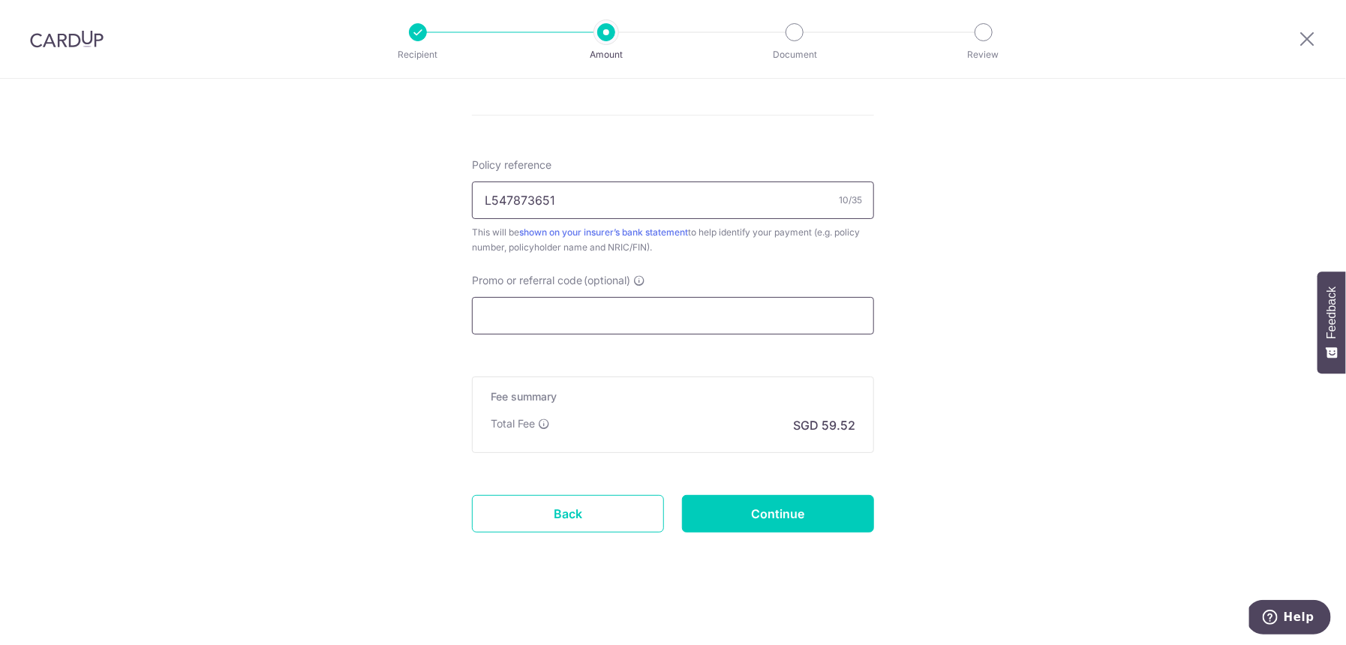
type input "L547873651"
click at [539, 315] on input "Promo or referral code (optional)" at bounding box center [673, 316] width 402 height 38
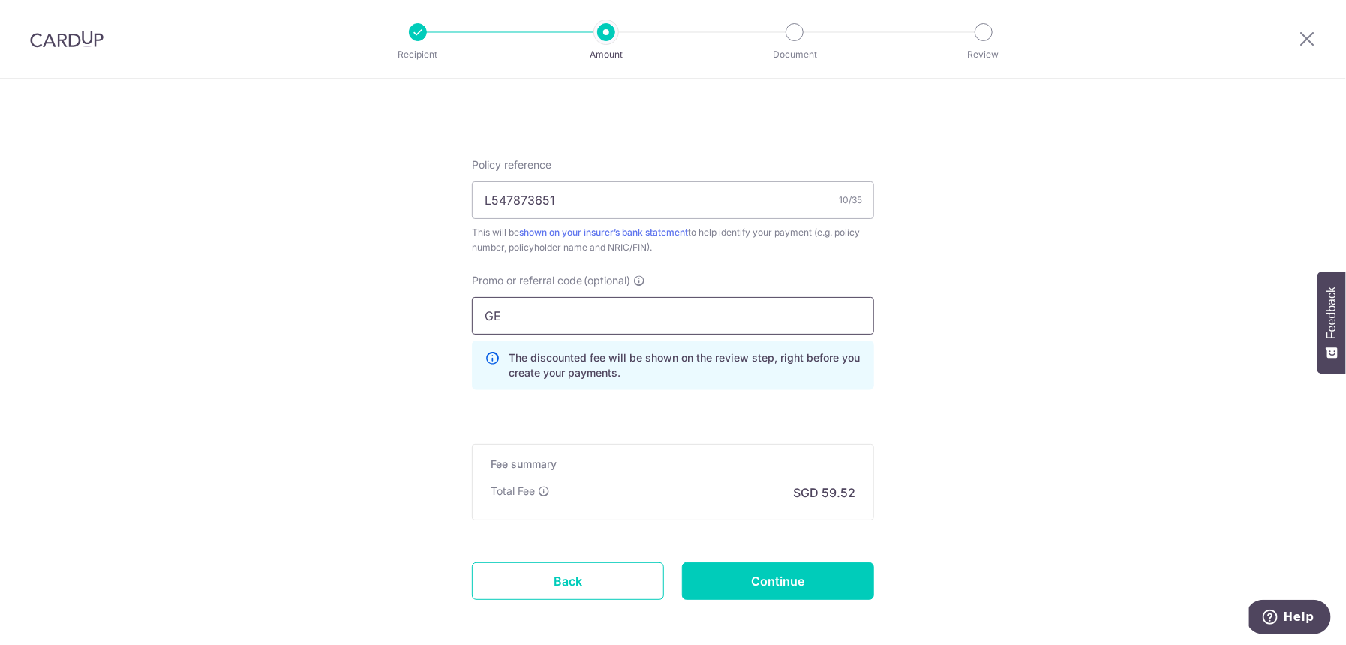
type input "G"
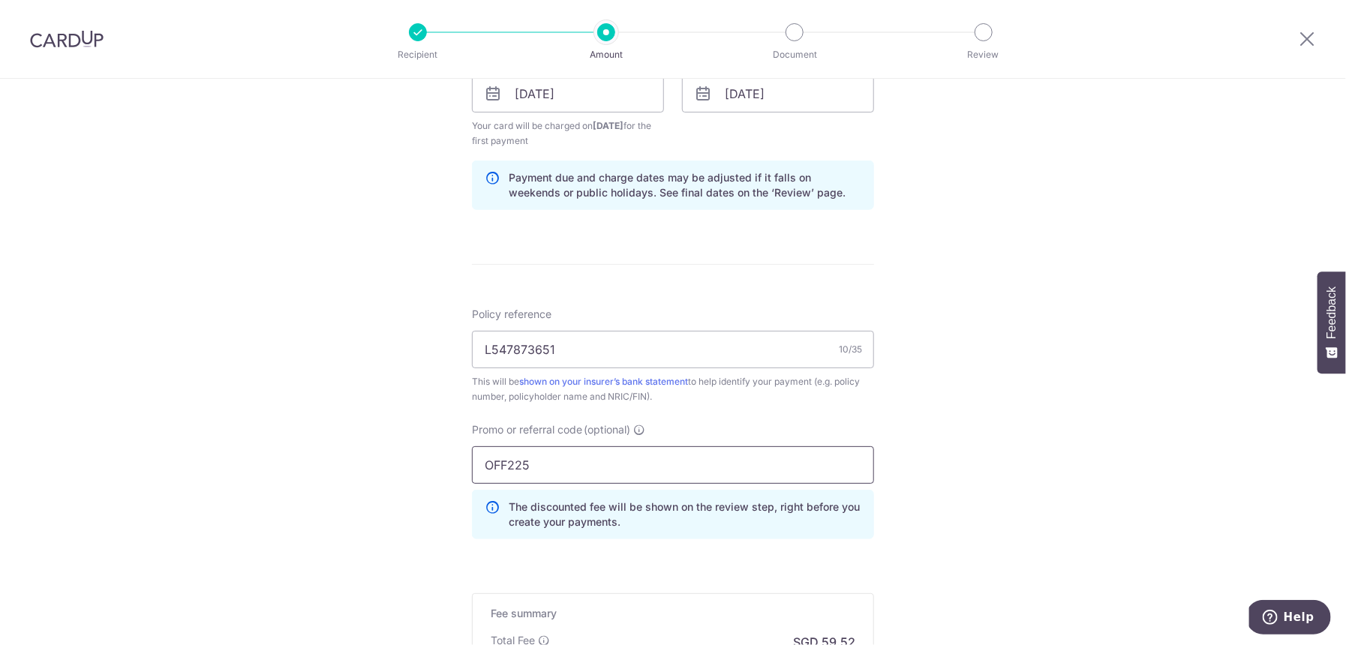
scroll to position [596, 0]
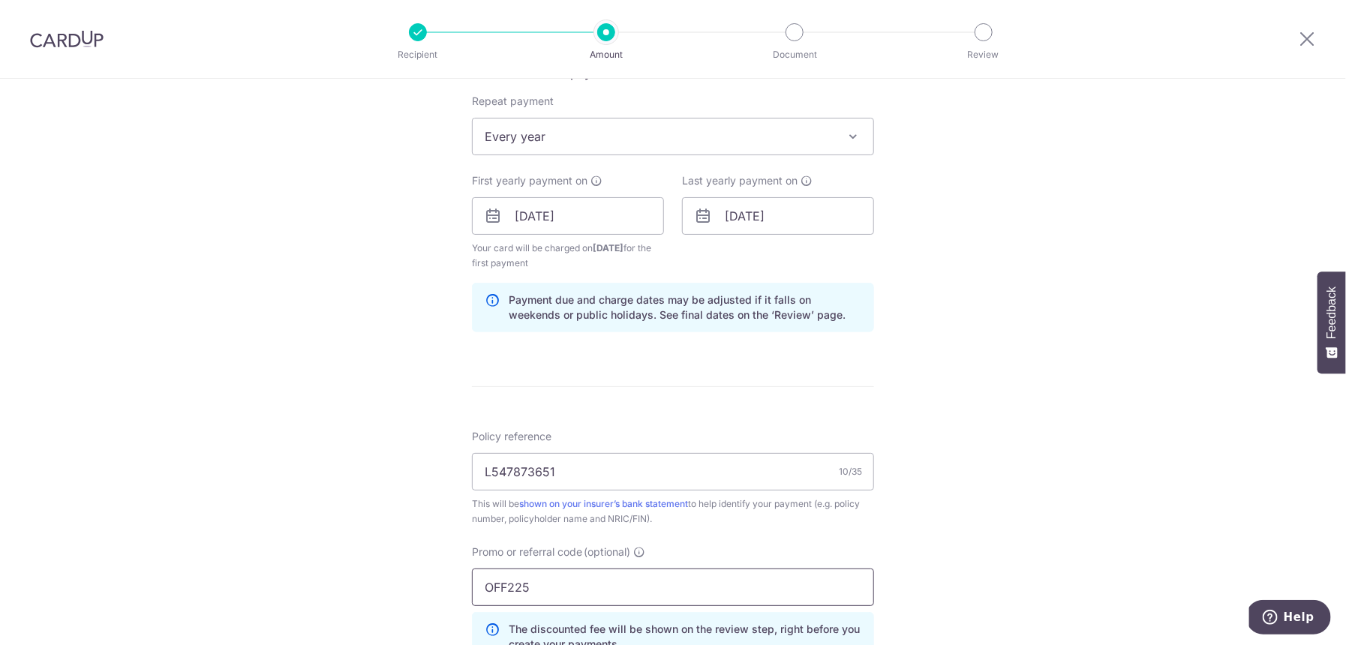
type input "OFF225"
click at [913, 380] on div "Tell us more about your payment Enter payment amount SGD 2,289.21 2289.21 Selec…" at bounding box center [673, 233] width 1346 height 1501
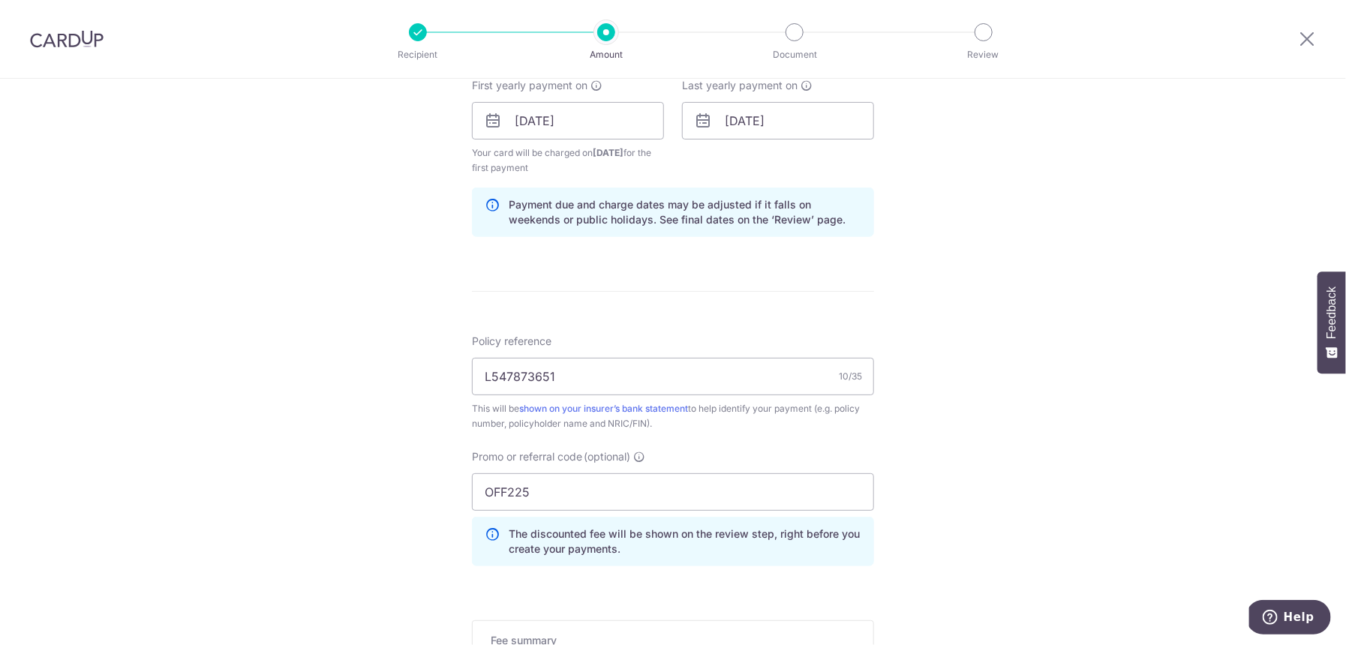
scroll to position [935, 0]
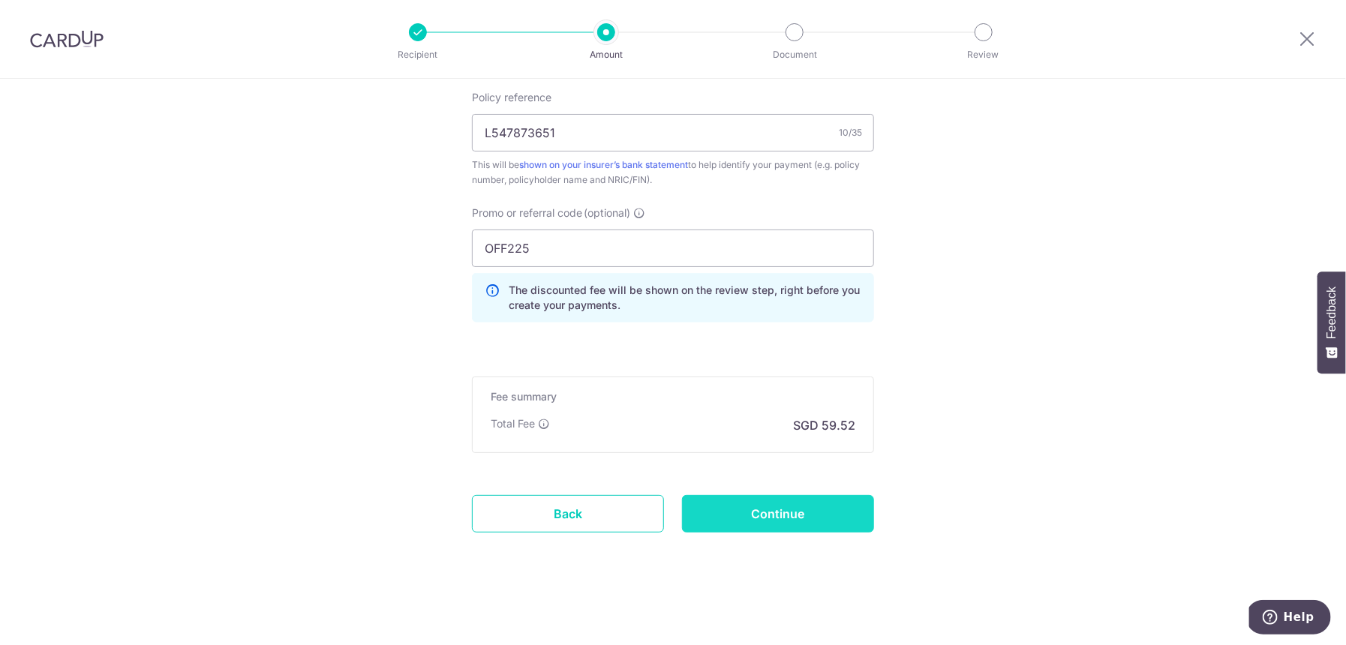
click at [827, 513] on input "Continue" at bounding box center [778, 514] width 192 height 38
type input "Create Schedule"
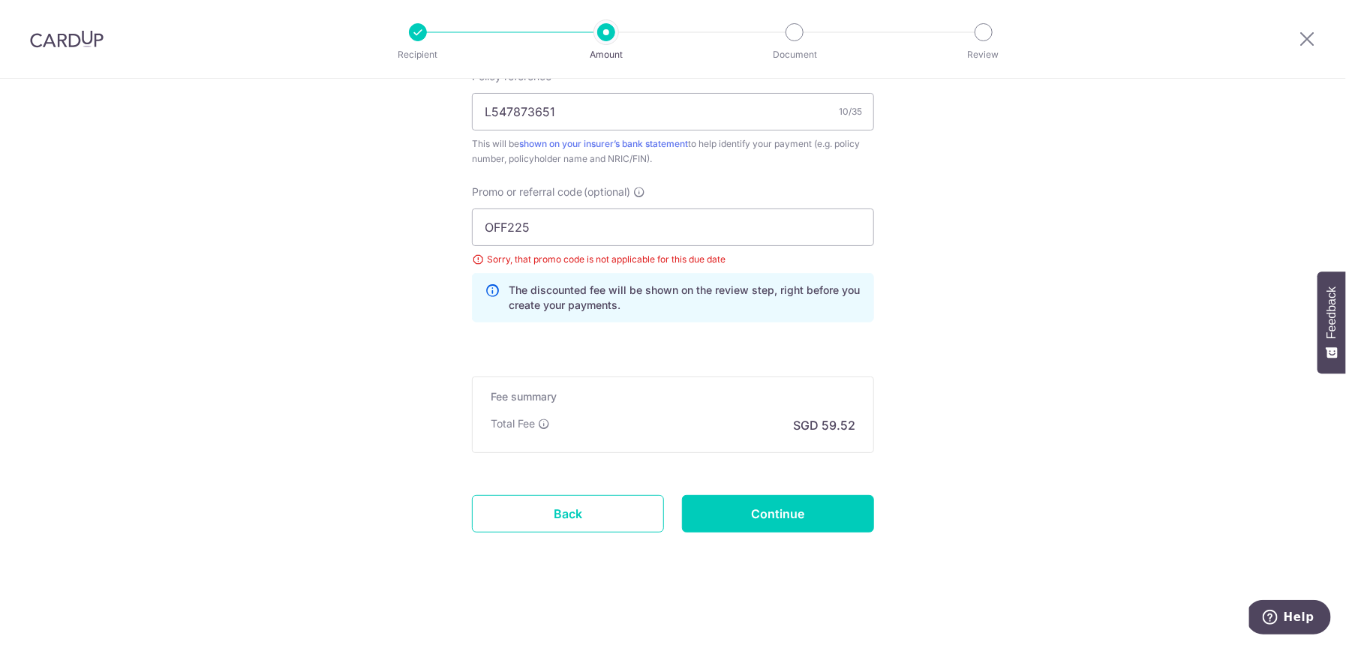
scroll to position [416, 0]
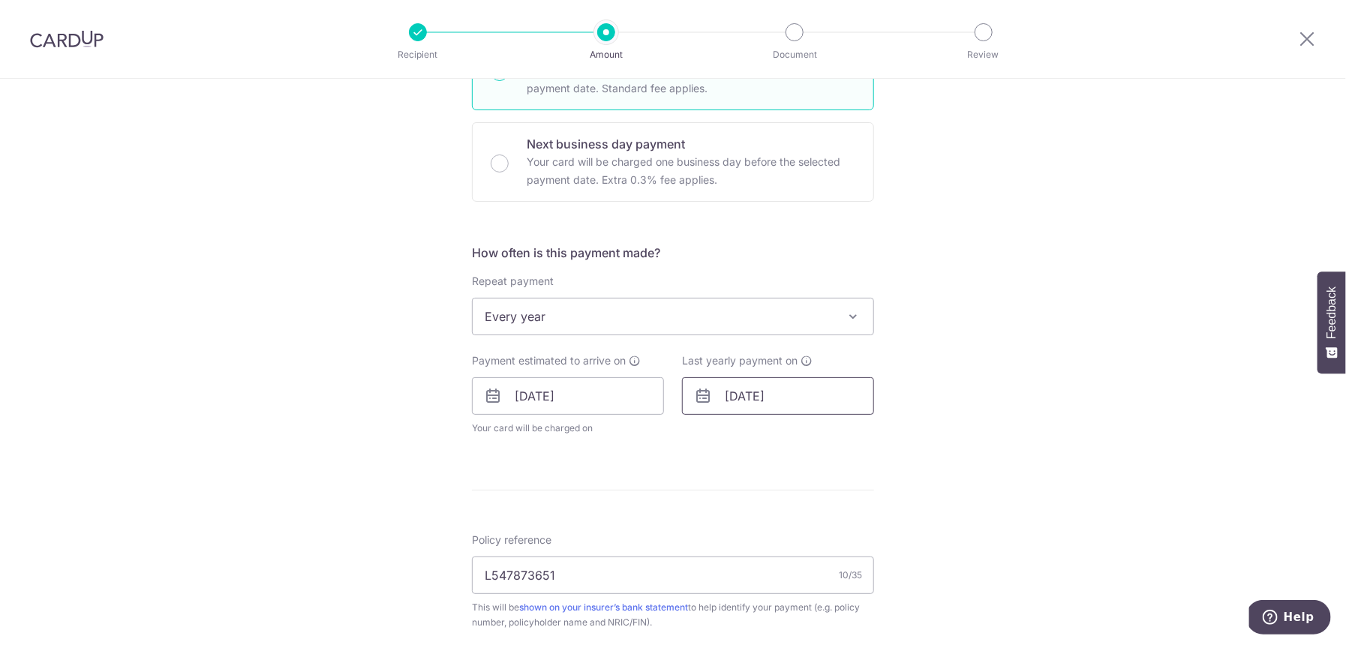
click at [780, 406] on input "01/09/2035" at bounding box center [778, 396] width 192 height 38
click at [817, 440] on select "2026 2027 2028 2029 2030 2031 2032 2033 2034 2035" at bounding box center [837, 437] width 40 height 12
click at [707, 499] on link "1" at bounding box center [713, 503] width 24 height 24
type input "[DATE]"
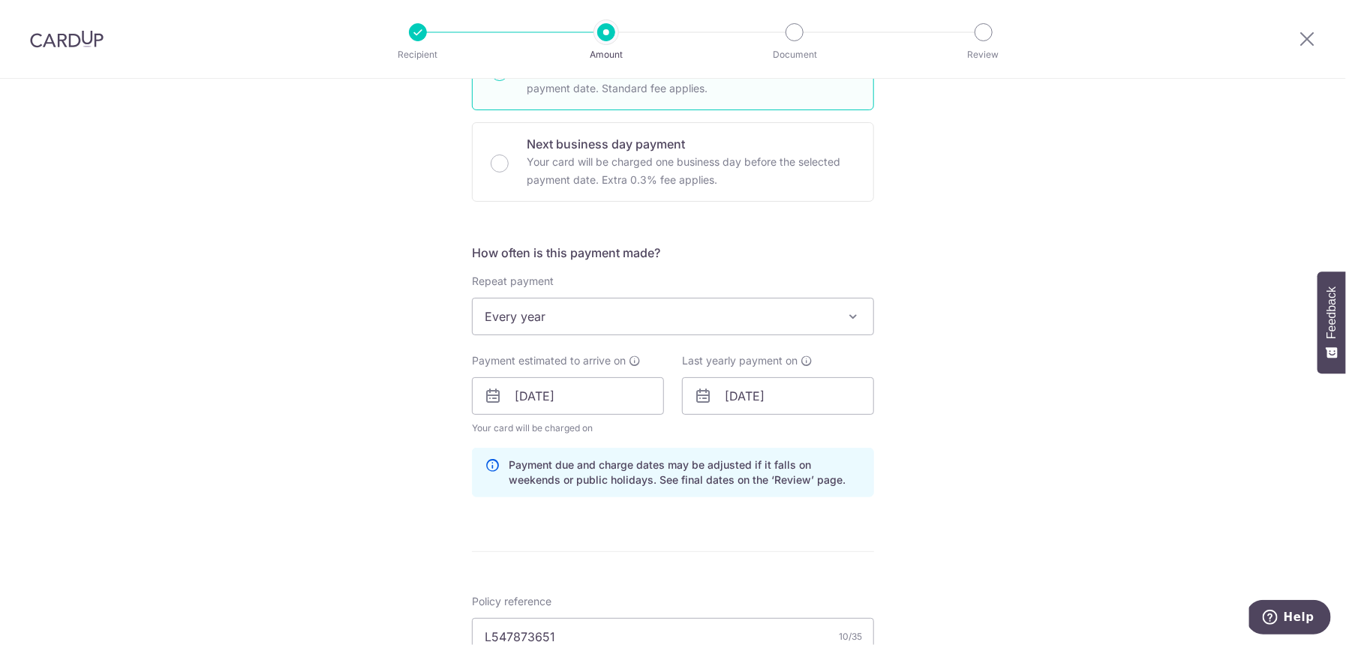
click at [984, 407] on div "Tell us more about your payment Enter payment amount SGD 2,289.21 2289.21 Selec…" at bounding box center [673, 417] width 1346 height 1508
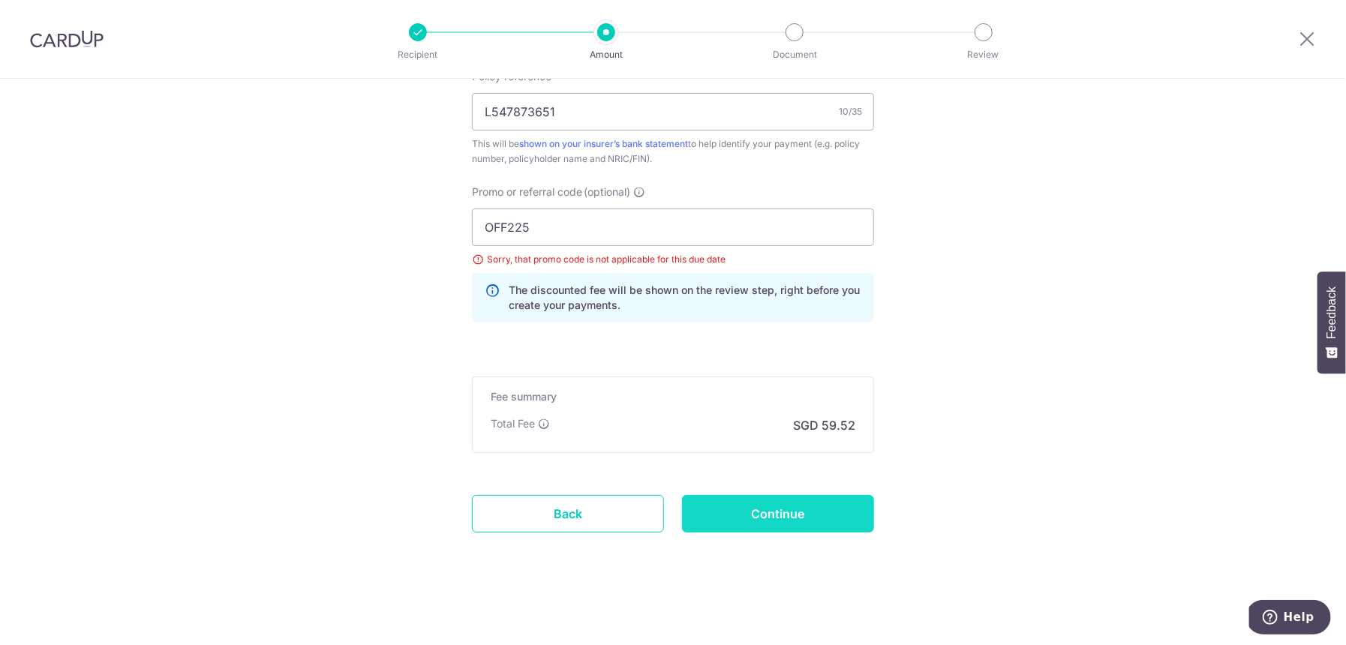
click at [850, 514] on input "Continue" at bounding box center [778, 514] width 192 height 38
type input "Update Schedule"
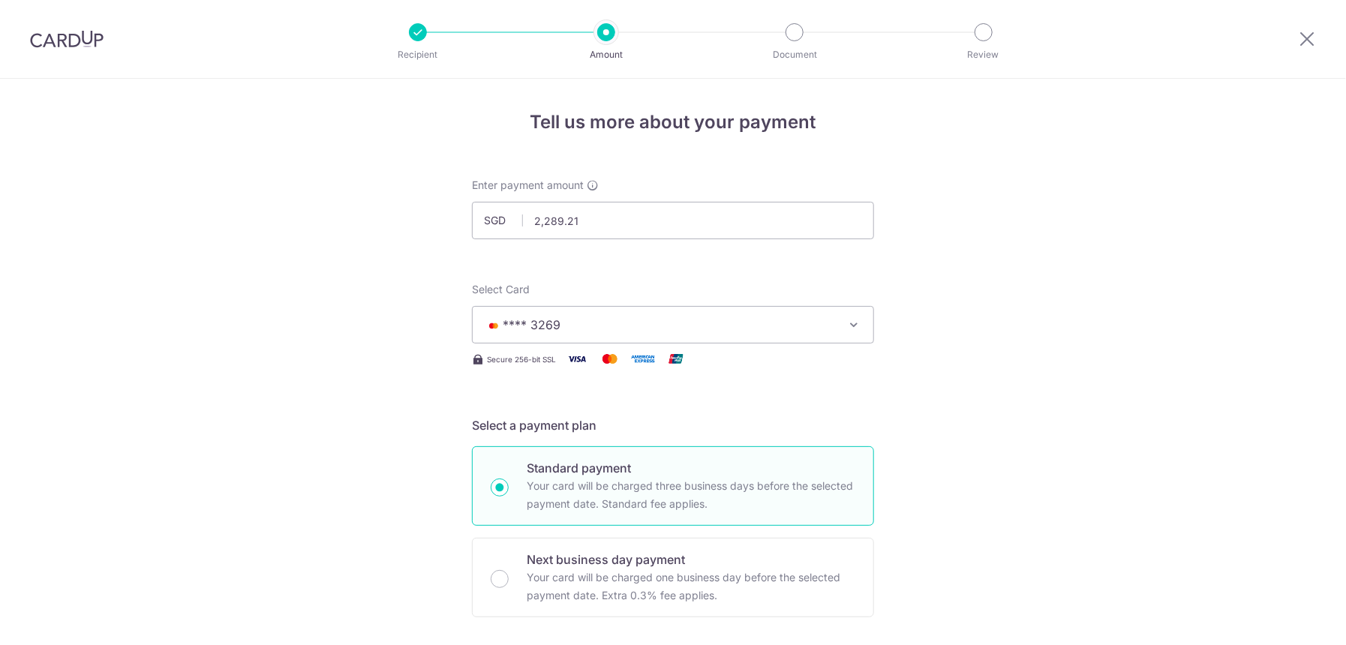
scroll to position [879, 0]
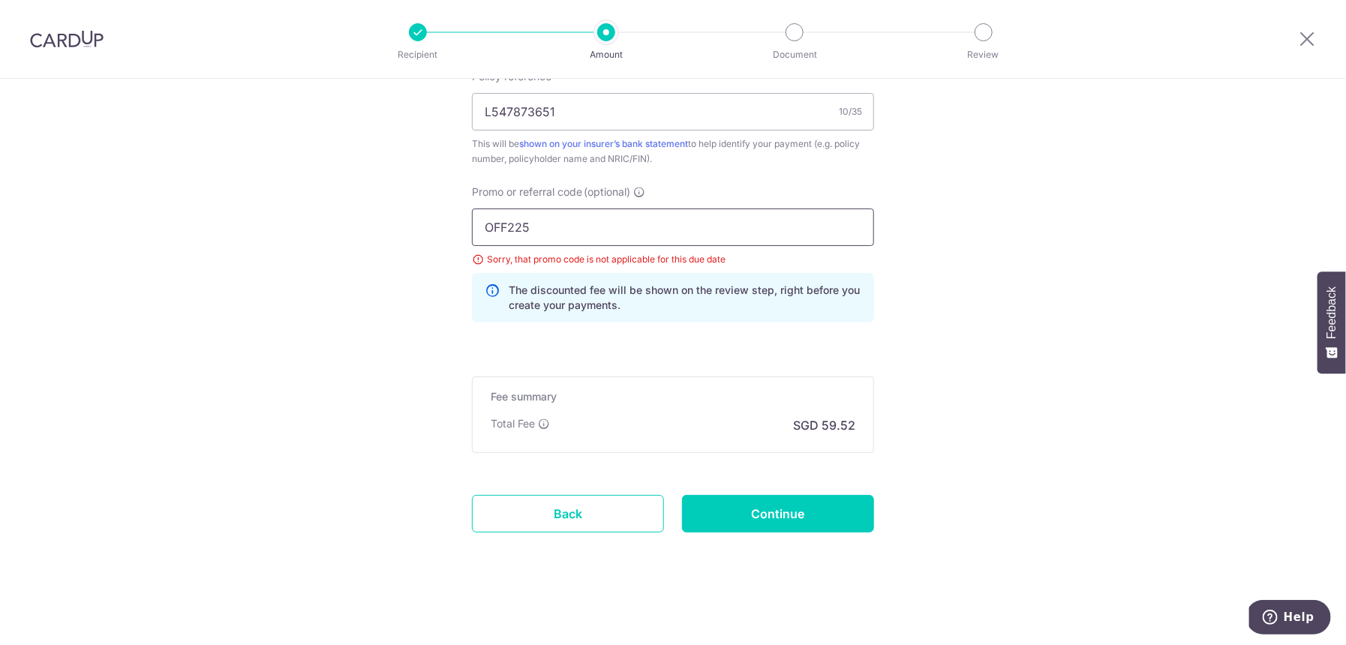
click at [616, 239] on input "OFF225" at bounding box center [673, 228] width 402 height 38
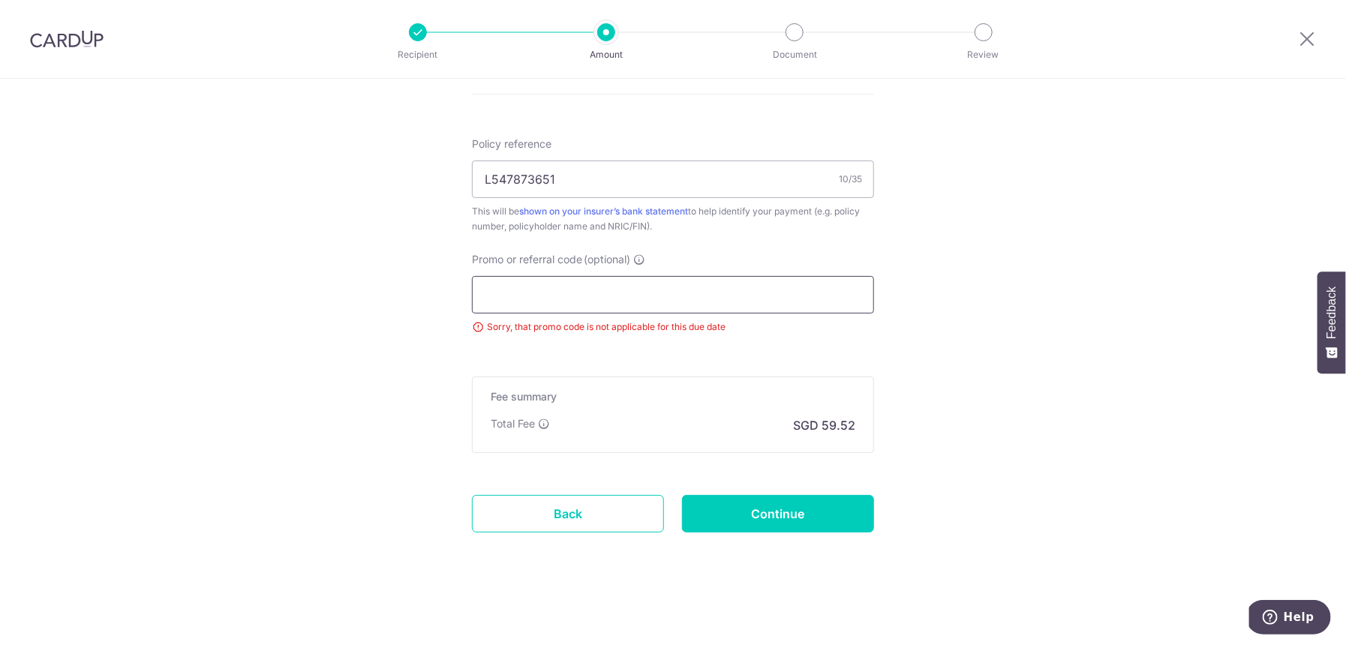
scroll to position [812, 0]
click at [765, 511] on input "Continue" at bounding box center [778, 514] width 192 height 38
type input "Update Schedule"
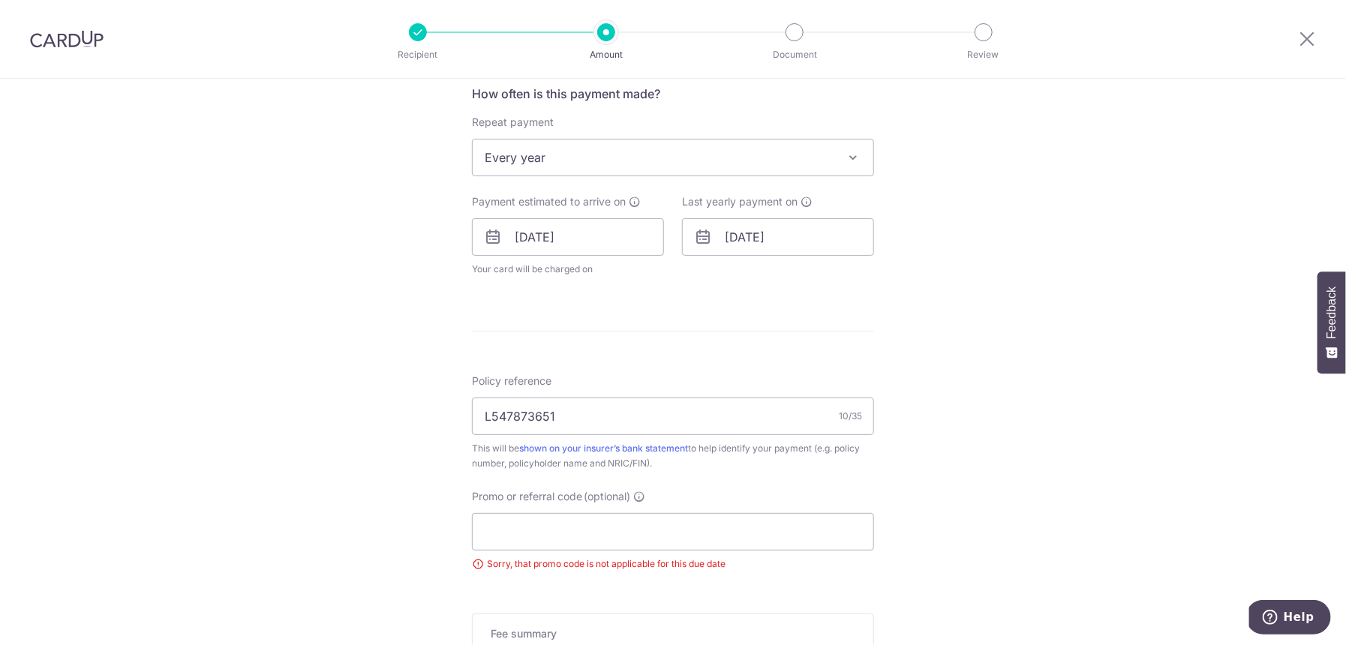
scroll to position [650, 0]
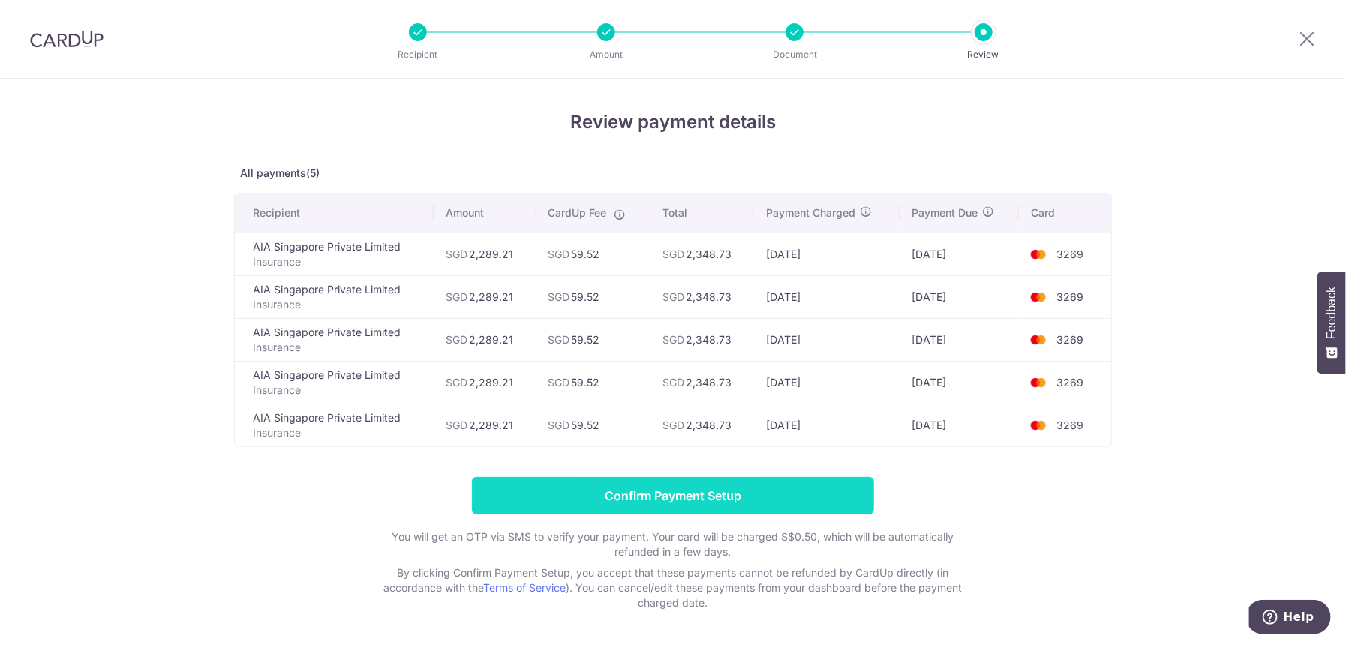
click at [733, 483] on input "Confirm Payment Setup" at bounding box center [673, 496] width 402 height 38
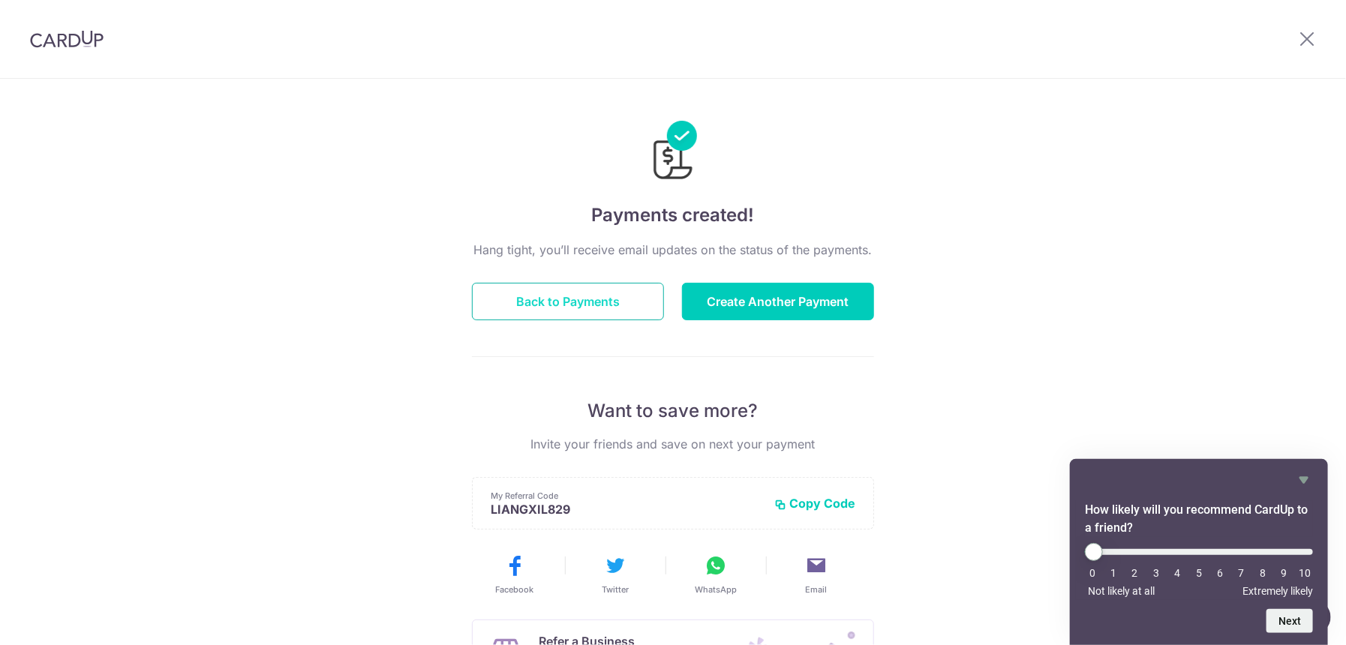
click at [572, 312] on button "Back to Payments" at bounding box center [568, 302] width 192 height 38
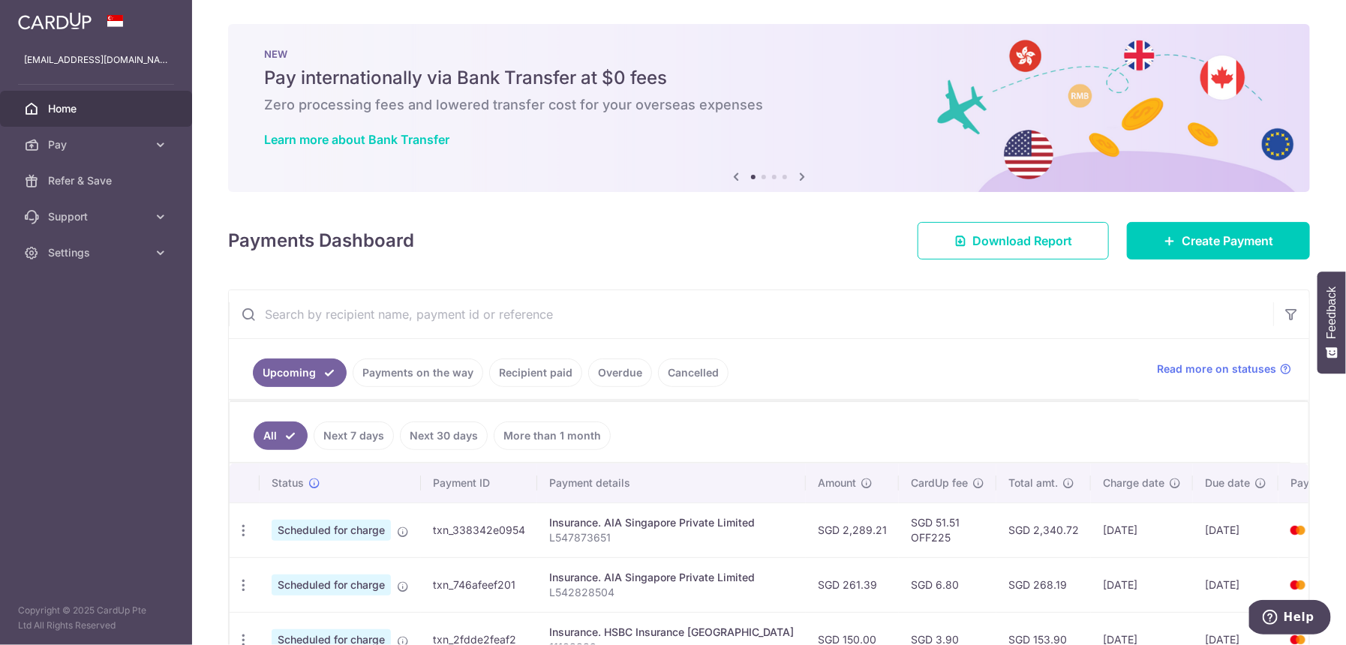
click at [591, 540] on p "L547873651" at bounding box center [671, 538] width 245 height 15
drag, startPoint x: 591, startPoint y: 540, endPoint x: 612, endPoint y: 507, distance: 39.8
click at [591, 540] on p "L547873651" at bounding box center [671, 538] width 245 height 15
copy p "L547873651"
